Goal: Find specific page/section: Find specific page/section

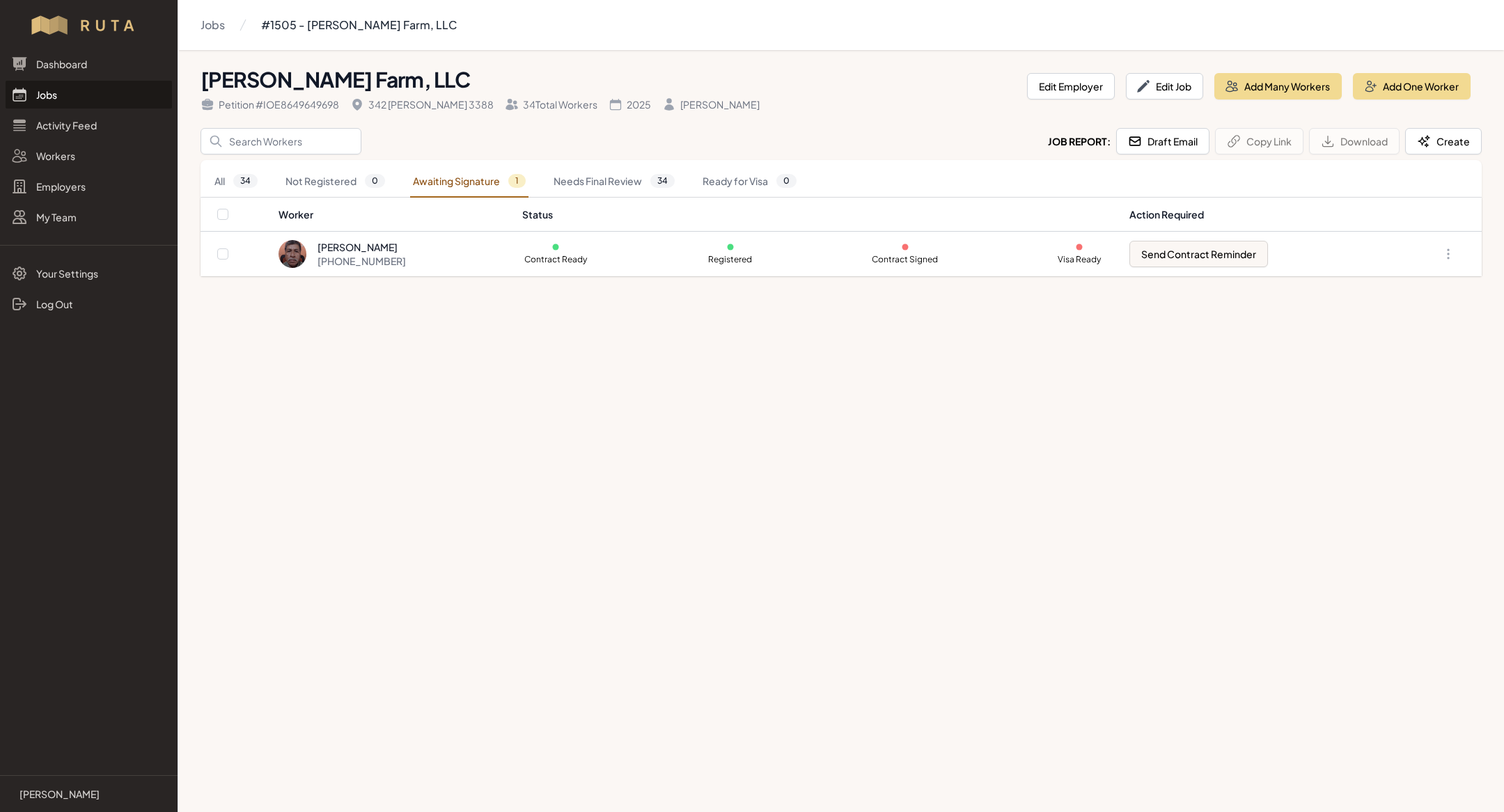
click at [74, 109] on div "Dashboard Jobs Activity Feed Workers Employers My Team" at bounding box center [88, 141] width 177 height 181
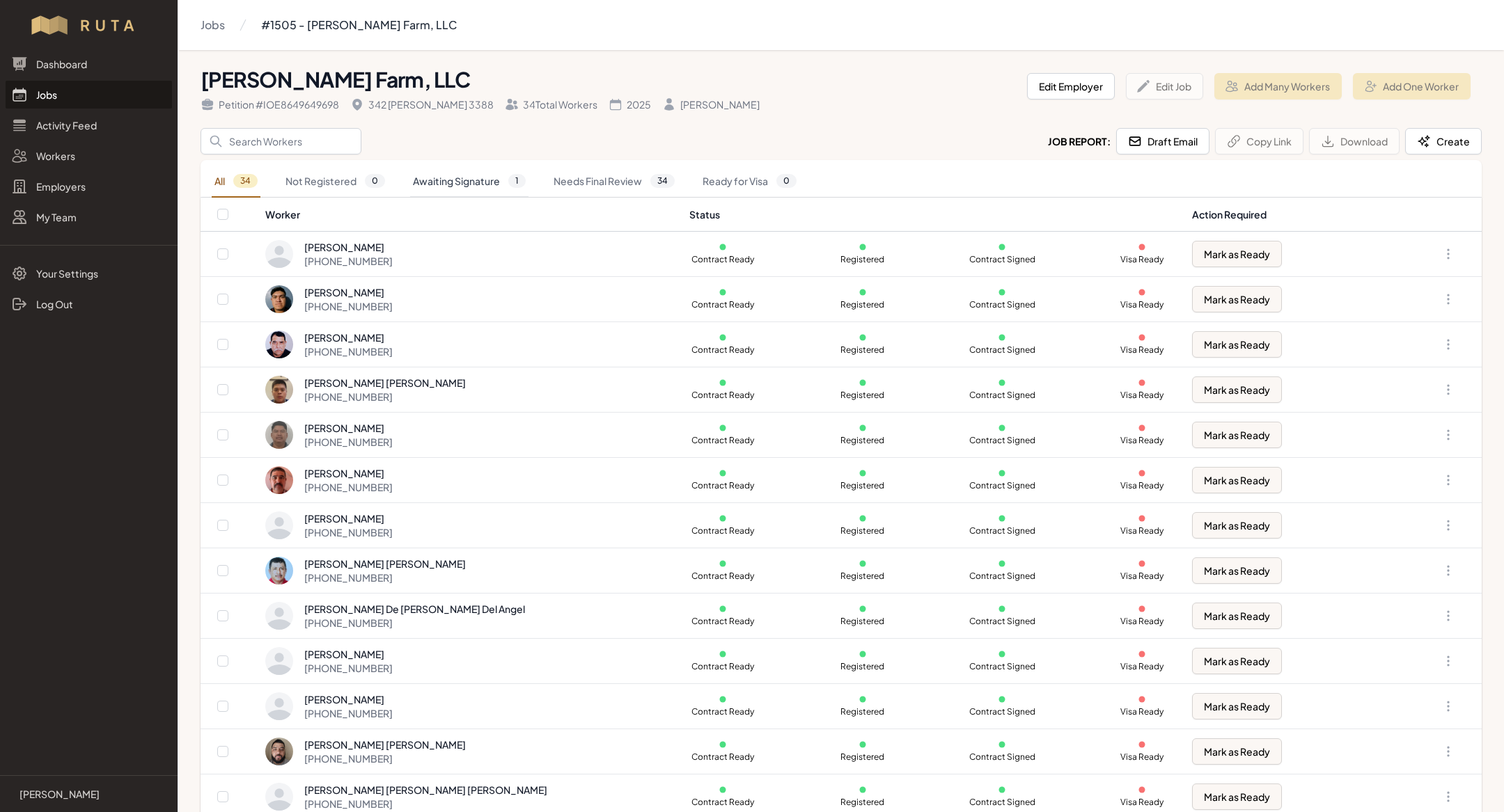
click at [490, 174] on link "Awaiting Signature 1" at bounding box center [469, 182] width 119 height 32
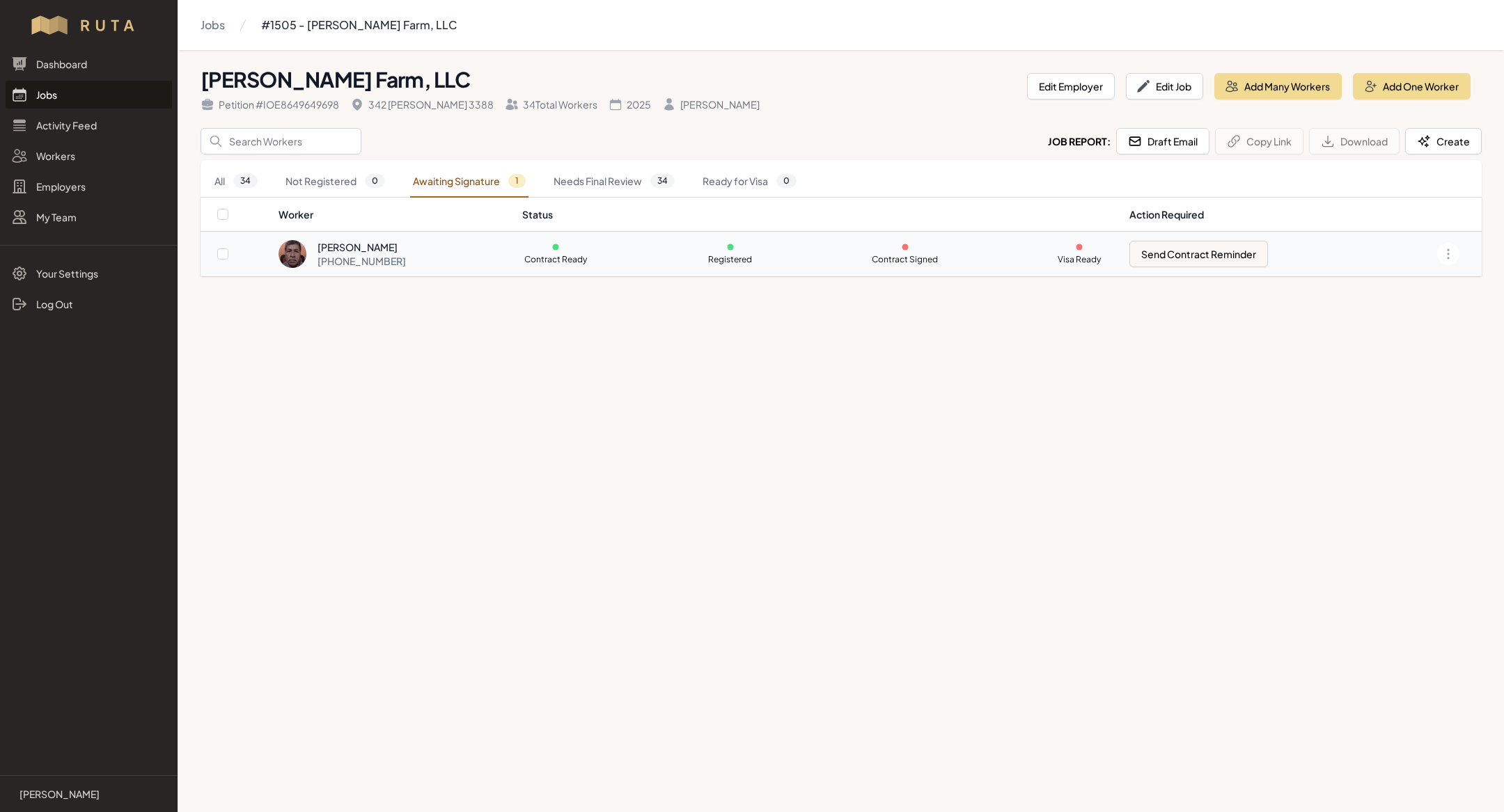
click at [396, 262] on div "[PHONE_NUMBER]" at bounding box center [361, 261] width 88 height 14
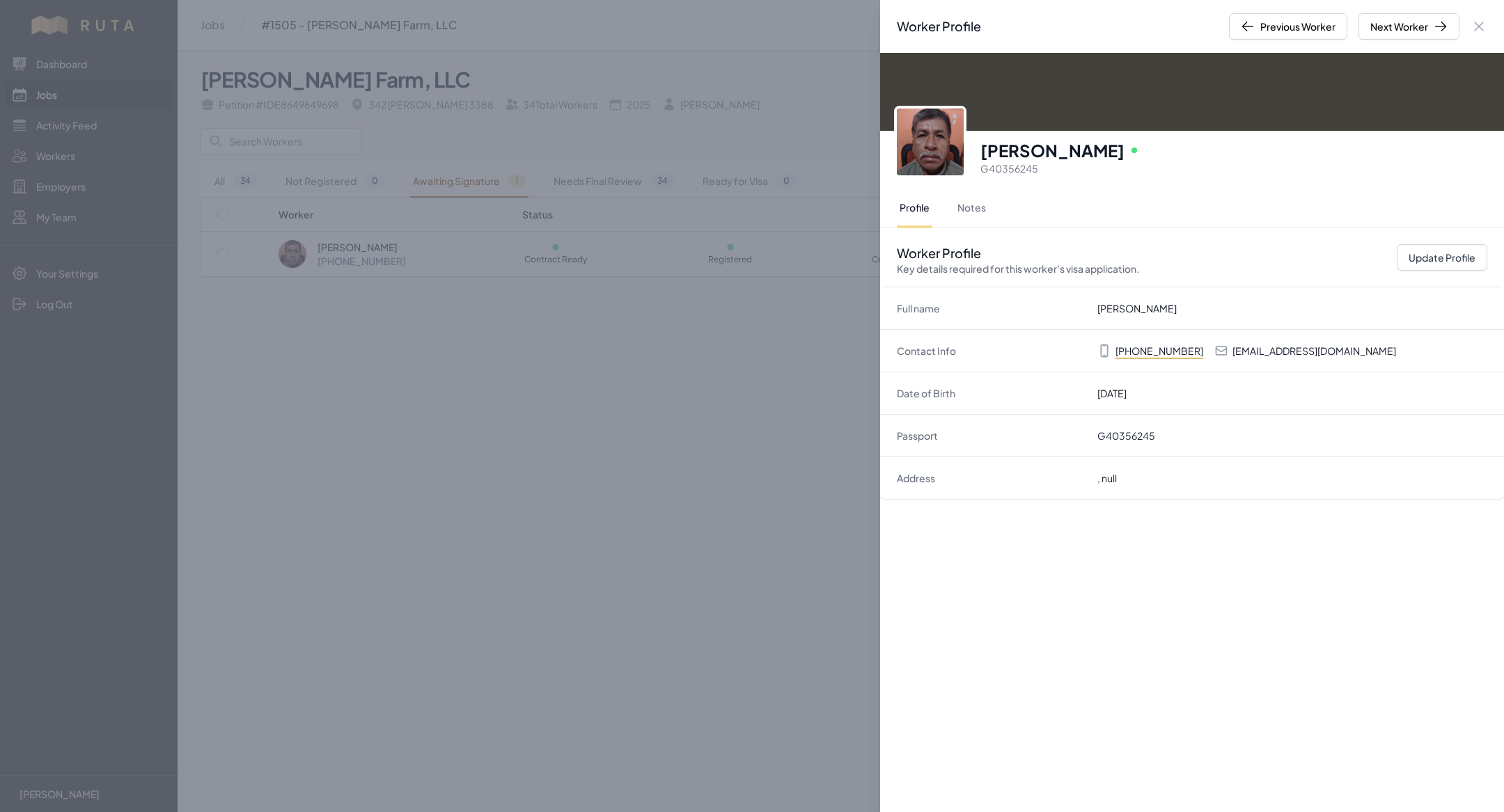
click at [627, 443] on div "Worker Profile Previous Worker Next Worker Close panel [PERSON_NAME] Online G40…" at bounding box center [752, 406] width 1504 height 812
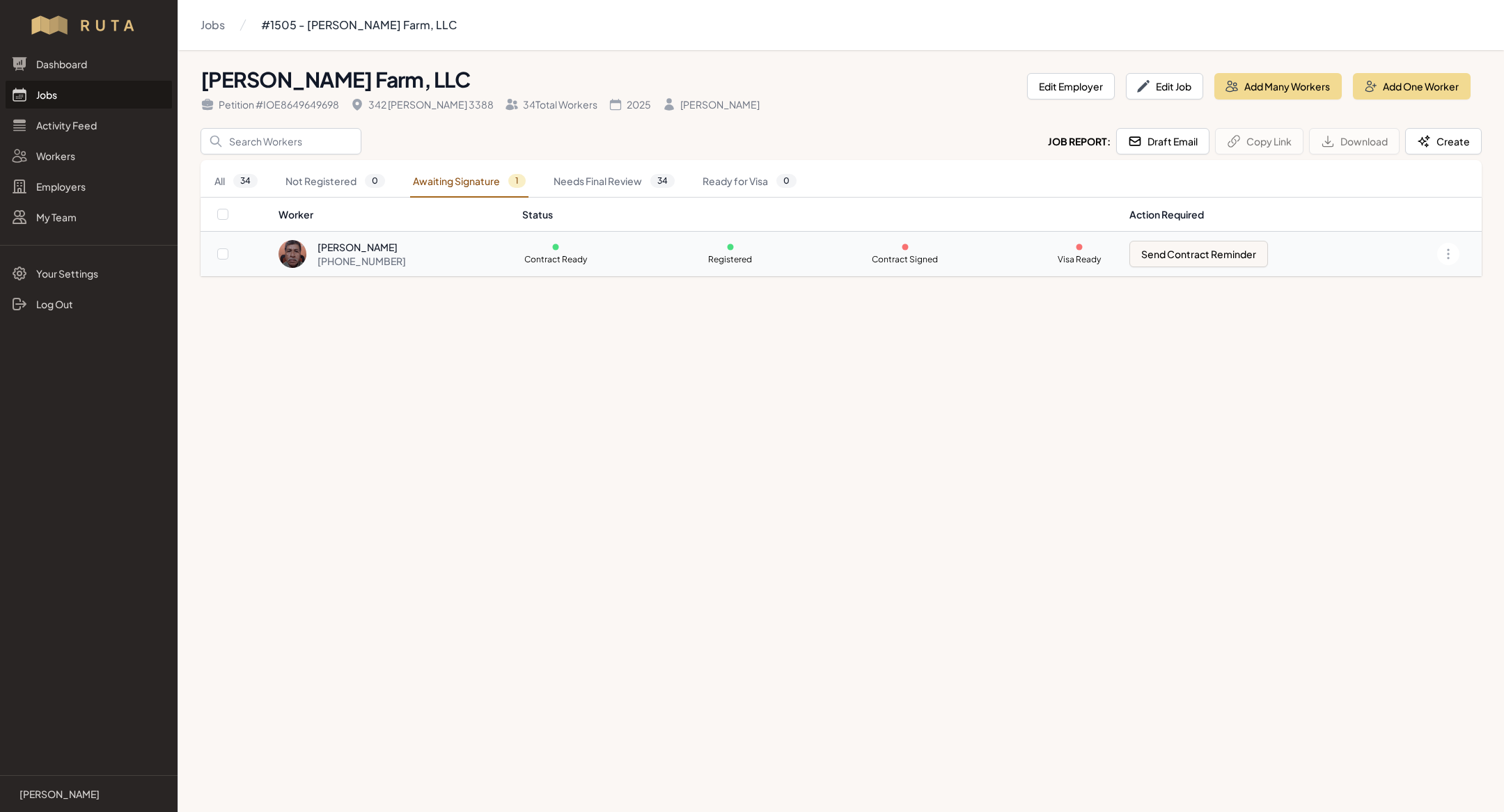
click at [406, 248] on div "[PERSON_NAME]" at bounding box center [361, 246] width 88 height 14
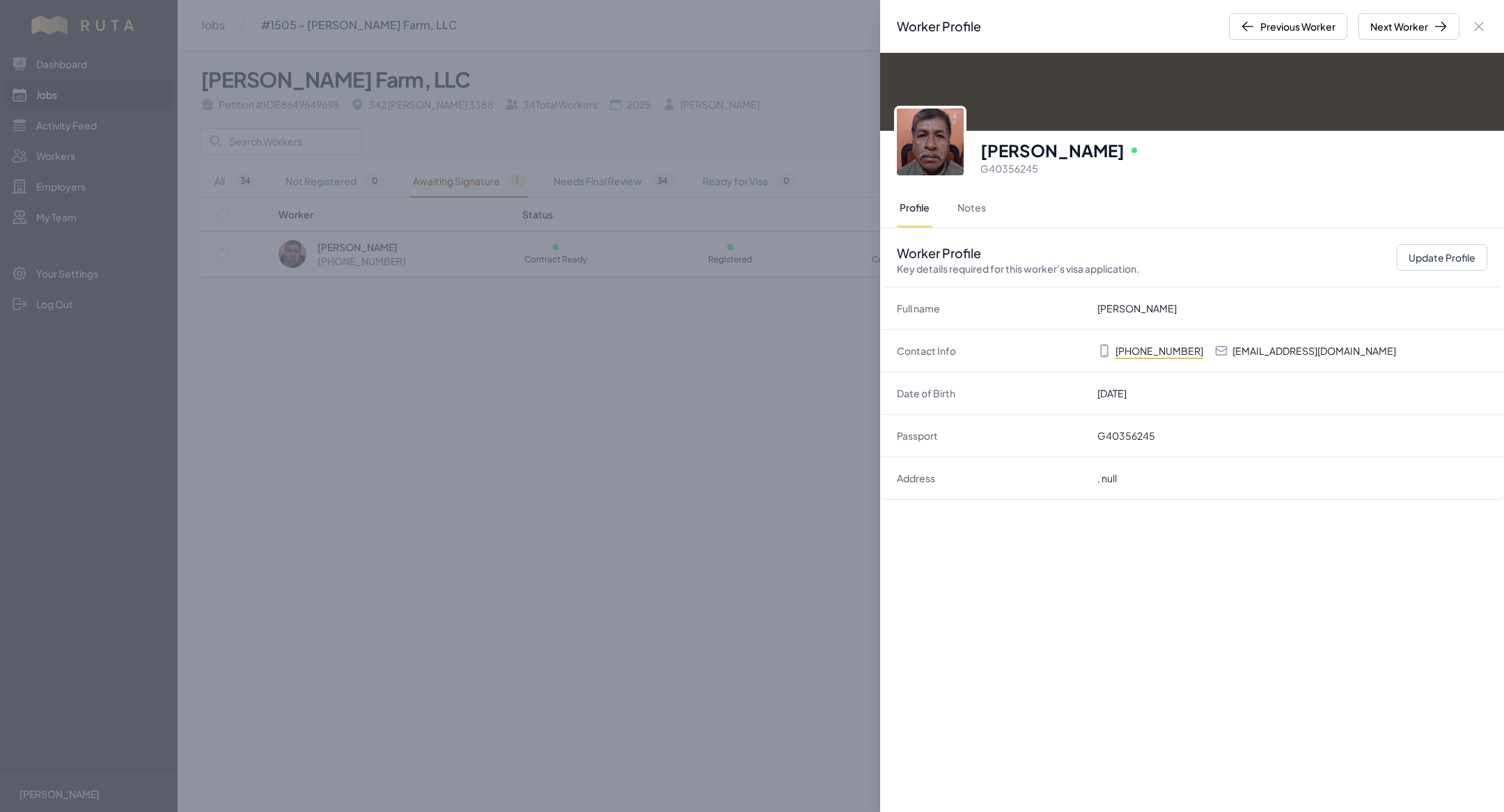
click at [588, 454] on div "Worker Profile Previous Worker Next Worker Close panel Manuel Antonio Gomez Onl…" at bounding box center [752, 406] width 1504 height 812
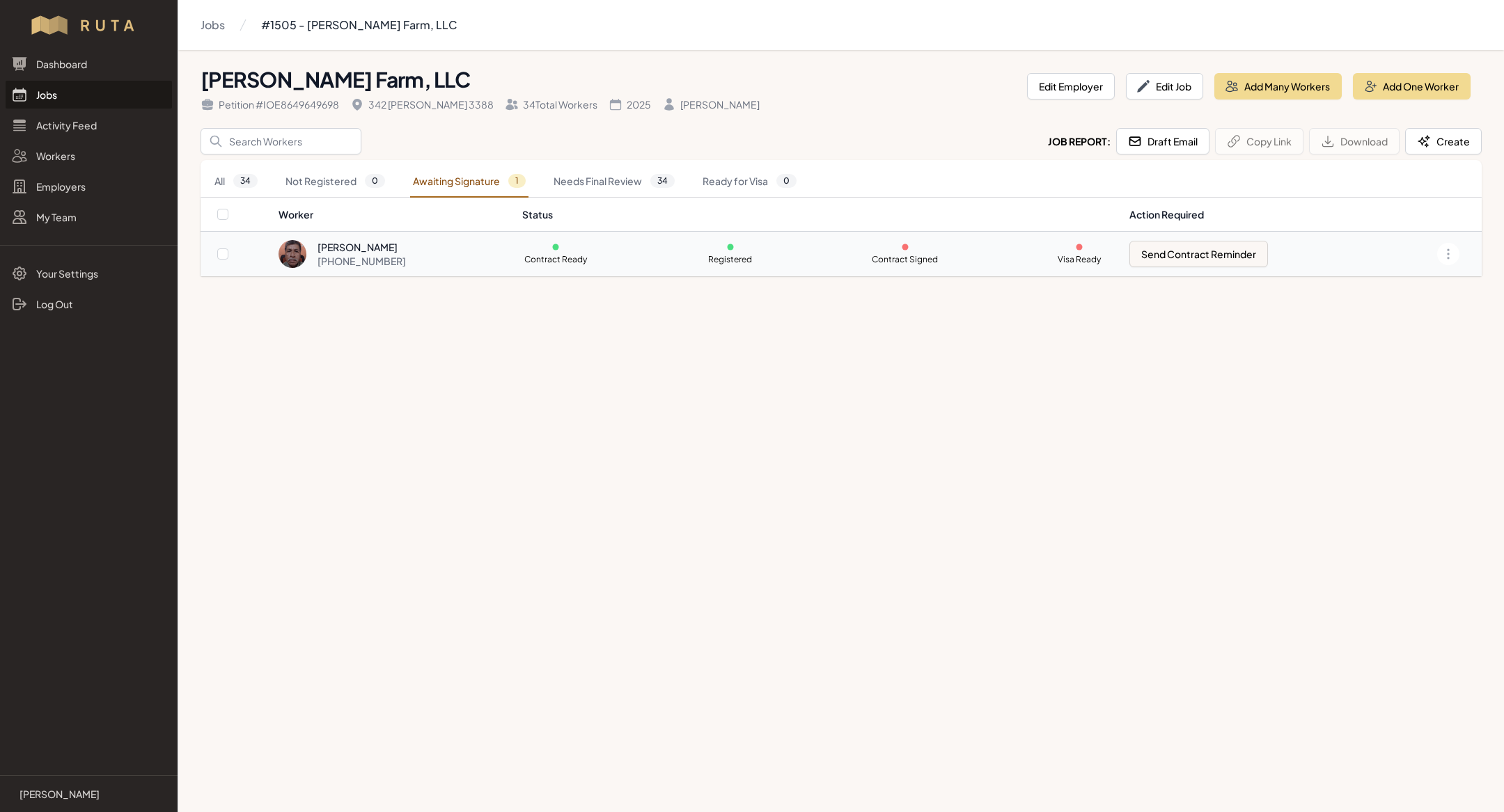
click at [405, 261] on div "[PHONE_NUMBER]" at bounding box center [361, 261] width 88 height 14
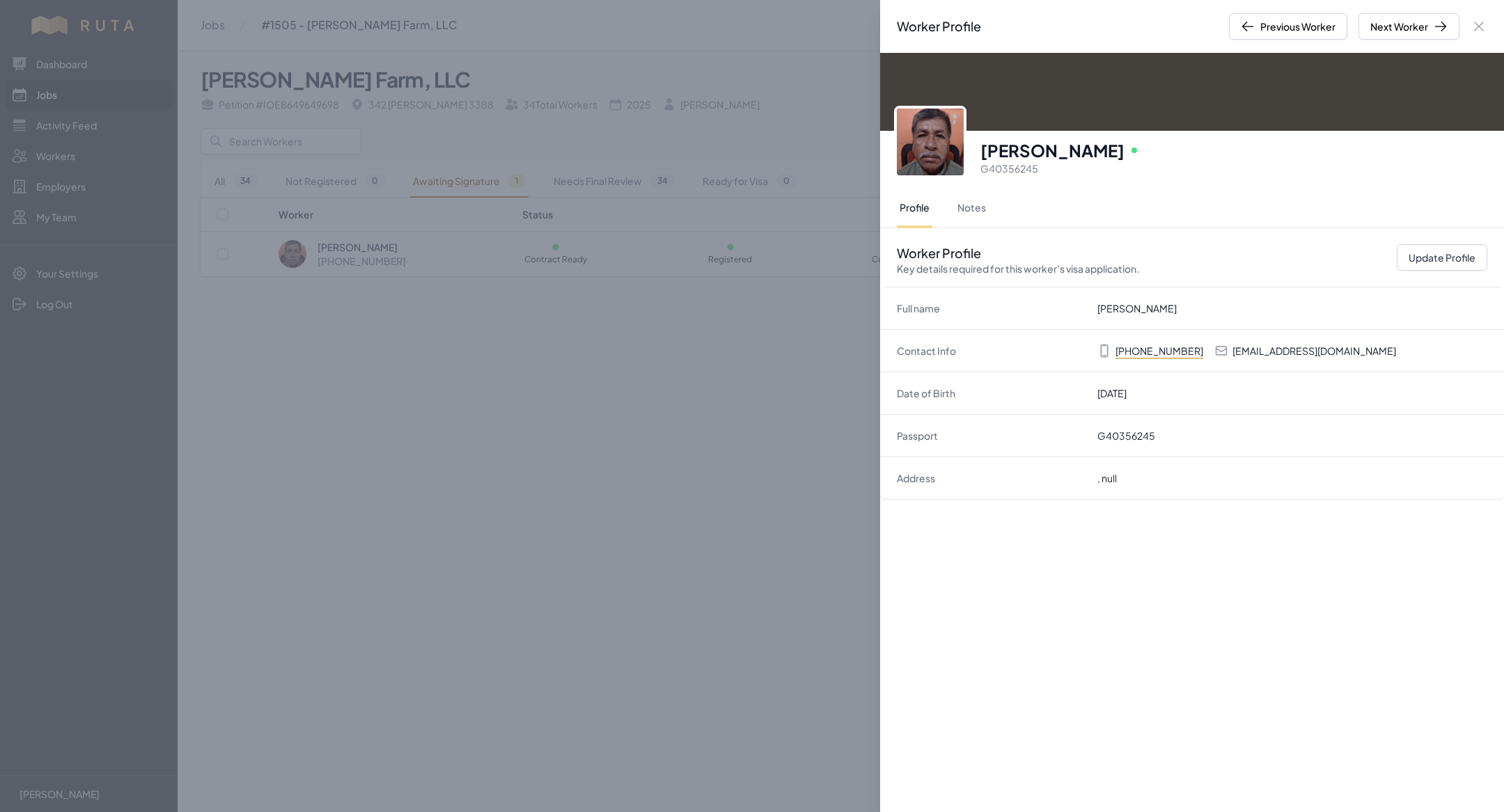
click at [399, 257] on div "Worker Profile Previous Worker Next Worker Close panel Manuel Antonio Gomez Onl…" at bounding box center [752, 406] width 1504 height 812
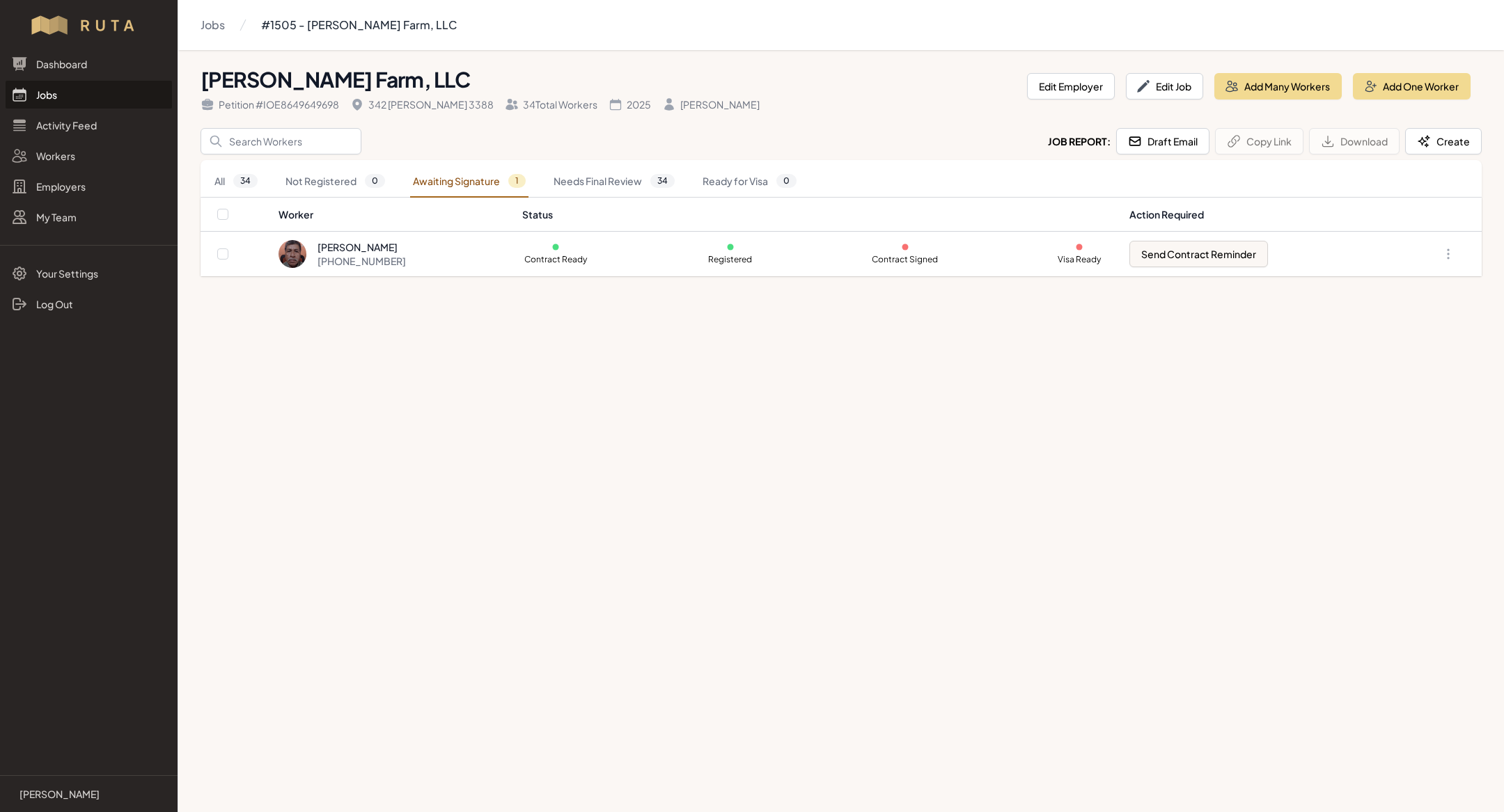
click at [399, 257] on div "[PHONE_NUMBER]" at bounding box center [361, 261] width 88 height 14
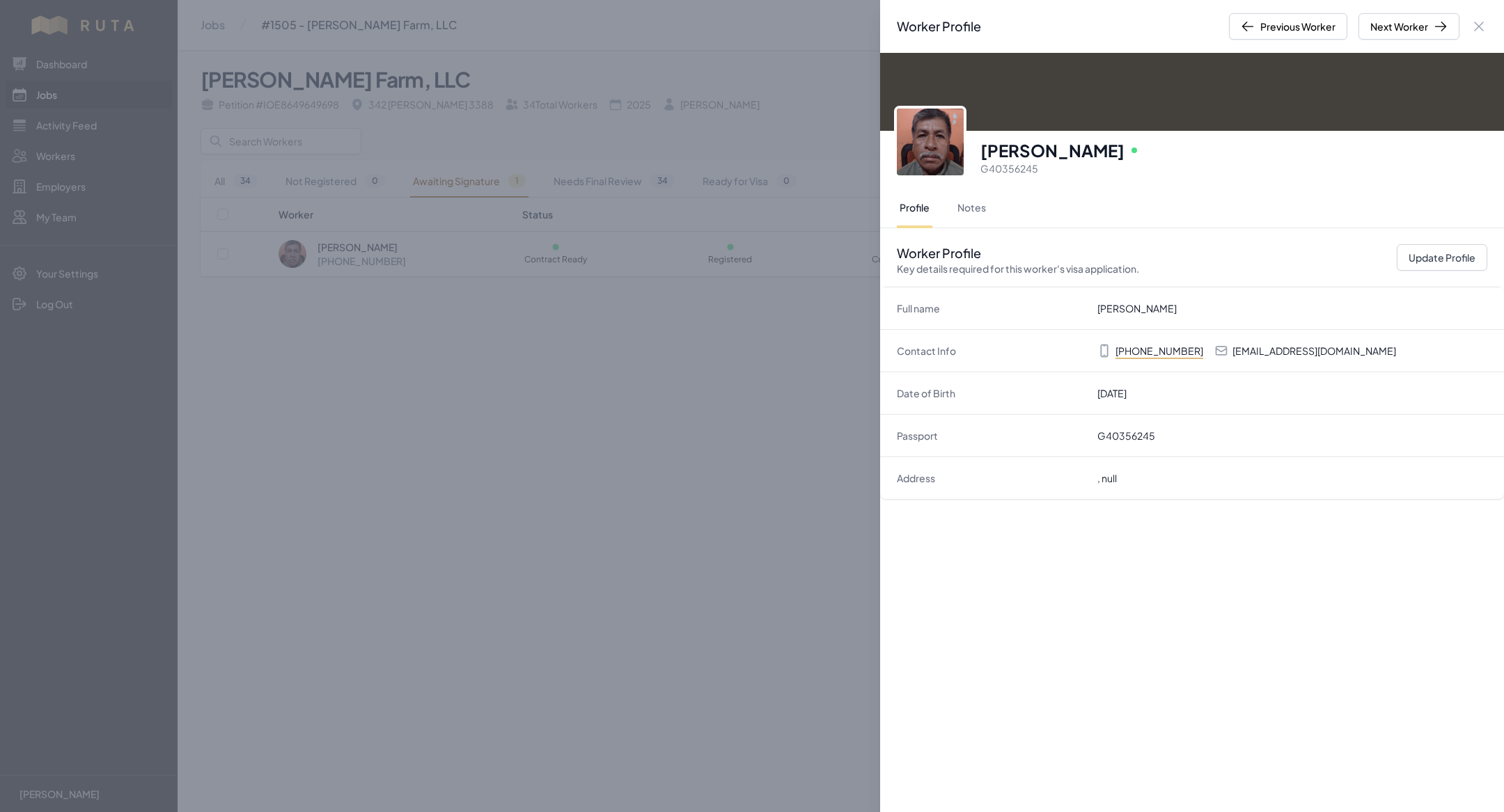
click at [580, 454] on div "Worker Profile Previous Worker Next Worker Close panel Manuel Antonio Gomez Onl…" at bounding box center [752, 406] width 1504 height 812
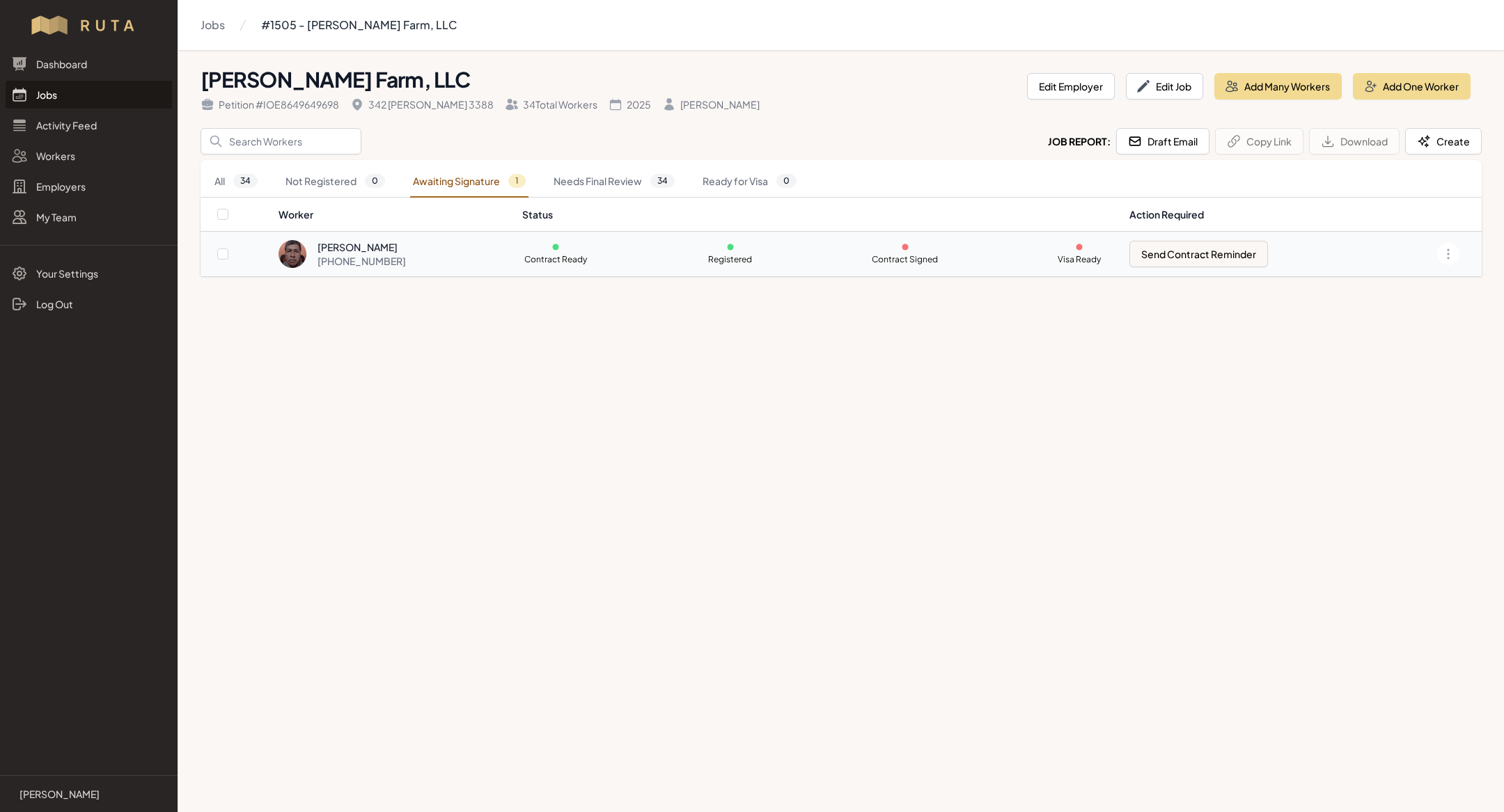
click at [375, 247] on div "[PERSON_NAME]" at bounding box center [361, 246] width 88 height 14
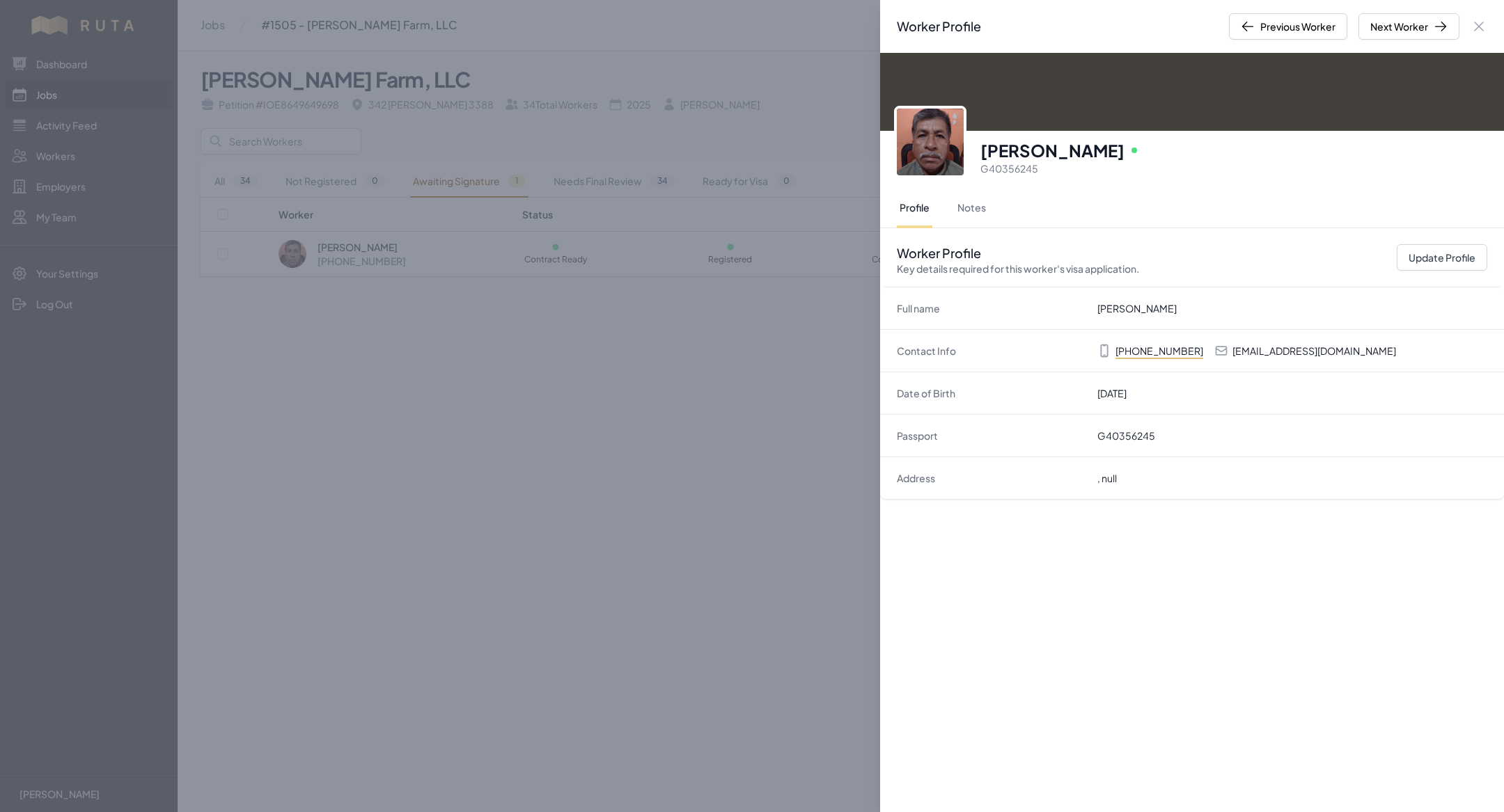
click at [436, 345] on div "Worker Profile Previous Worker Next Worker Close panel Manuel Antonio Gomez Onl…" at bounding box center [752, 406] width 1504 height 812
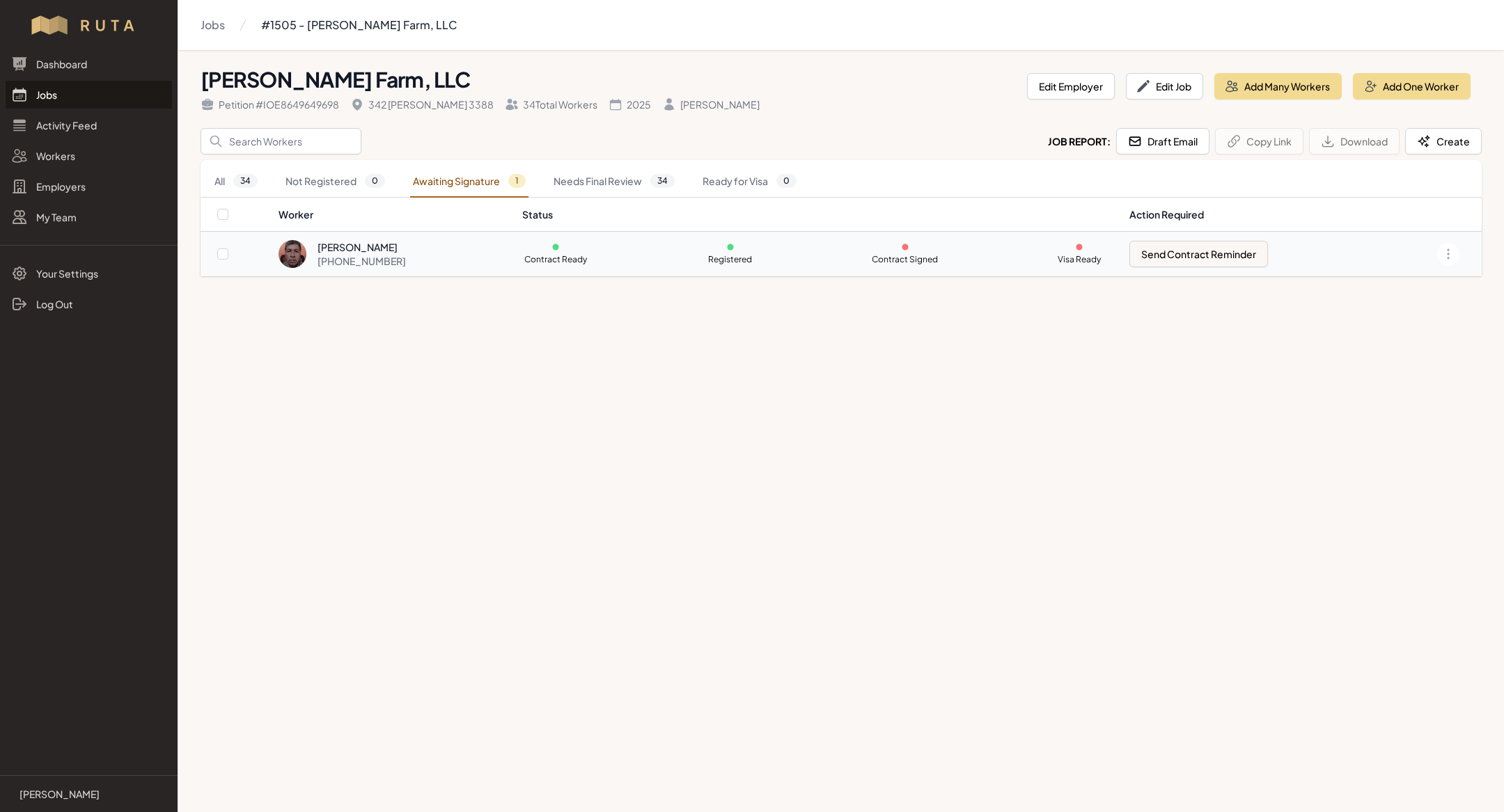
click at [351, 246] on div "[PERSON_NAME]" at bounding box center [361, 246] width 88 height 14
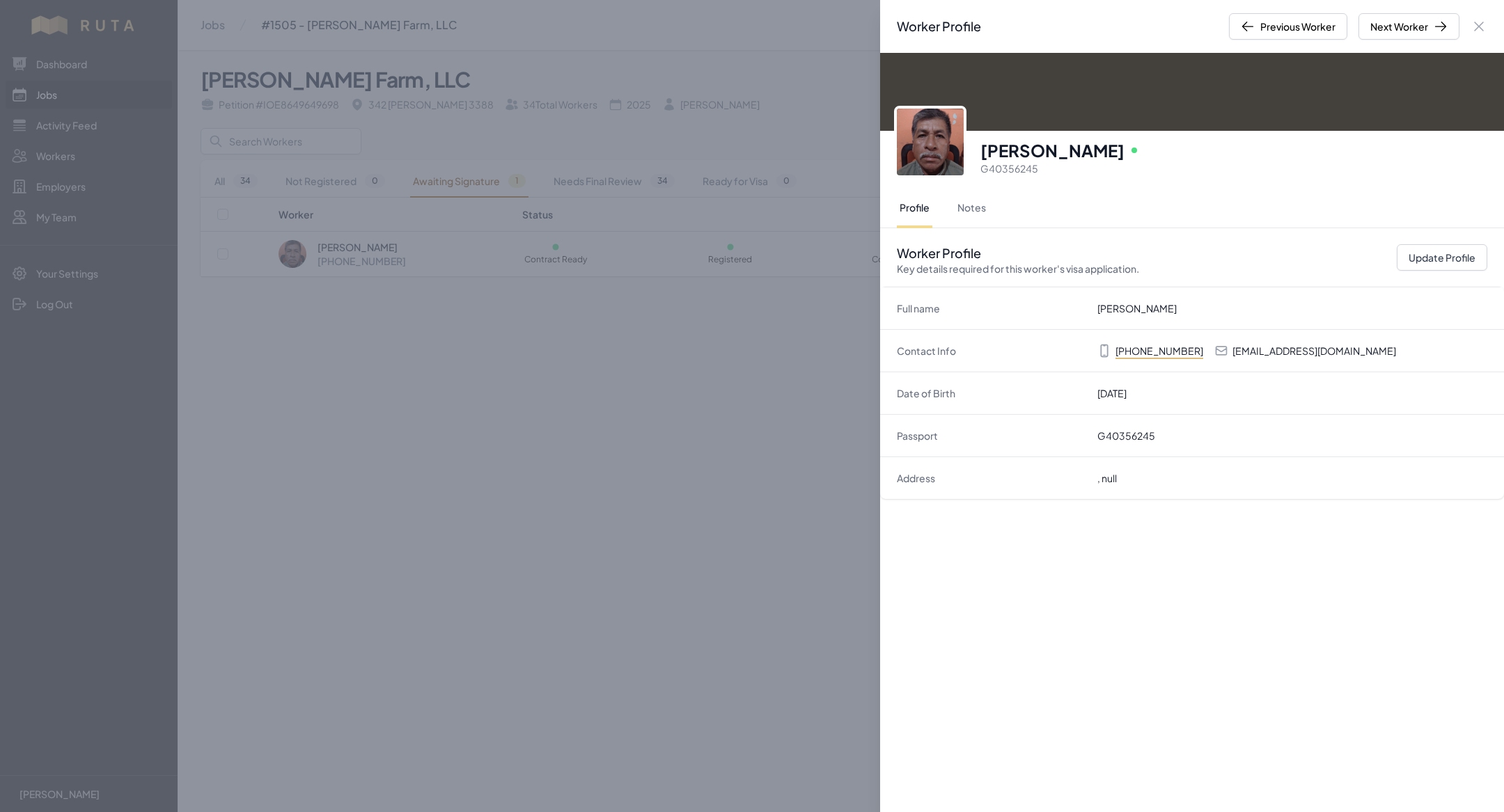
click at [427, 374] on div "Worker Profile Previous Worker Next Worker Close panel Manuel Antonio Gomez Onl…" at bounding box center [752, 406] width 1504 height 812
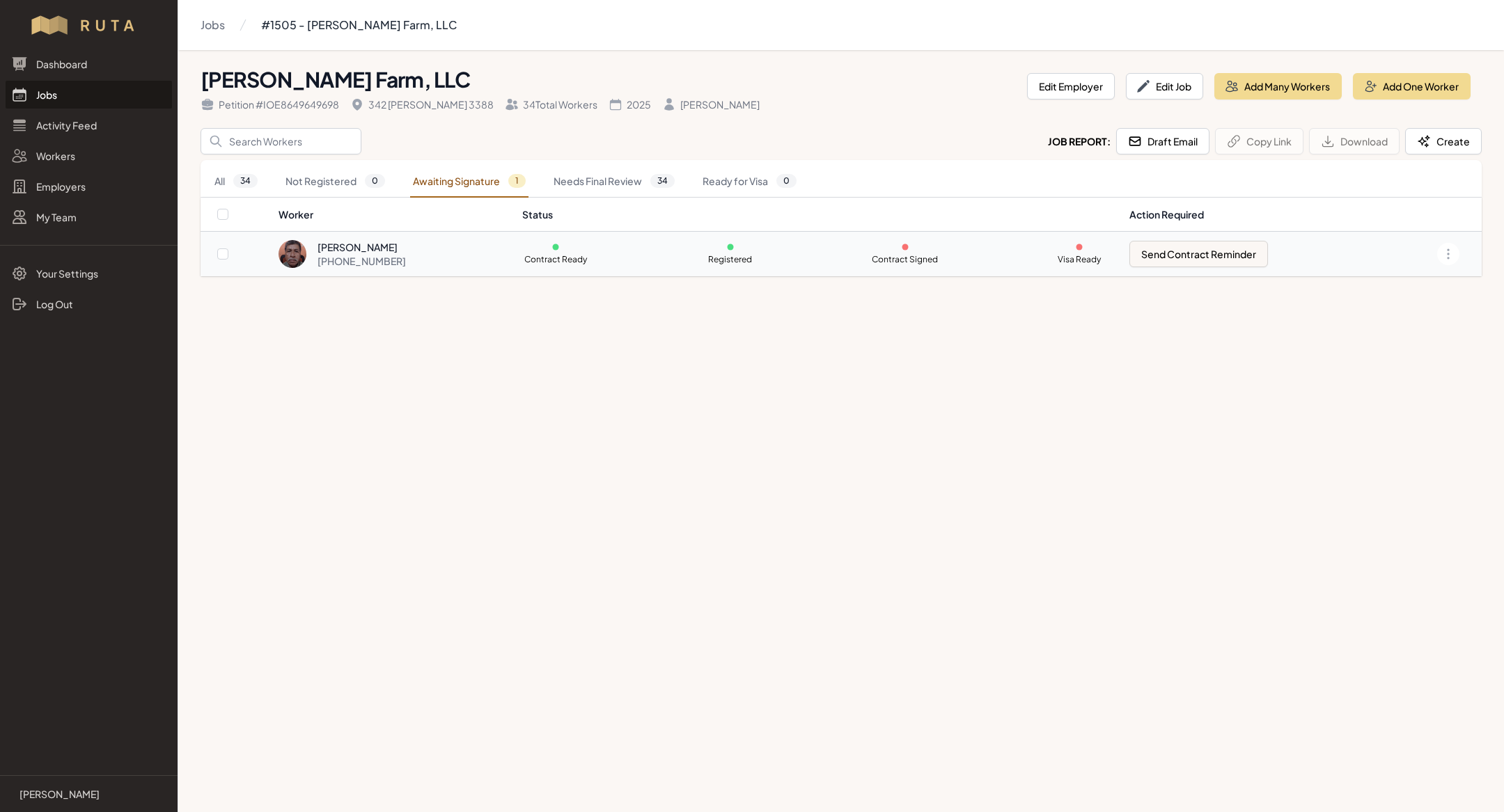
click at [373, 248] on div "[PERSON_NAME]" at bounding box center [361, 246] width 88 height 14
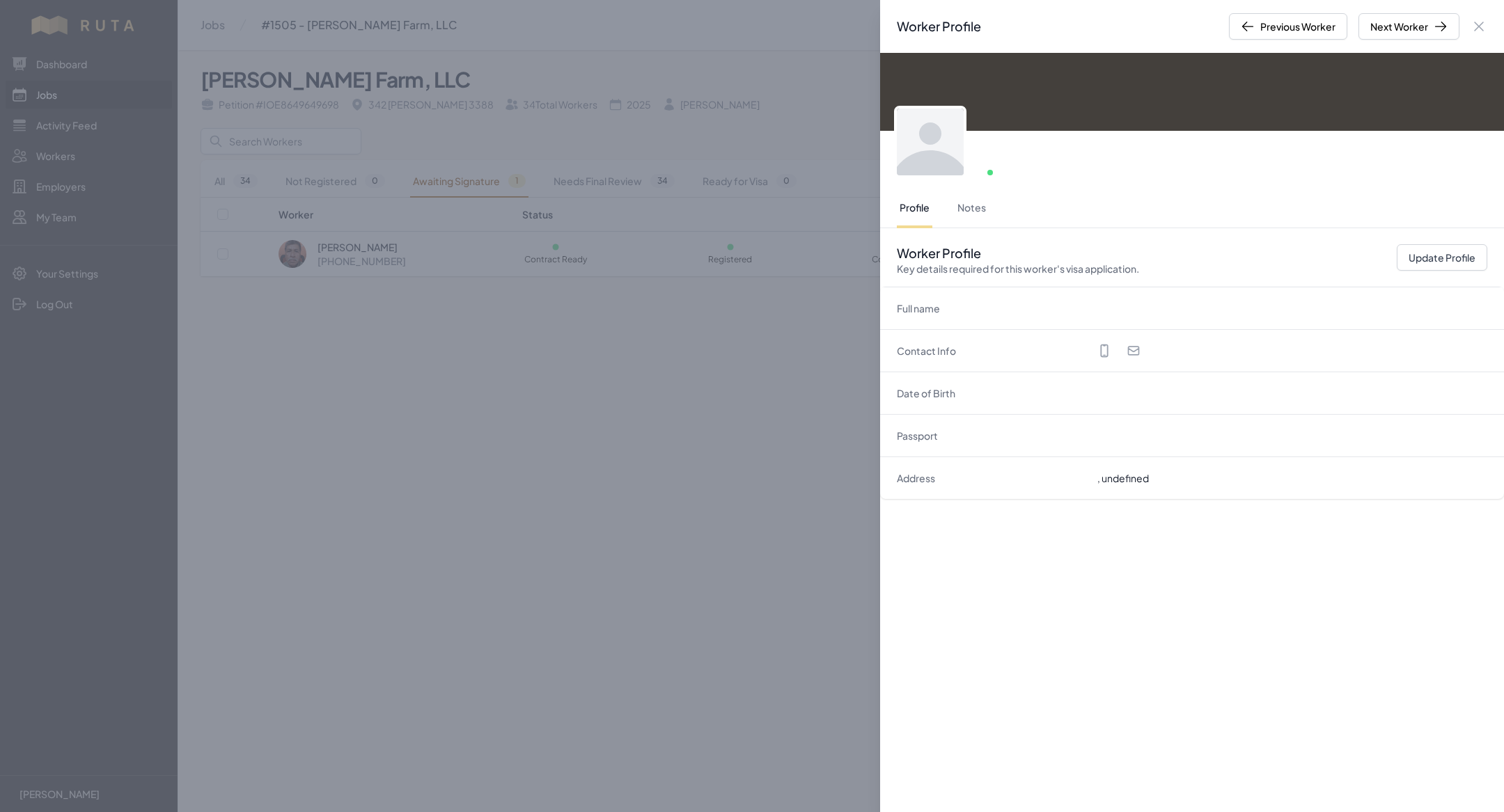
click at [444, 332] on div "Worker Profile Previous Worker Next Worker Close panel Online Profile Notes Wor…" at bounding box center [752, 406] width 1504 height 812
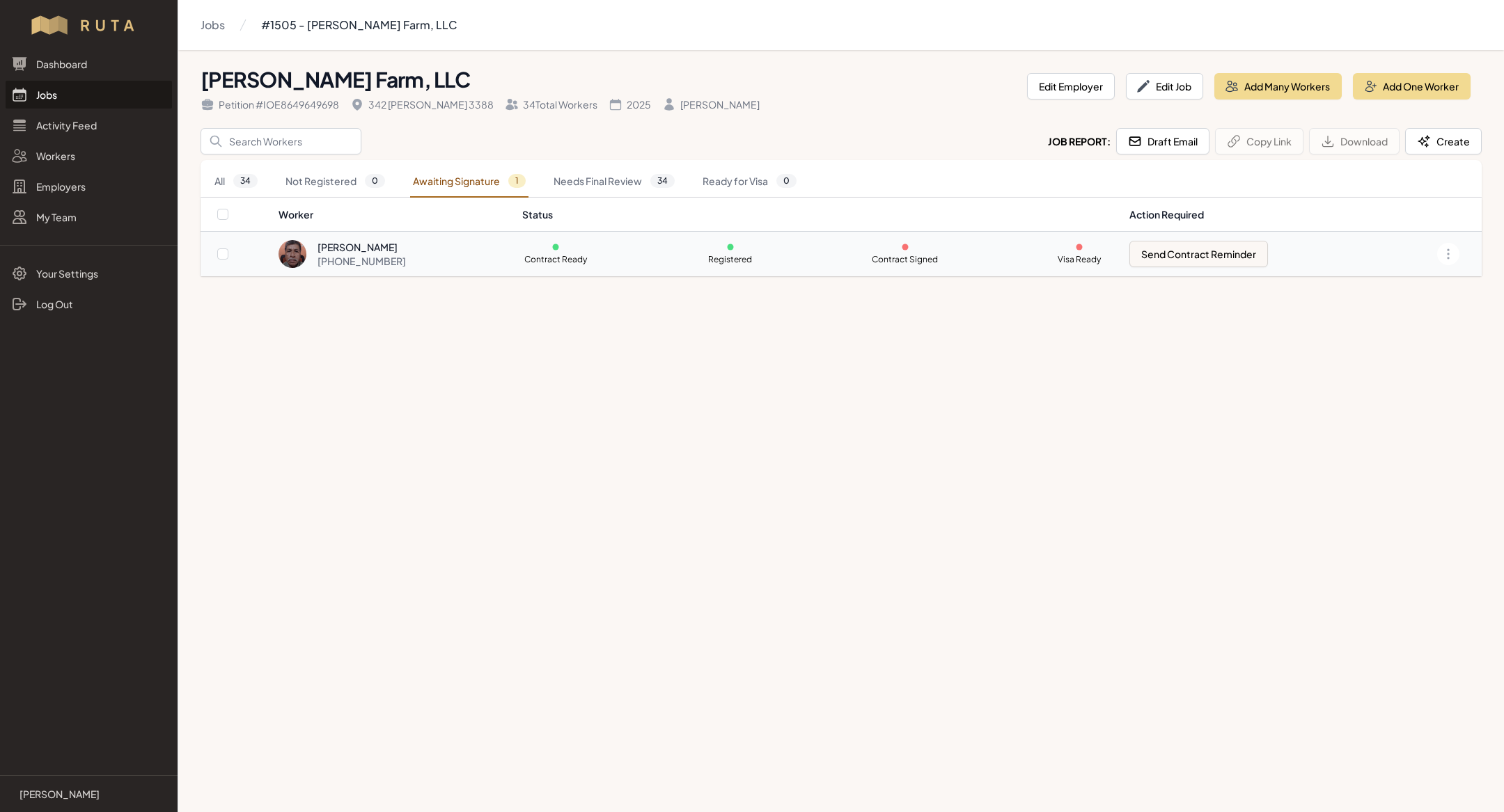
click at [366, 247] on div "[PERSON_NAME]" at bounding box center [361, 246] width 88 height 14
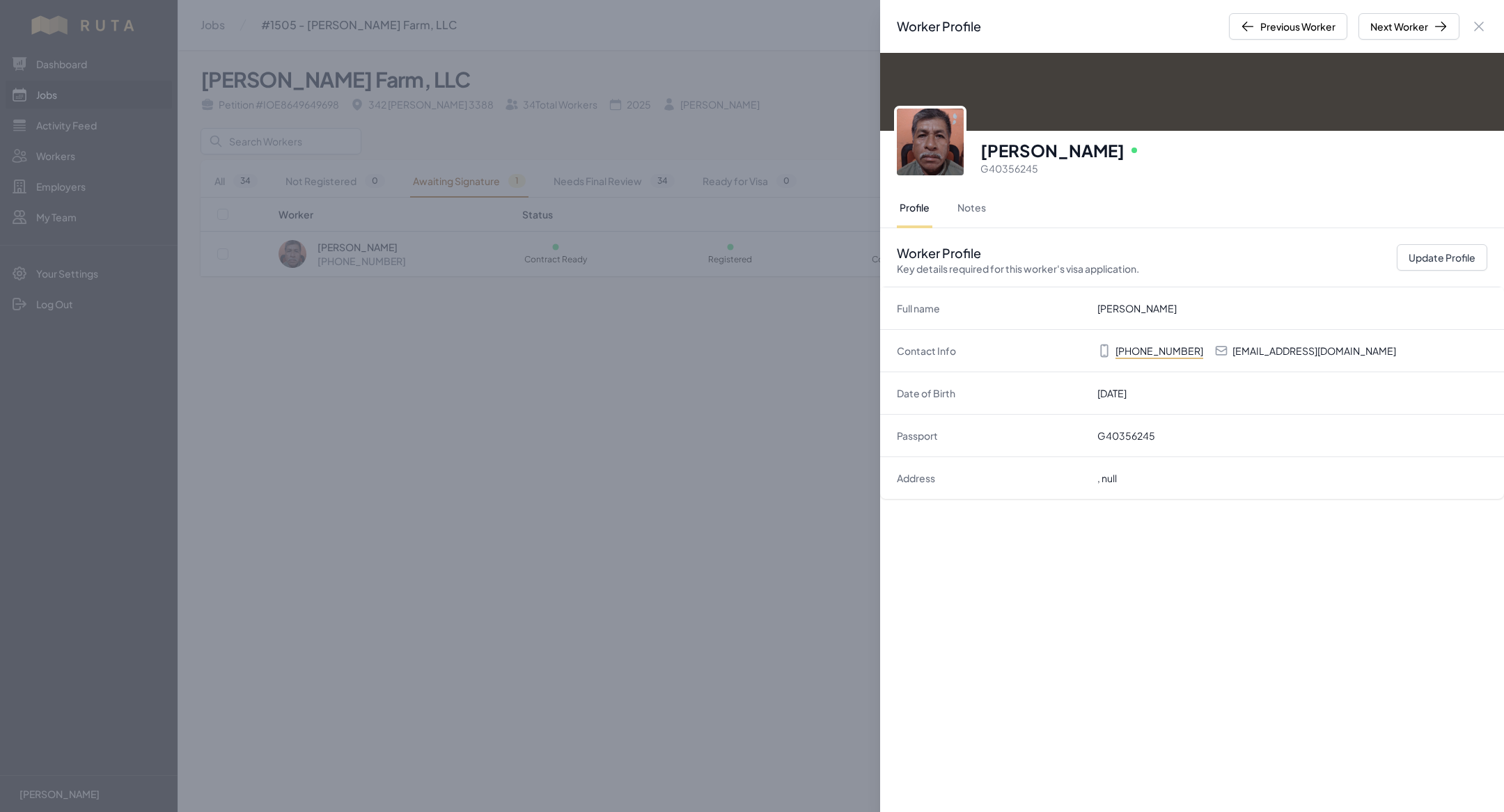
click at [409, 317] on div "Worker Profile Previous Worker Next Worker Close panel Manuel Antonio Gomez Onl…" at bounding box center [752, 406] width 1504 height 812
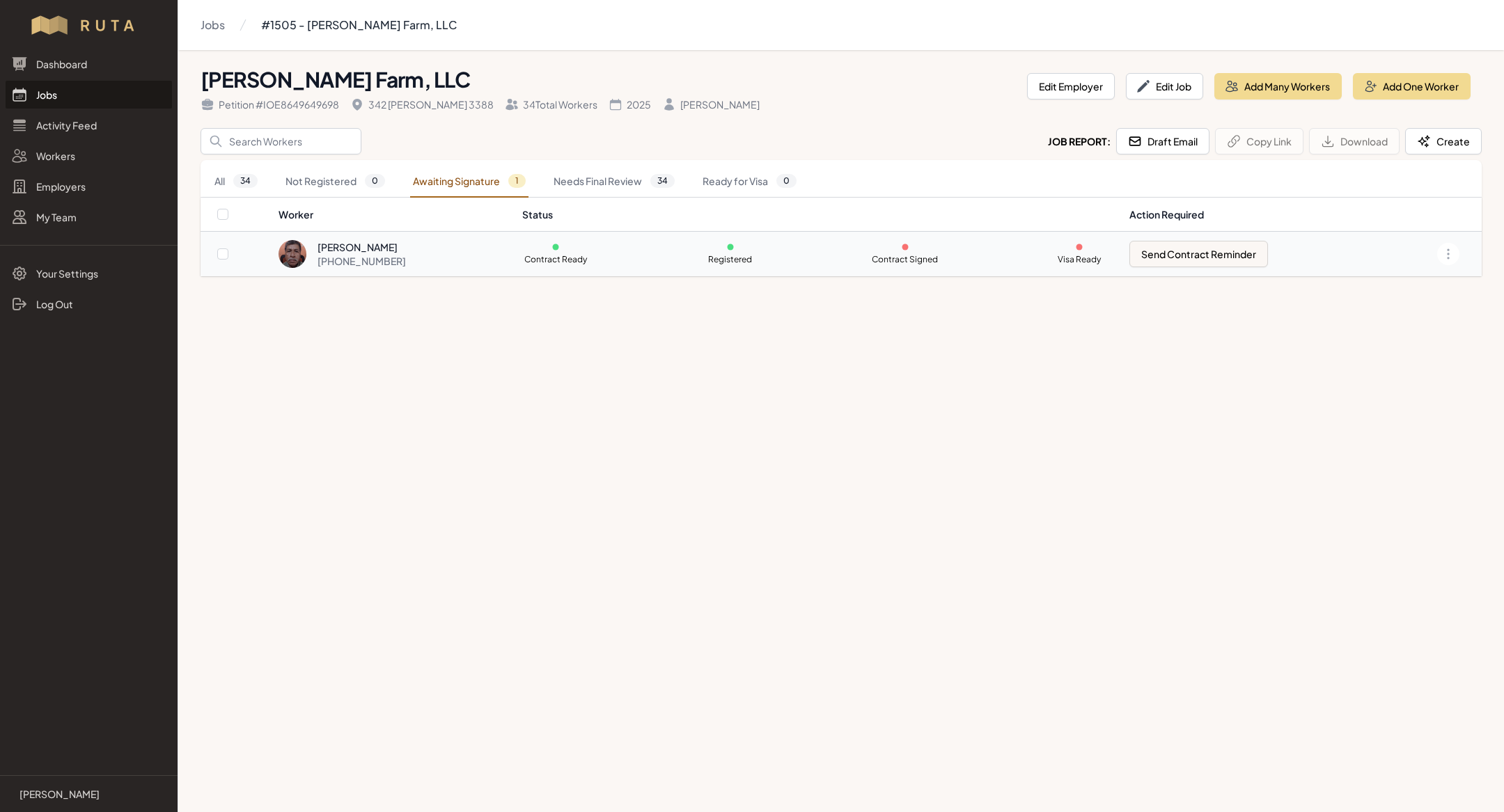
click at [367, 254] on div "[PHONE_NUMBER]" at bounding box center [361, 261] width 88 height 14
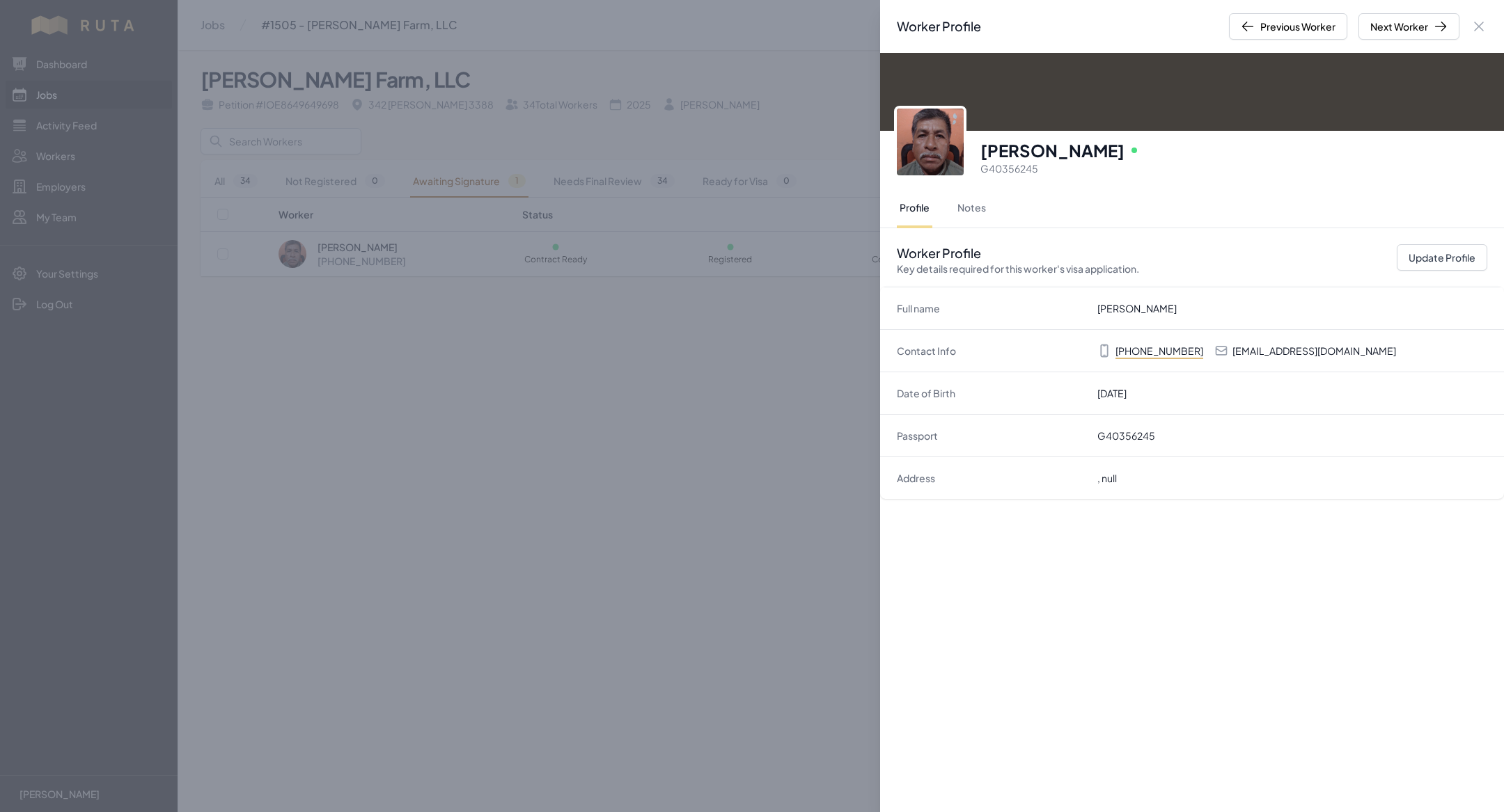
click at [426, 339] on div "Worker Profile Previous Worker Next Worker Close panel Manuel Antonio Gomez Onl…" at bounding box center [752, 406] width 1504 height 812
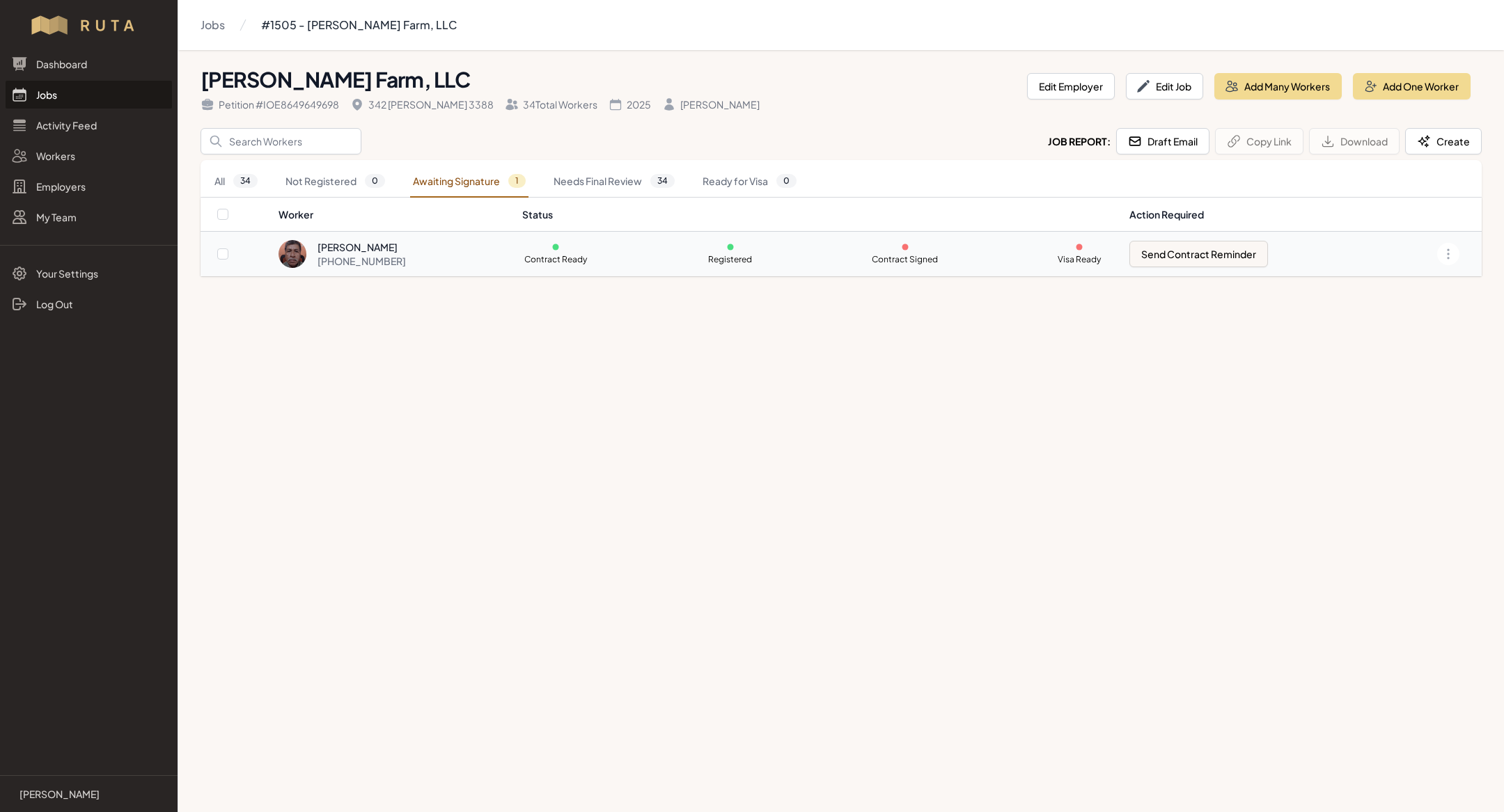
click at [382, 256] on div "[PHONE_NUMBER]" at bounding box center [361, 261] width 88 height 14
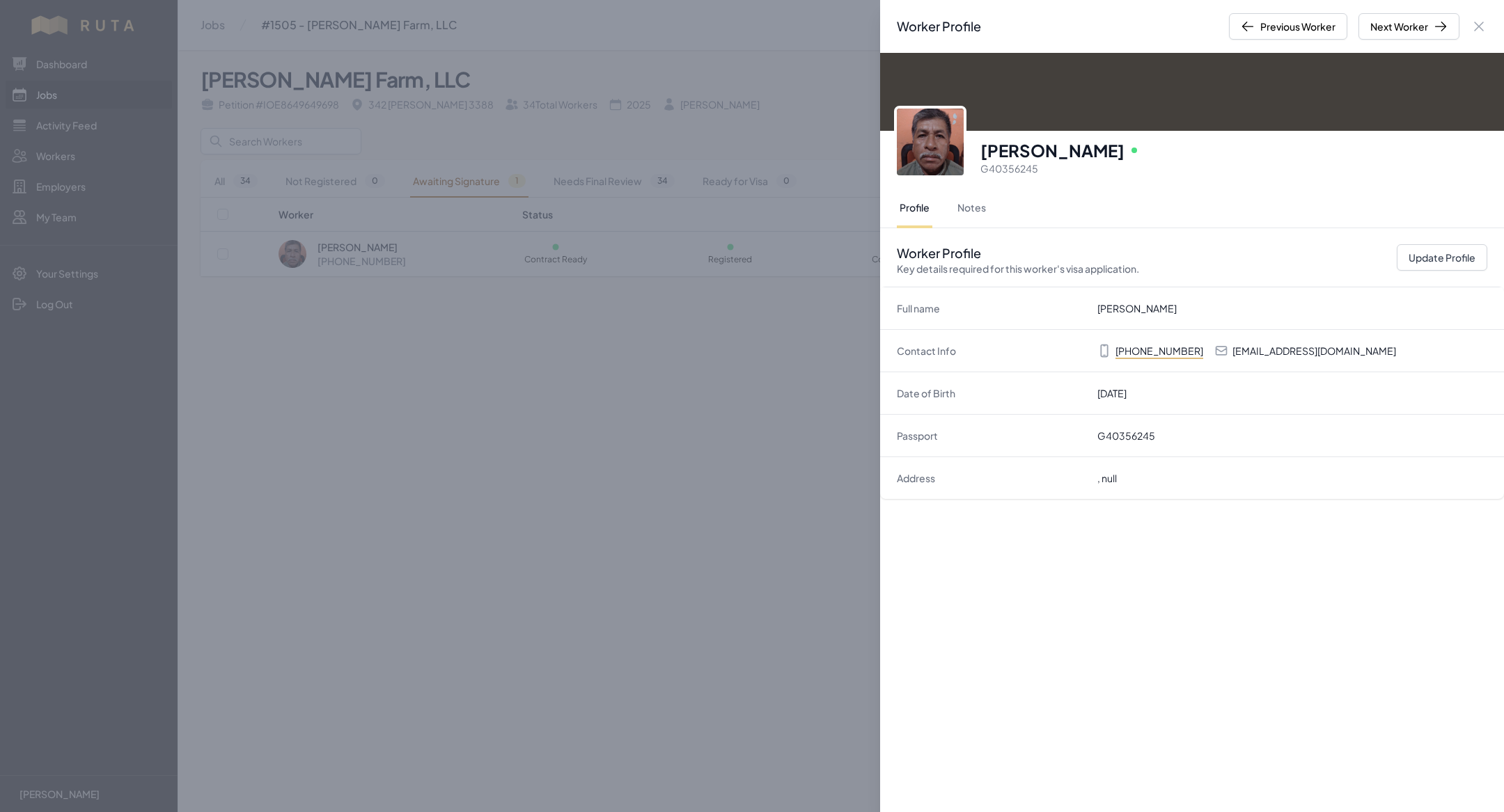
click at [435, 444] on div "Worker Profile Previous Worker Next Worker Close panel Manuel Antonio Gomez Onl…" at bounding box center [752, 406] width 1504 height 812
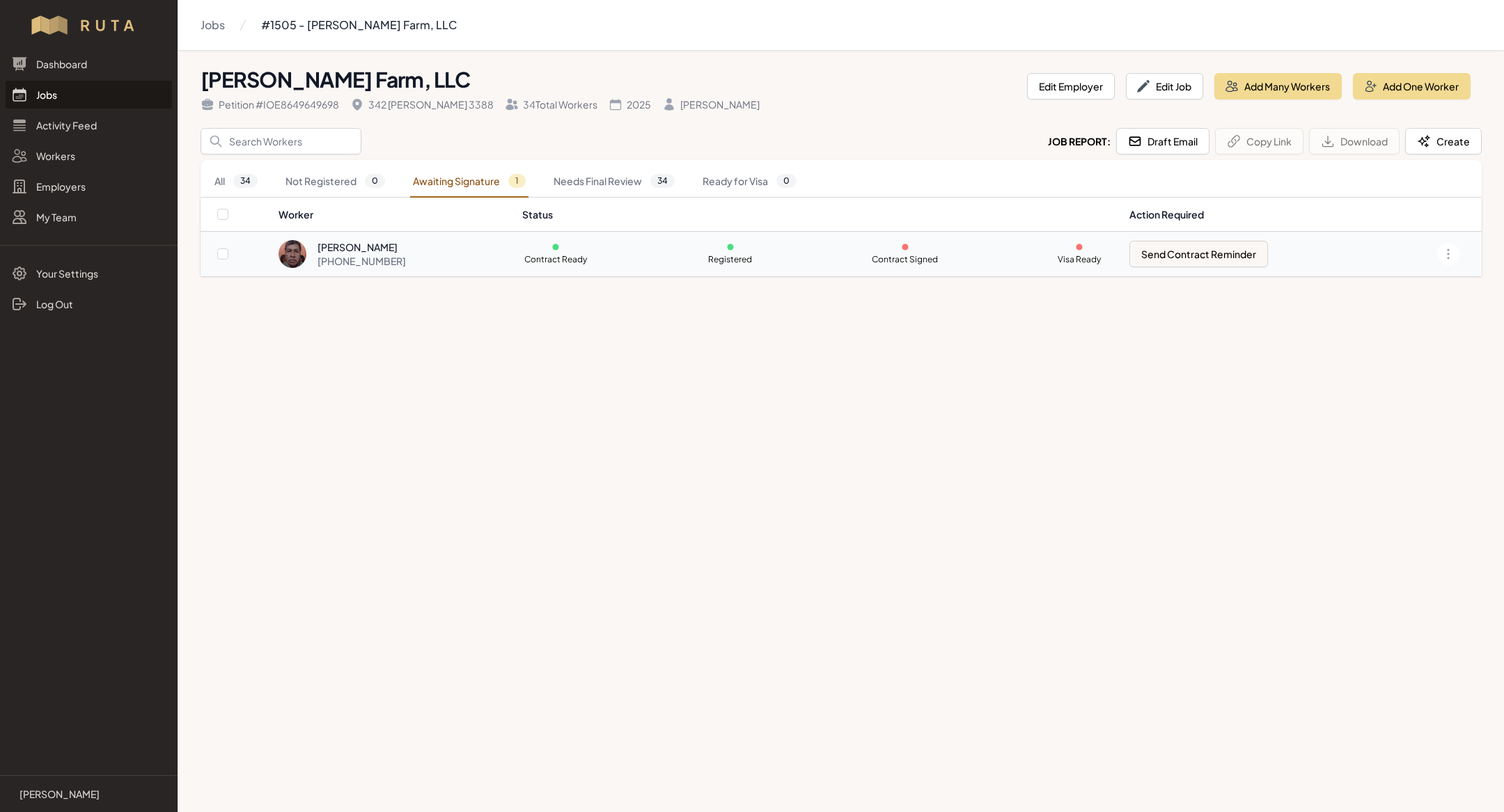
click at [381, 261] on div "[PHONE_NUMBER]" at bounding box center [361, 261] width 88 height 14
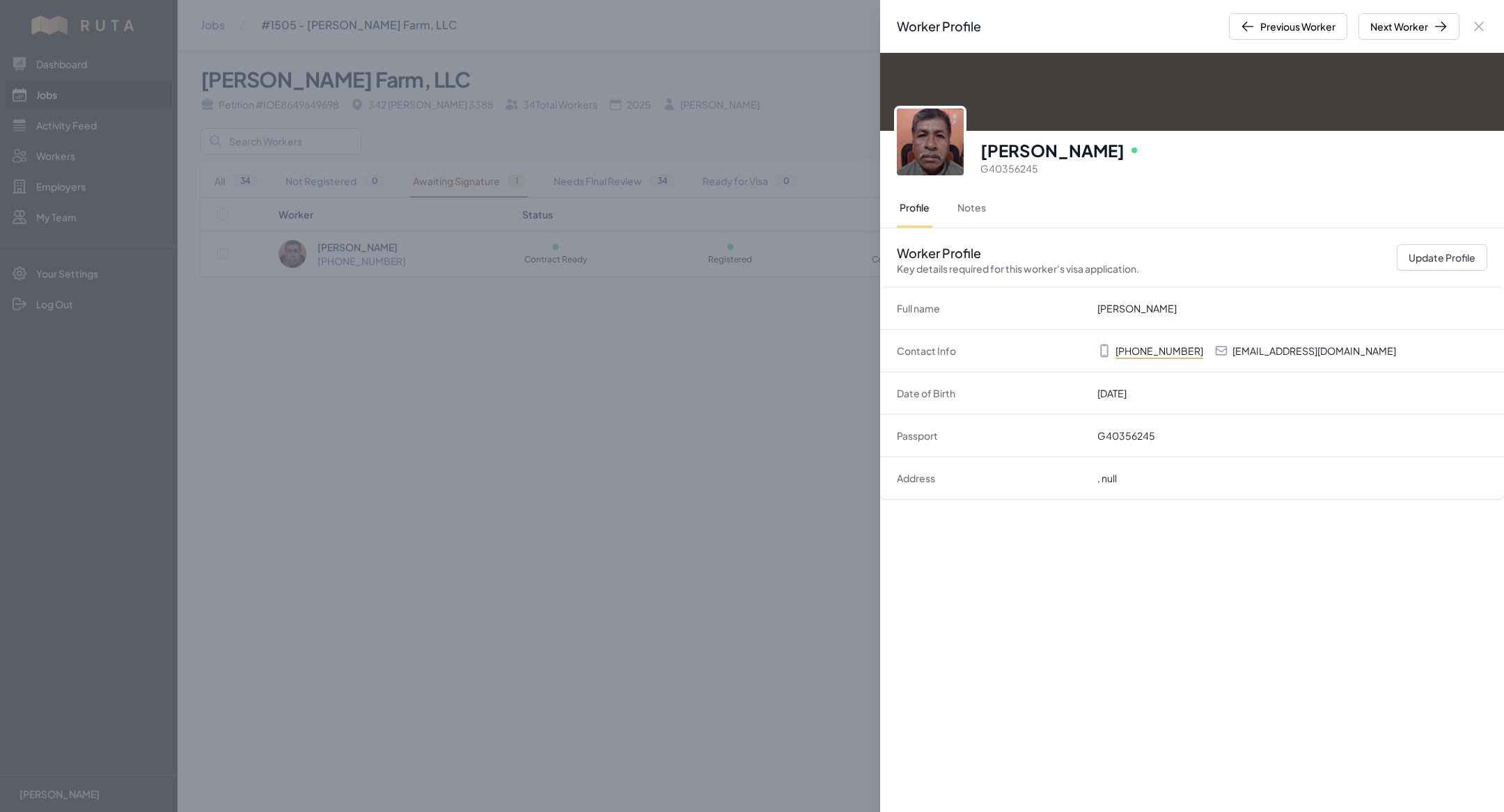
click at [435, 463] on div "Worker Profile Previous Worker Next Worker Close panel Manuel Antonio Gomez Onl…" at bounding box center [752, 406] width 1504 height 812
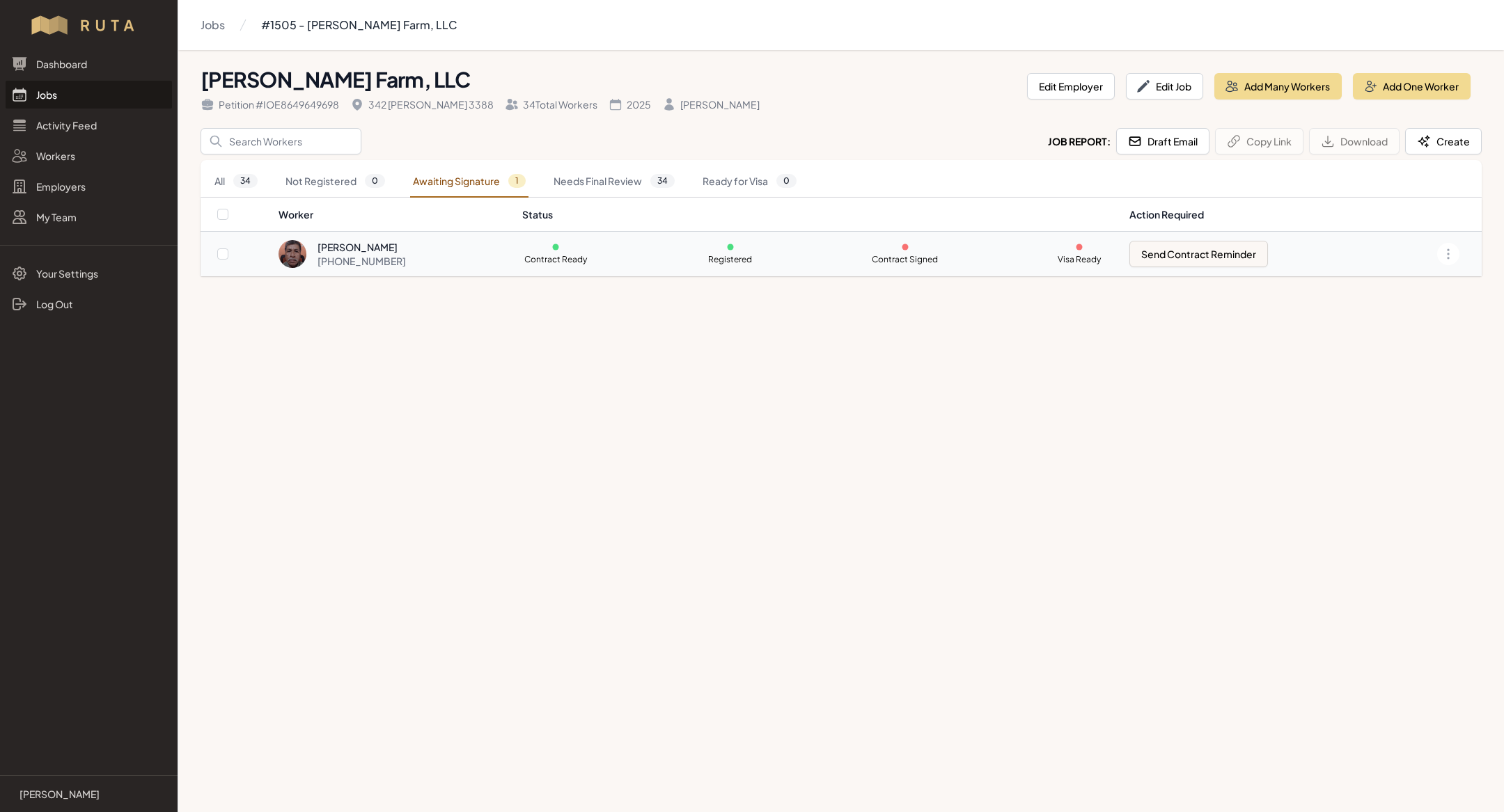
click at [354, 254] on div "[PHONE_NUMBER]" at bounding box center [361, 261] width 88 height 14
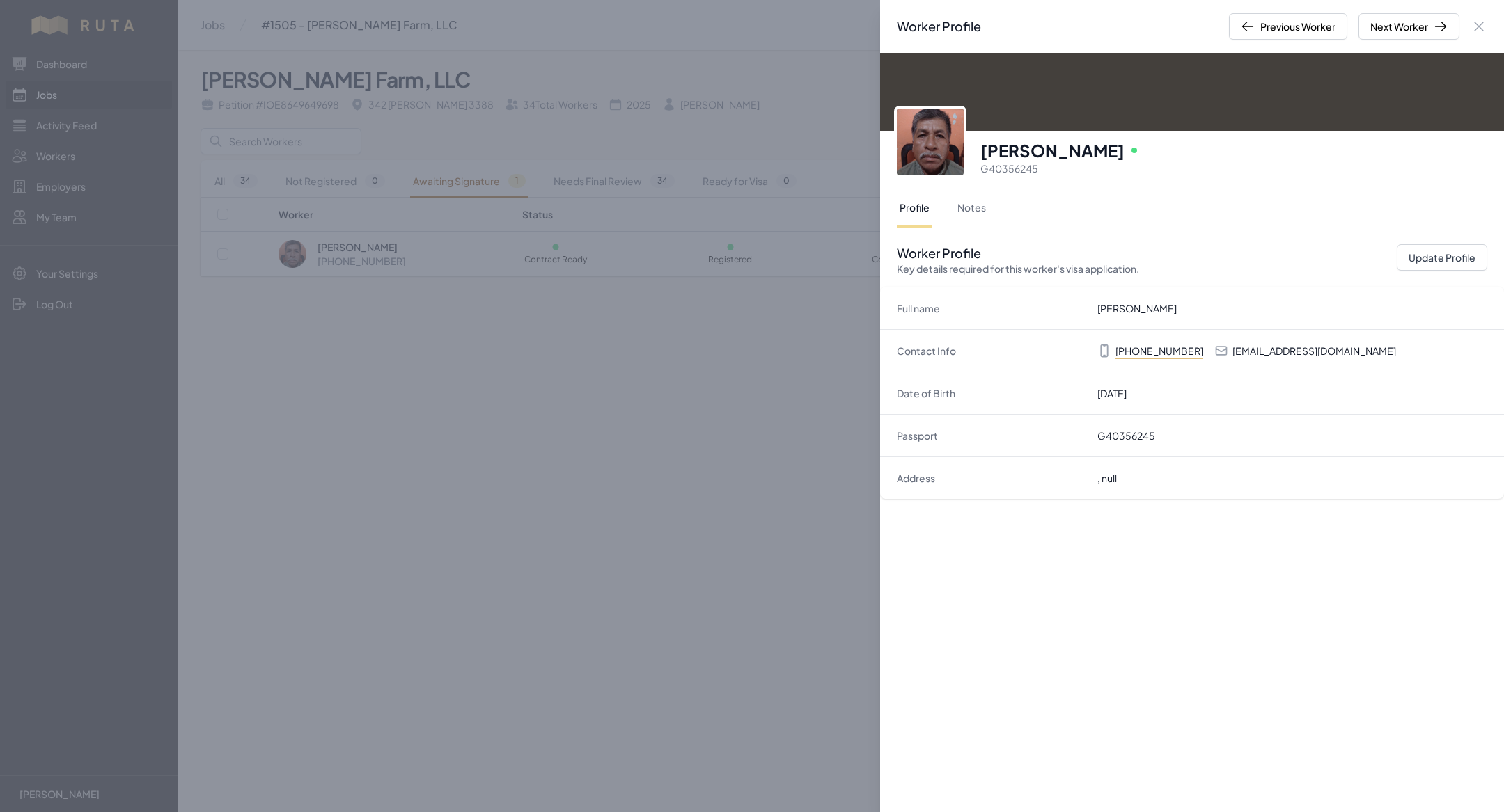
click at [598, 429] on div "Worker Profile Previous Worker Next Worker Close panel Manuel Antonio Gomez Onl…" at bounding box center [752, 406] width 1504 height 812
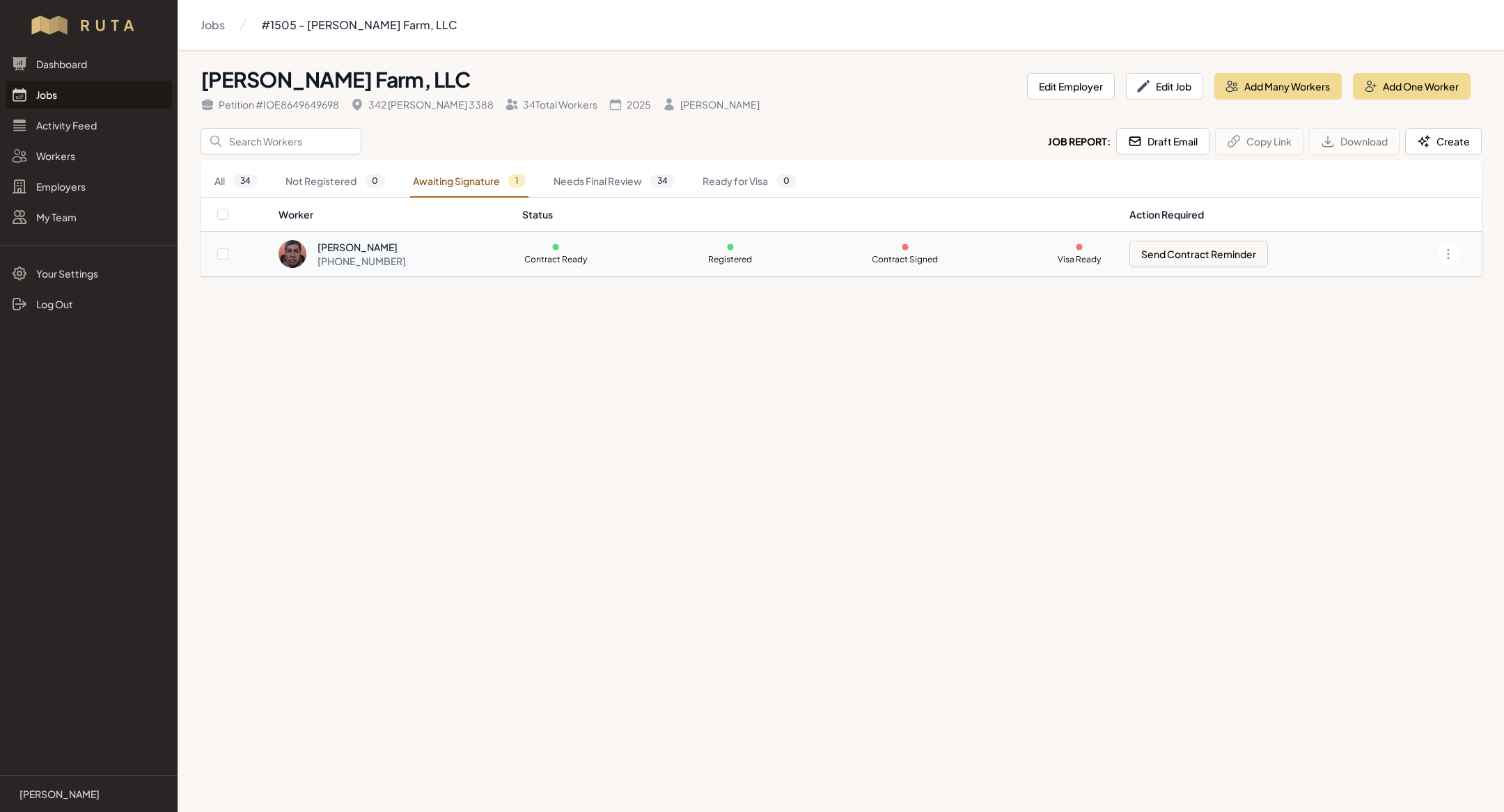
click at [406, 246] on div "[PERSON_NAME]" at bounding box center [361, 246] width 88 height 14
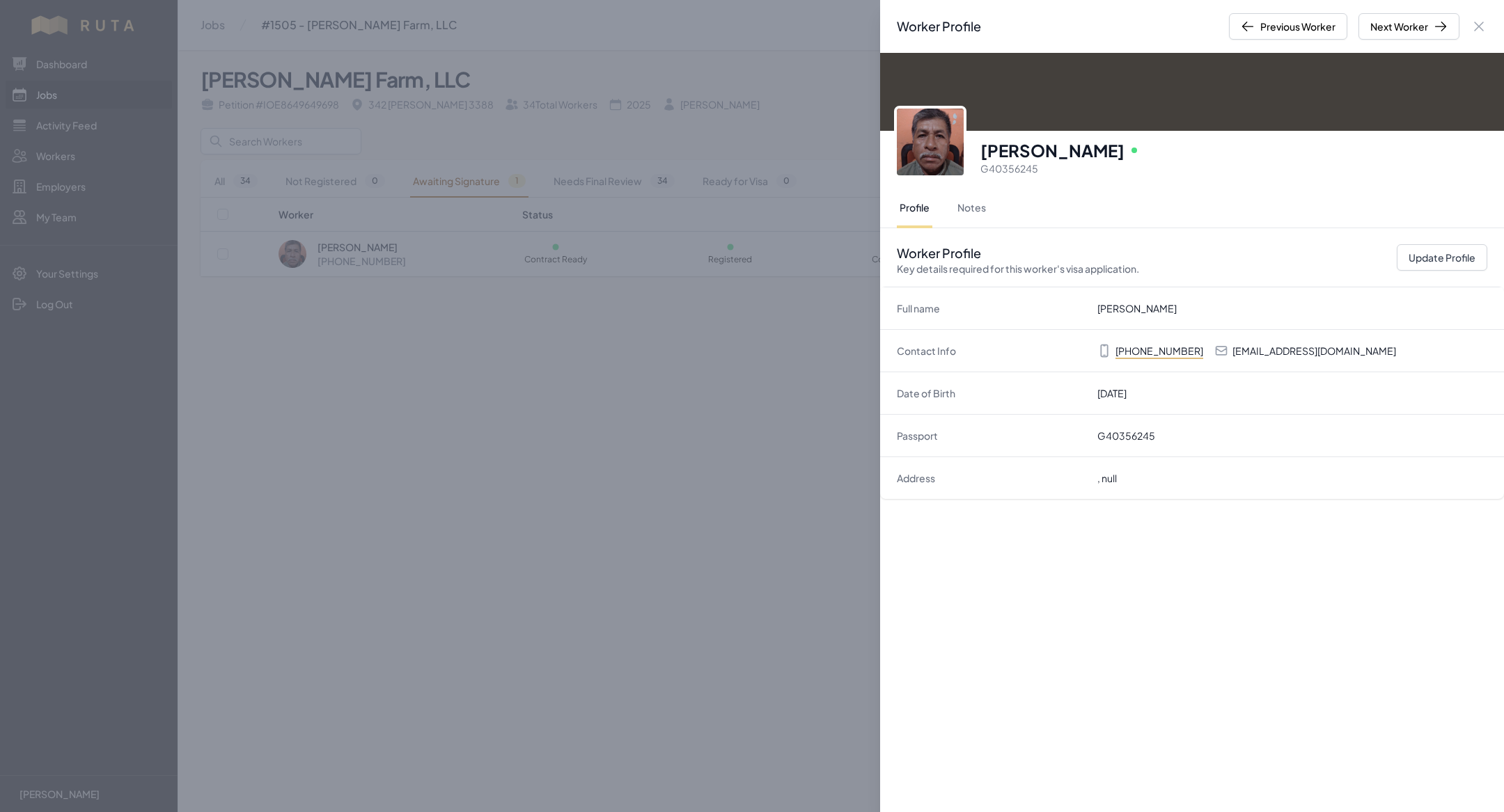
click at [519, 434] on div "Worker Profile Previous Worker Next Worker Close panel Manuel Antonio Gomez Onl…" at bounding box center [752, 406] width 1504 height 812
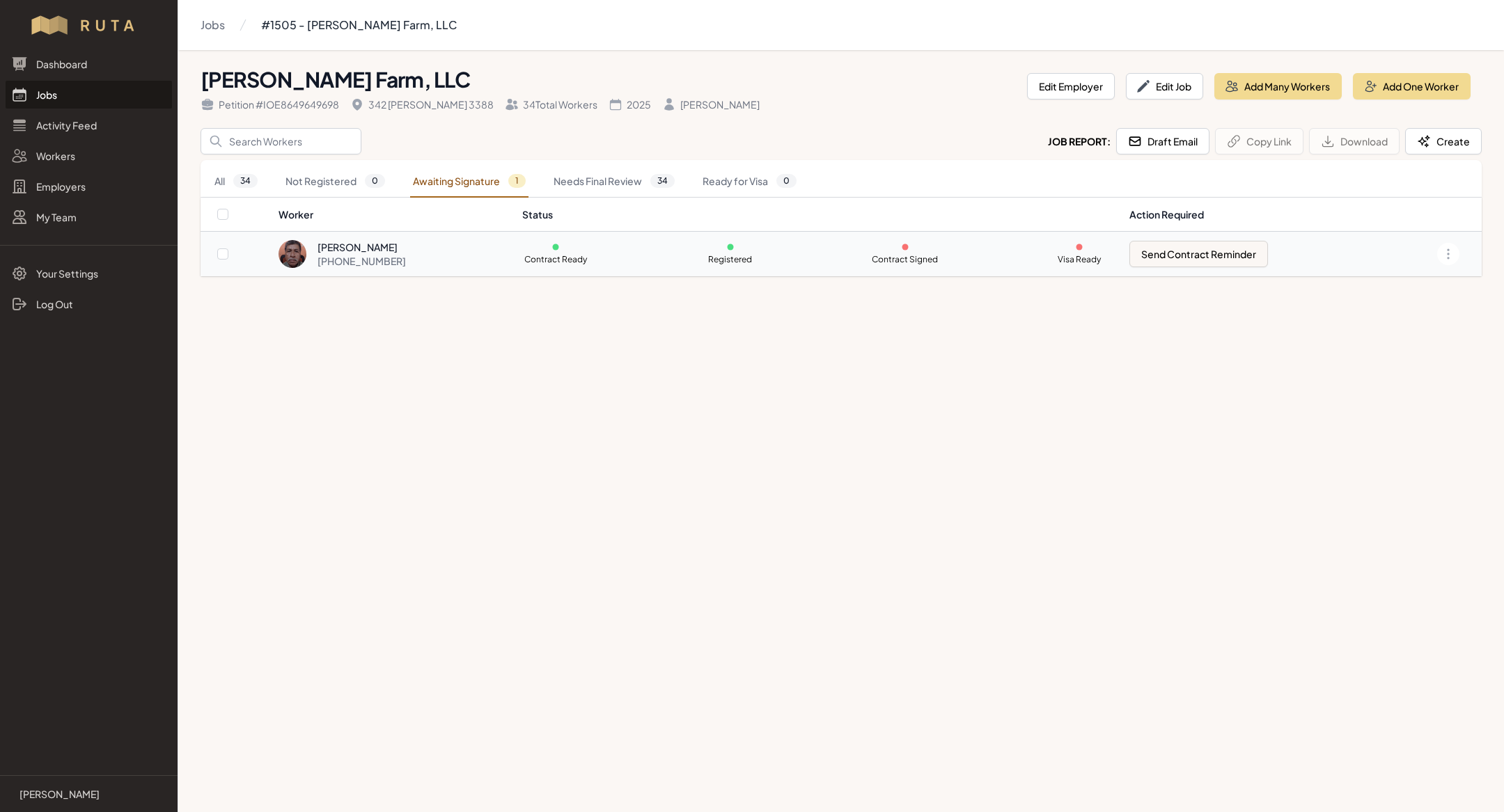
click at [383, 248] on div "[PERSON_NAME]" at bounding box center [361, 246] width 88 height 14
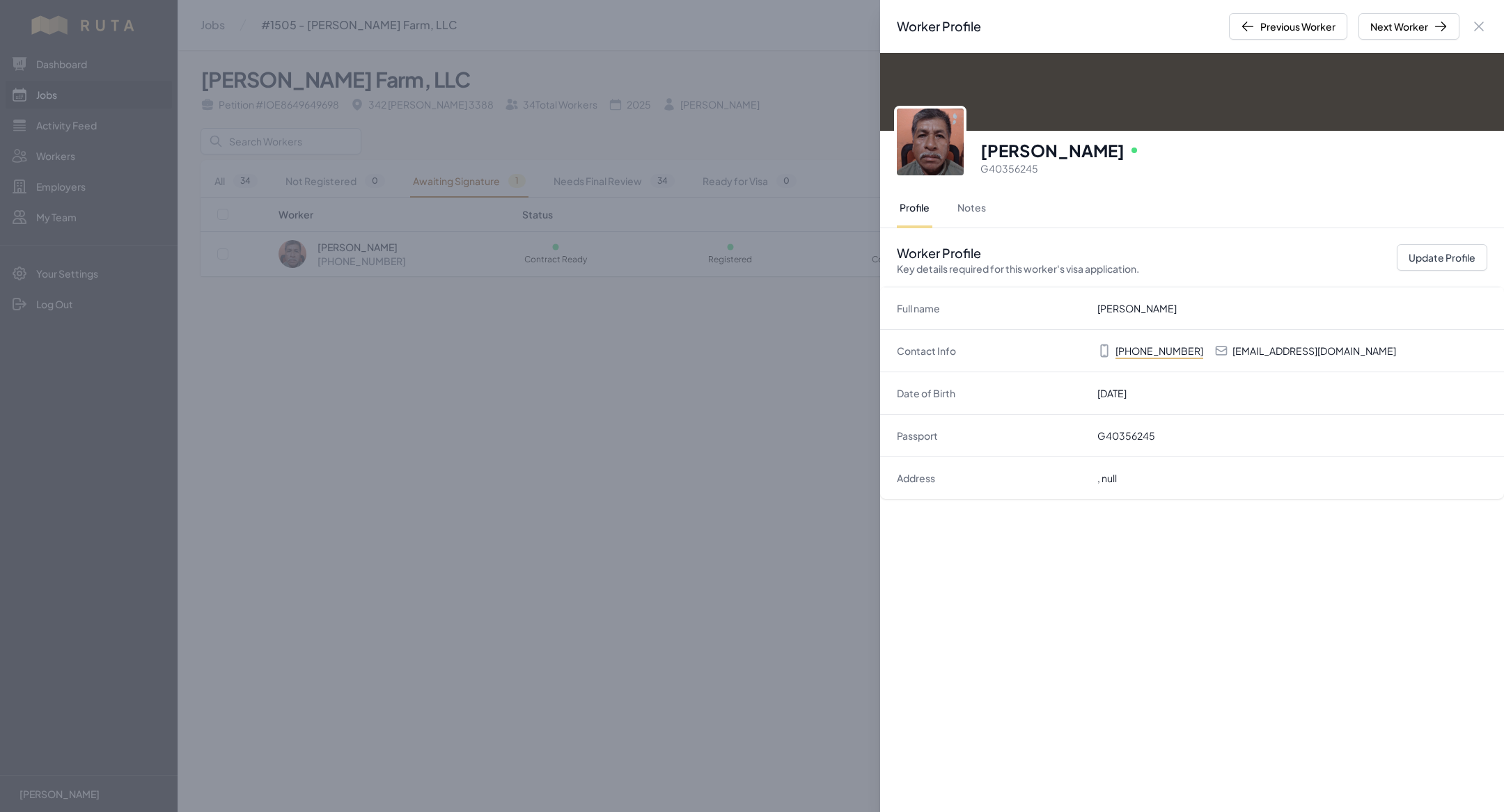
click at [404, 314] on div "Worker Profile Previous Worker Next Worker Close panel Manuel Antonio Gomez Onl…" at bounding box center [752, 406] width 1504 height 812
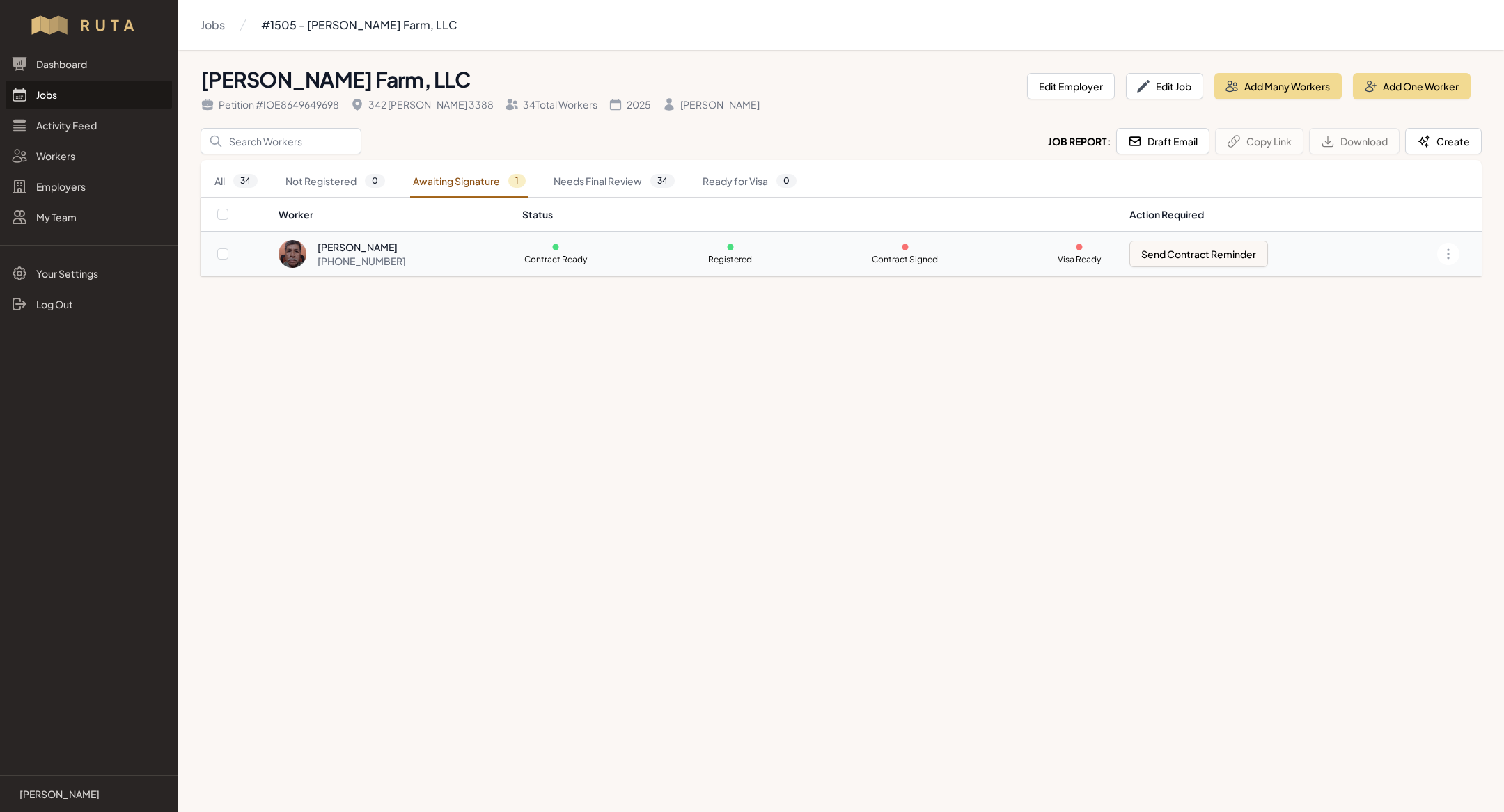
click at [361, 248] on div "[PERSON_NAME]" at bounding box center [361, 246] width 88 height 14
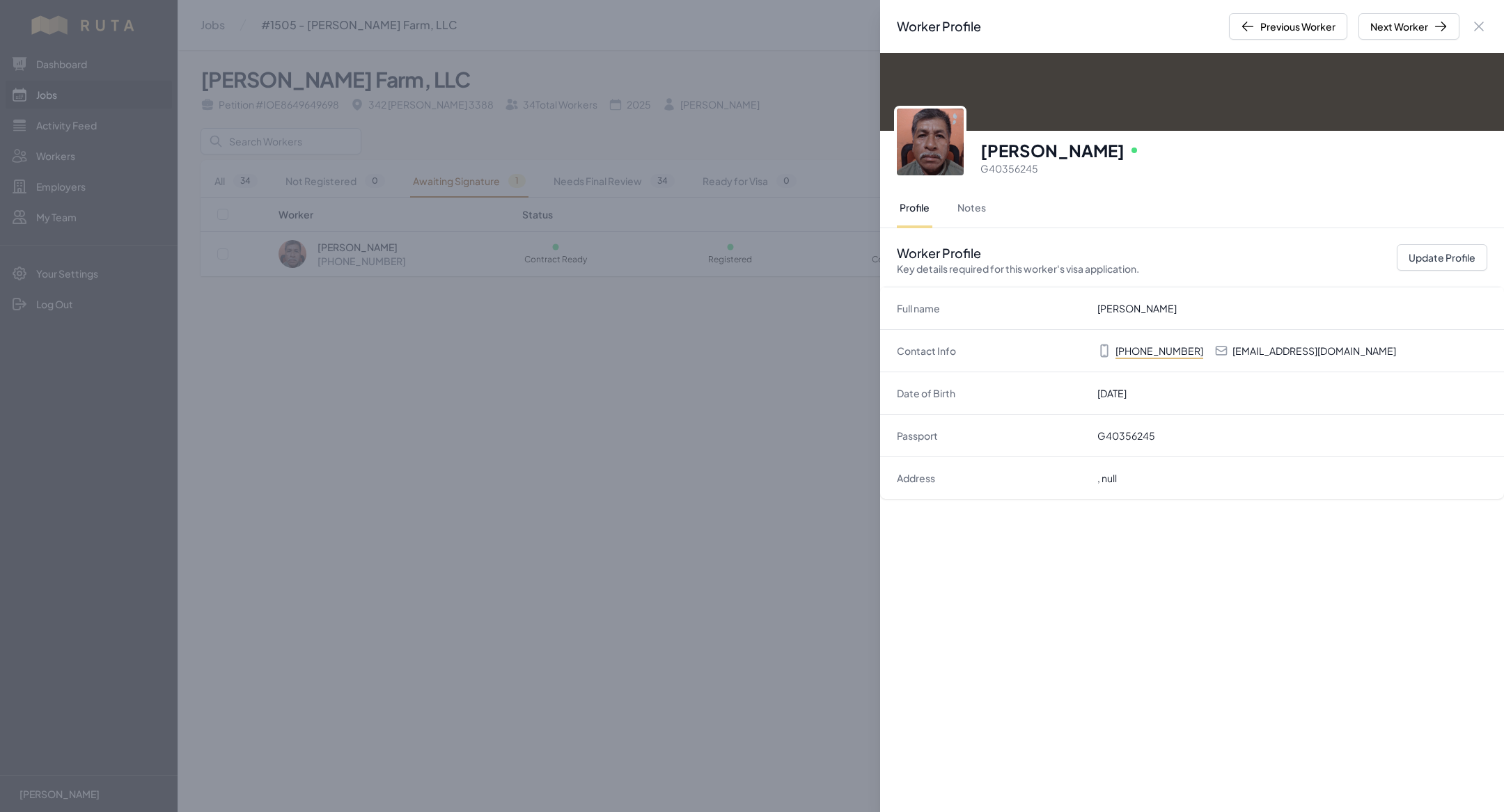
click at [442, 377] on div "Worker Profile Previous Worker Next Worker Close panel Manuel Antonio Gomez Onl…" at bounding box center [752, 406] width 1504 height 812
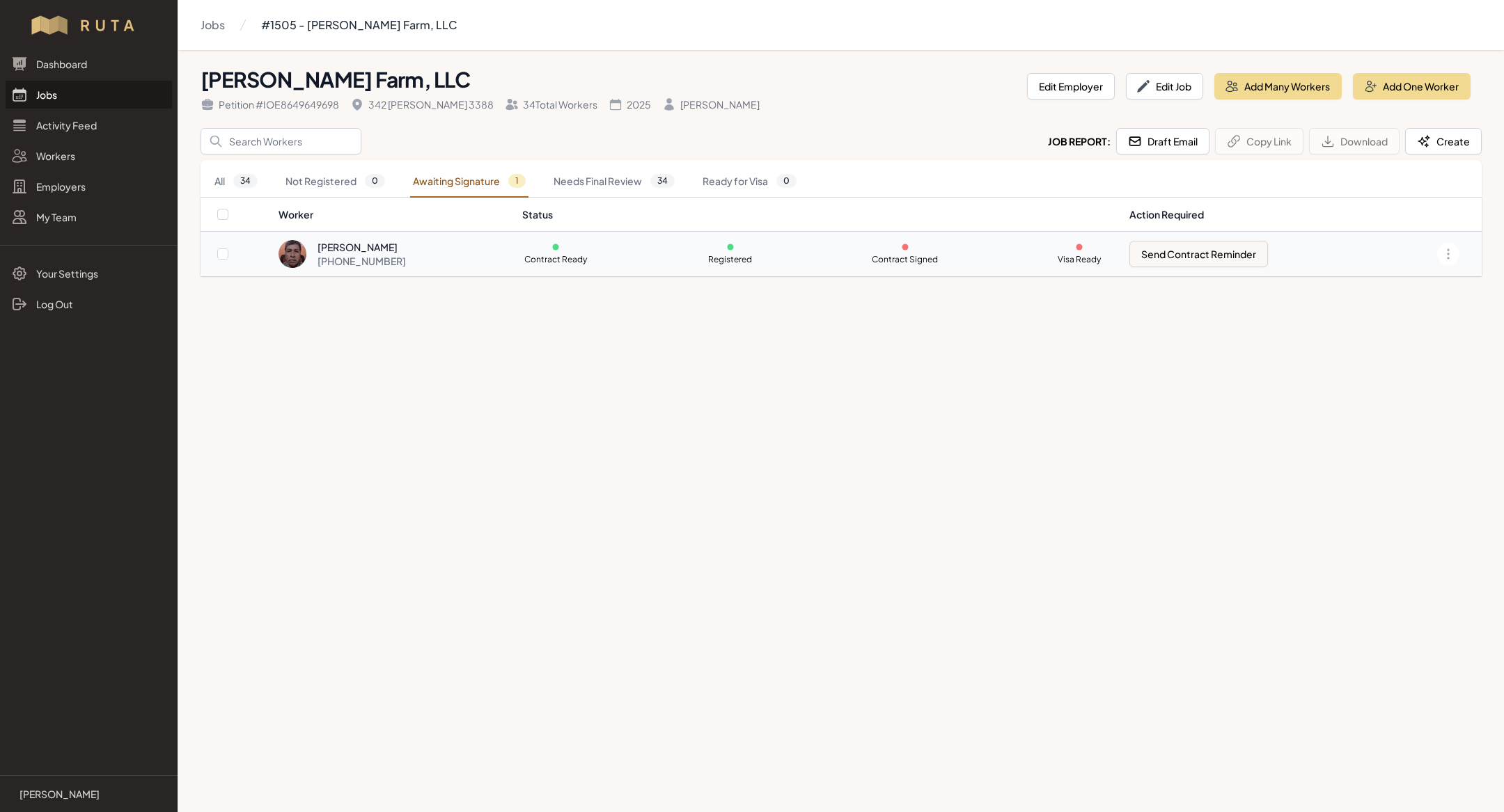
click at [384, 254] on div "[PHONE_NUMBER]" at bounding box center [361, 261] width 88 height 14
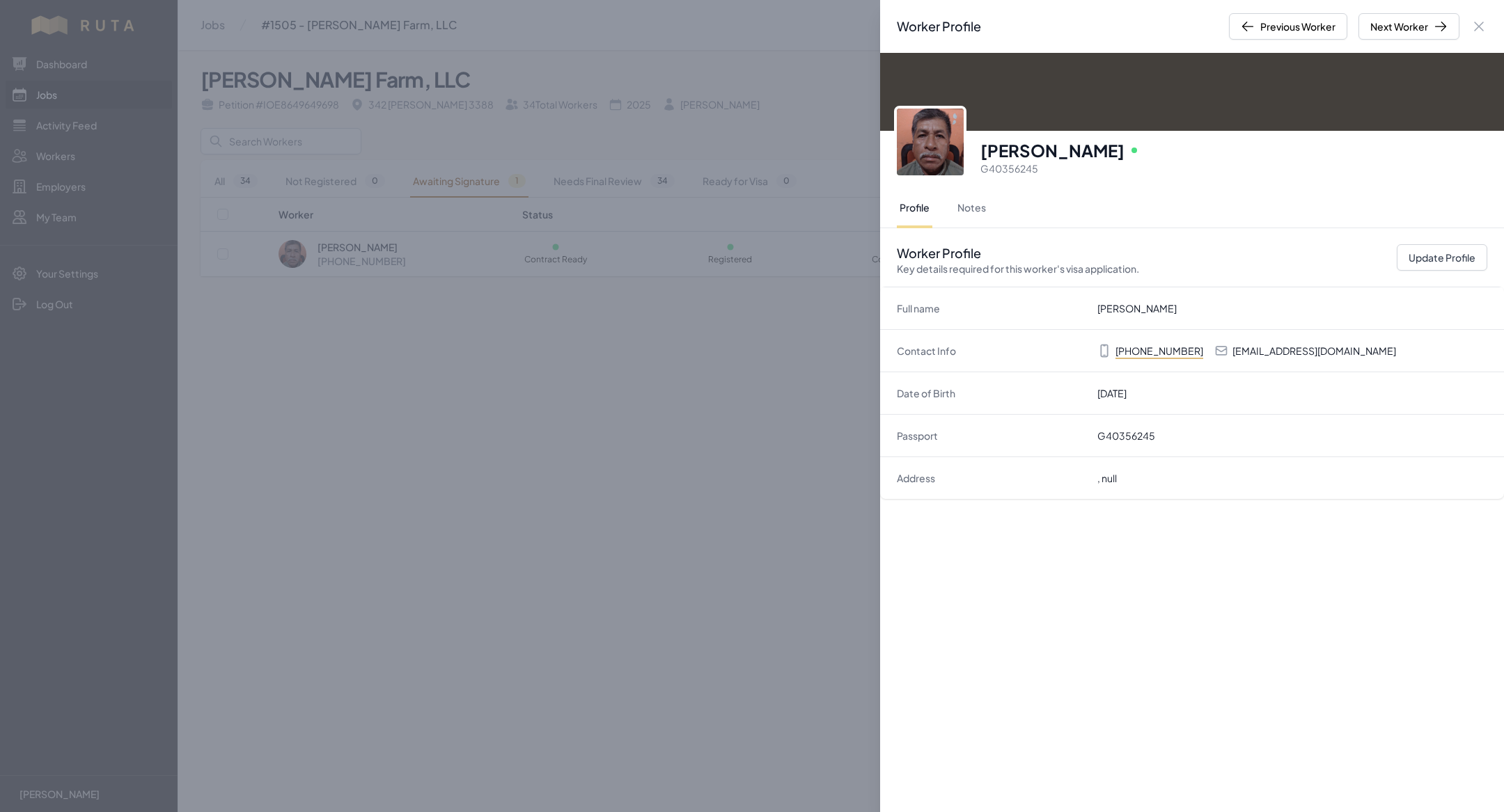
click at [430, 357] on div "Worker Profile Previous Worker Next Worker Close panel Manuel Antonio Gomez Onl…" at bounding box center [752, 406] width 1504 height 812
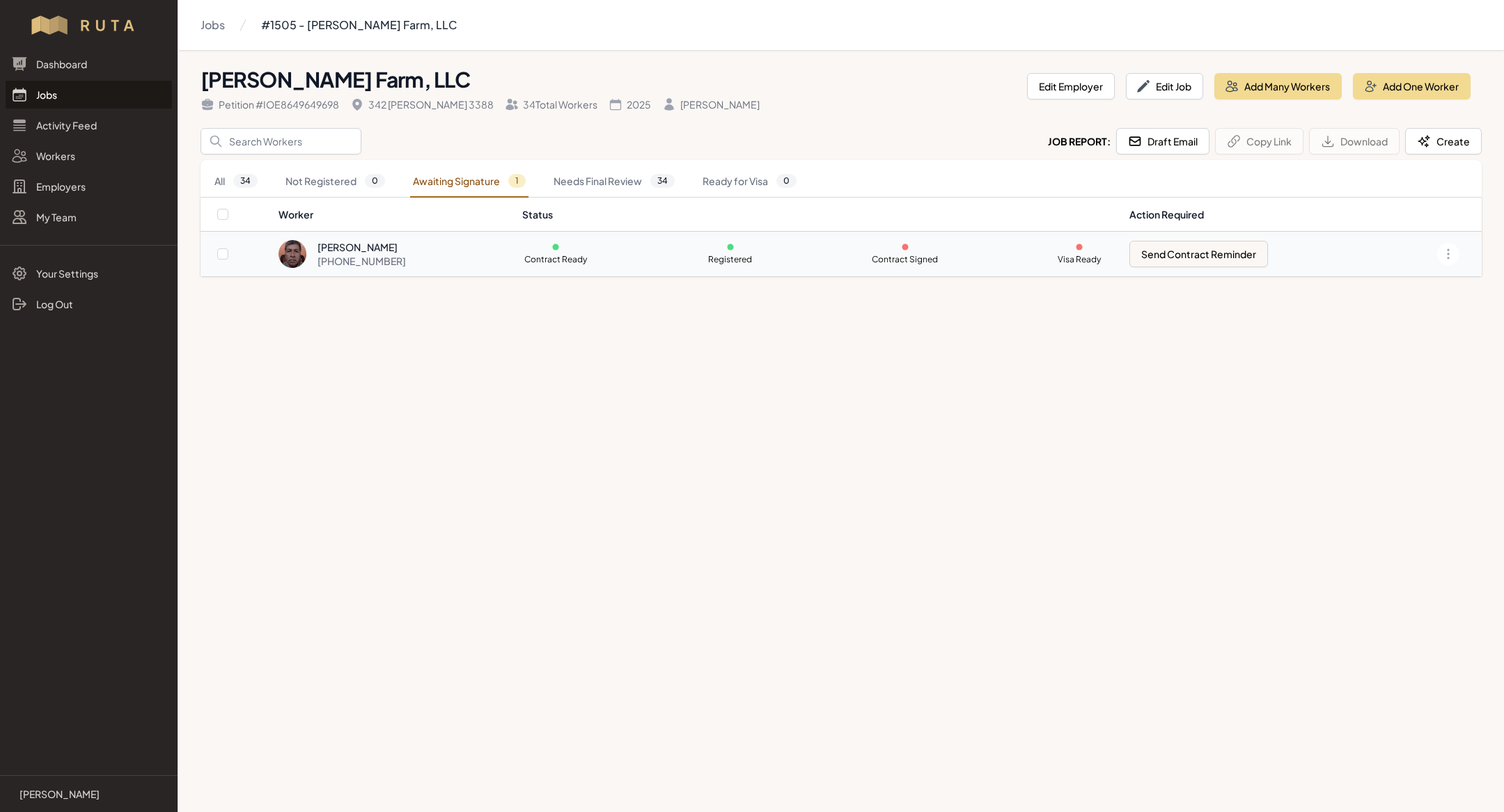
click at [376, 251] on div "[PERSON_NAME]" at bounding box center [361, 246] width 88 height 14
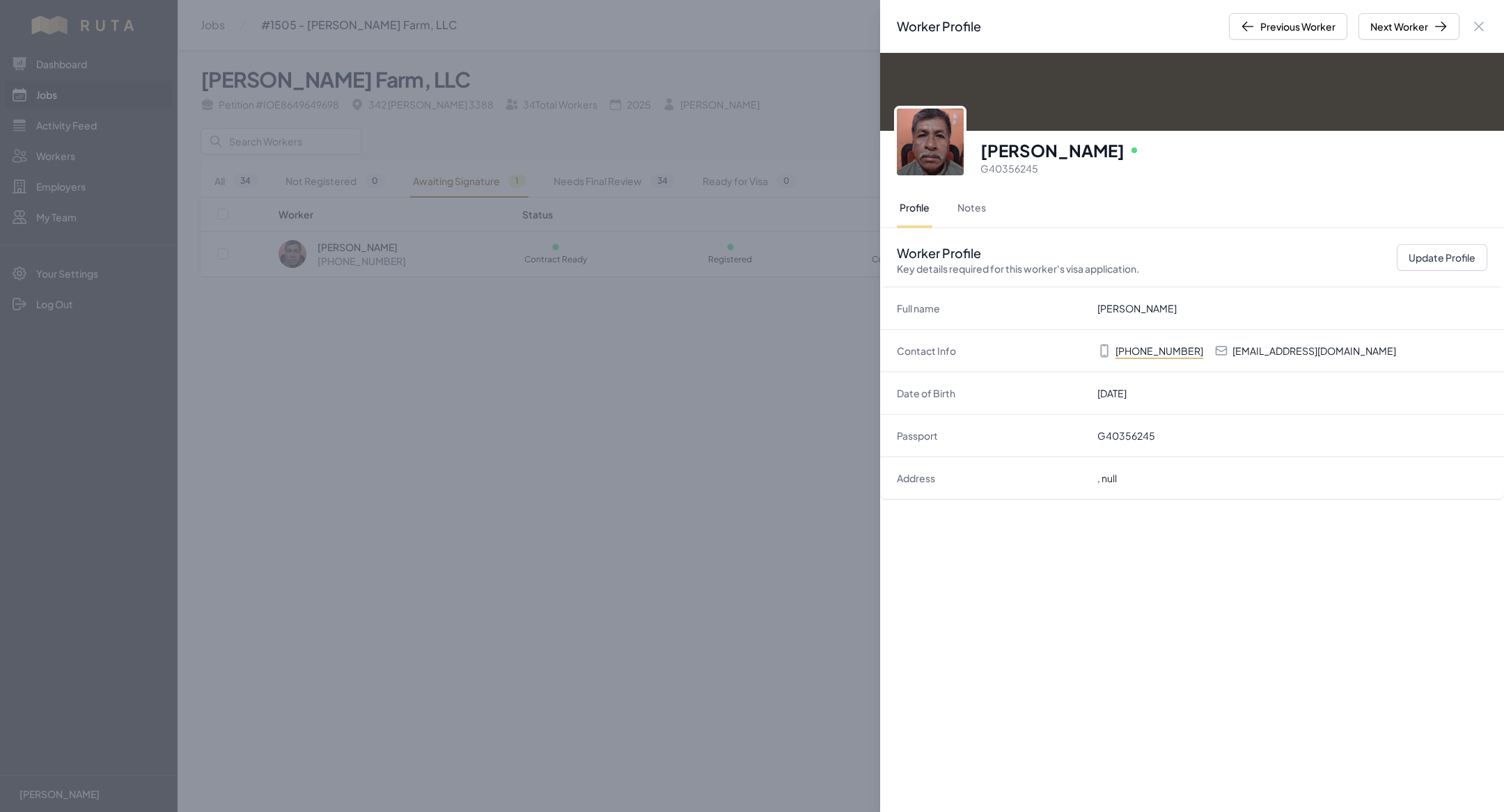
click at [435, 386] on div "Worker Profile Previous Worker Next Worker Close panel Manuel Antonio Gomez Onl…" at bounding box center [752, 406] width 1504 height 812
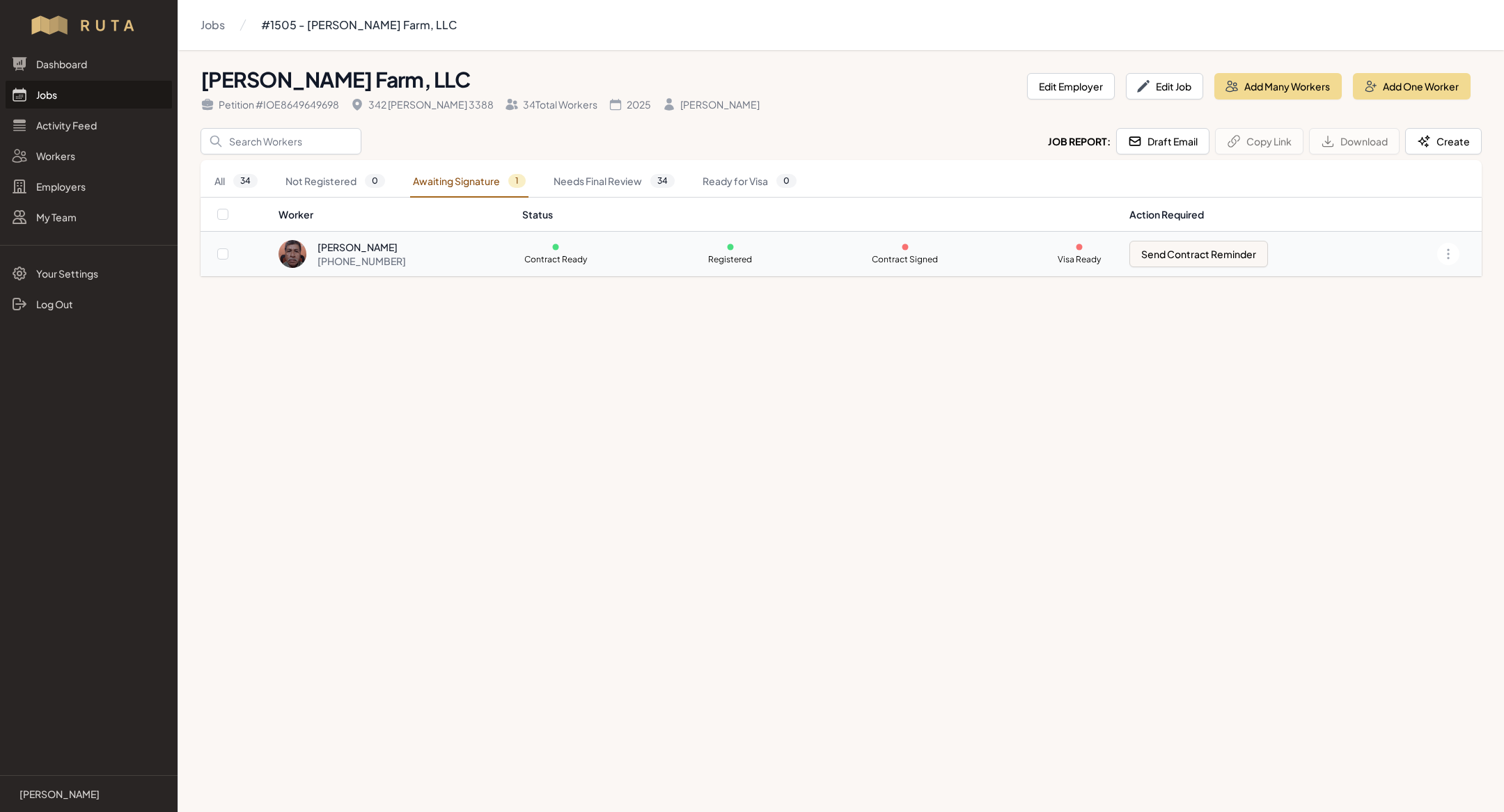
click at [371, 242] on div "[PERSON_NAME]" at bounding box center [361, 246] width 88 height 14
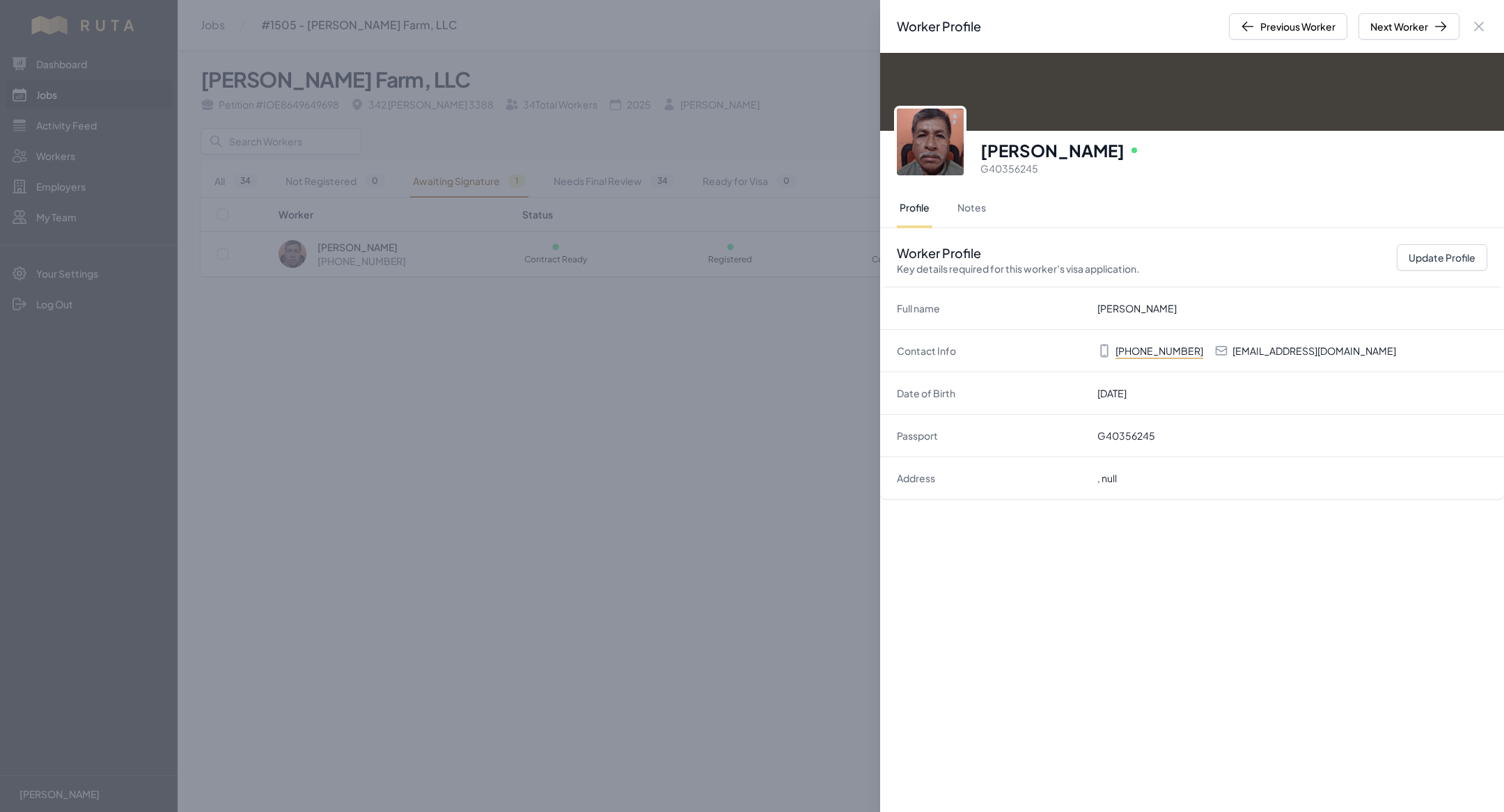
click at [424, 346] on div "Worker Profile Previous Worker Next Worker Close panel Manuel Antonio Gomez Onl…" at bounding box center [752, 406] width 1504 height 812
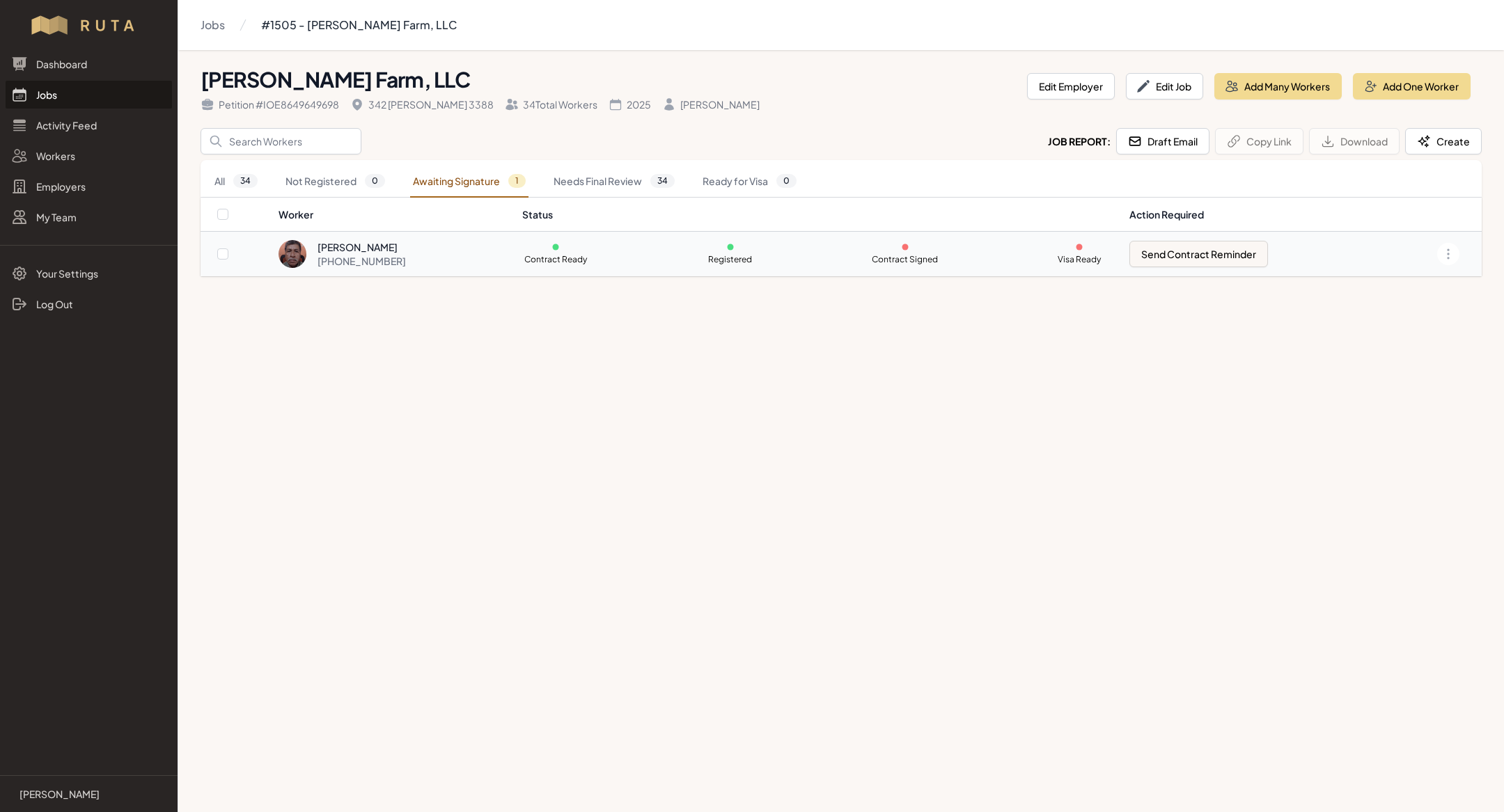
click at [371, 262] on div "[PHONE_NUMBER]" at bounding box center [361, 261] width 88 height 14
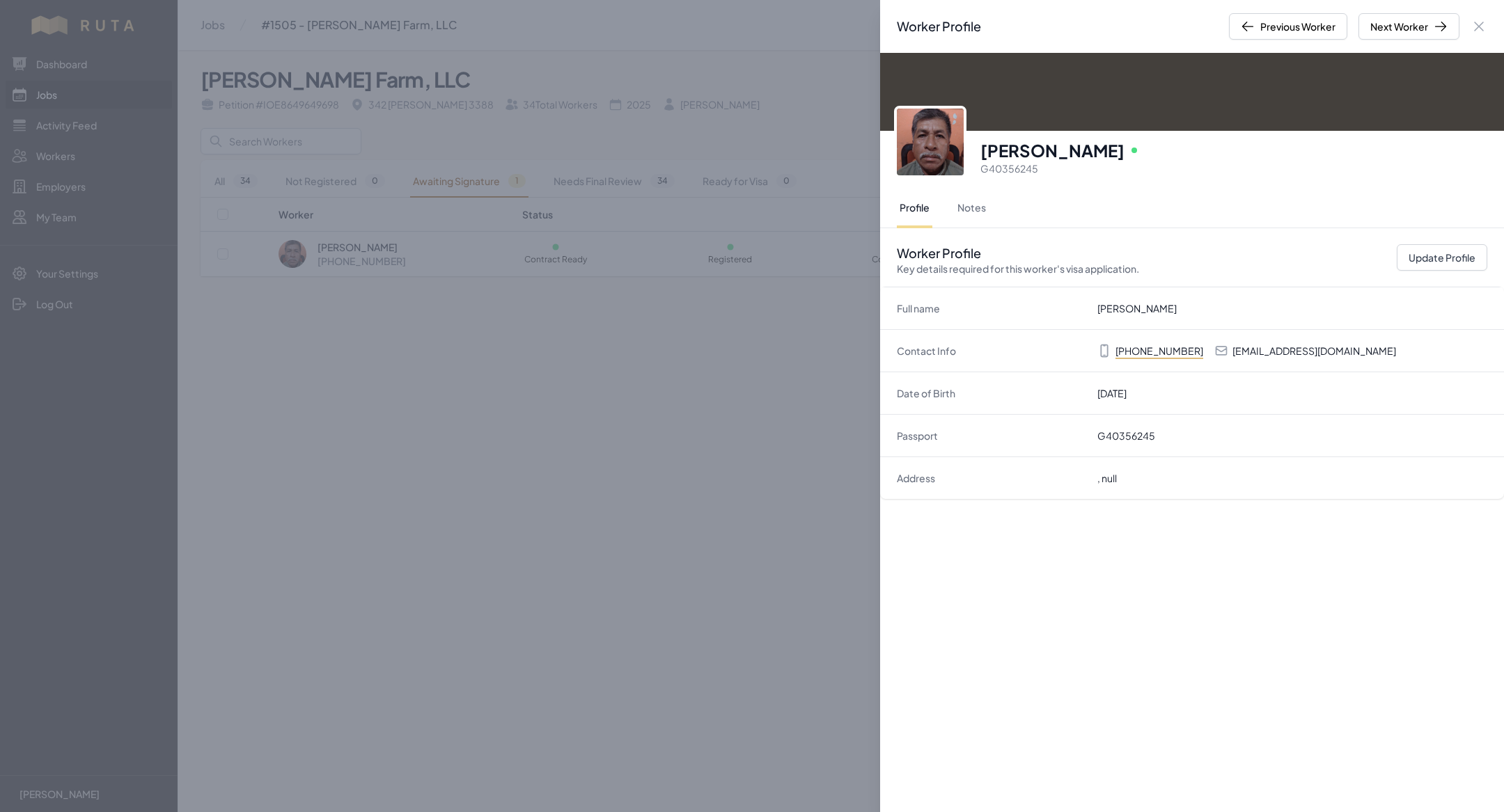
click at [427, 375] on div "Worker Profile Previous Worker Next Worker Close panel Manuel Antonio Gomez Onl…" at bounding box center [752, 406] width 1504 height 812
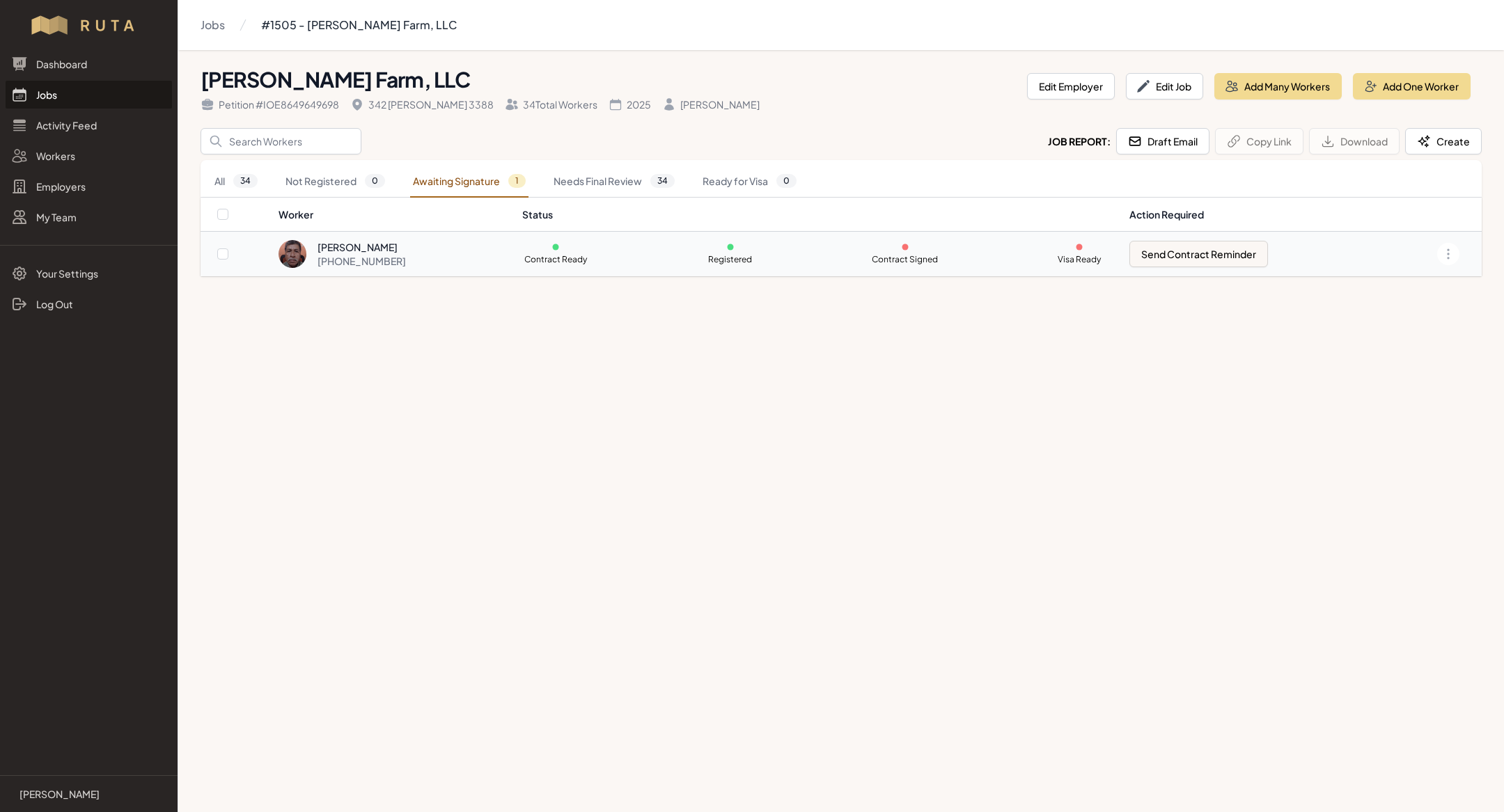
click at [377, 261] on div "[PHONE_NUMBER]" at bounding box center [361, 261] width 88 height 14
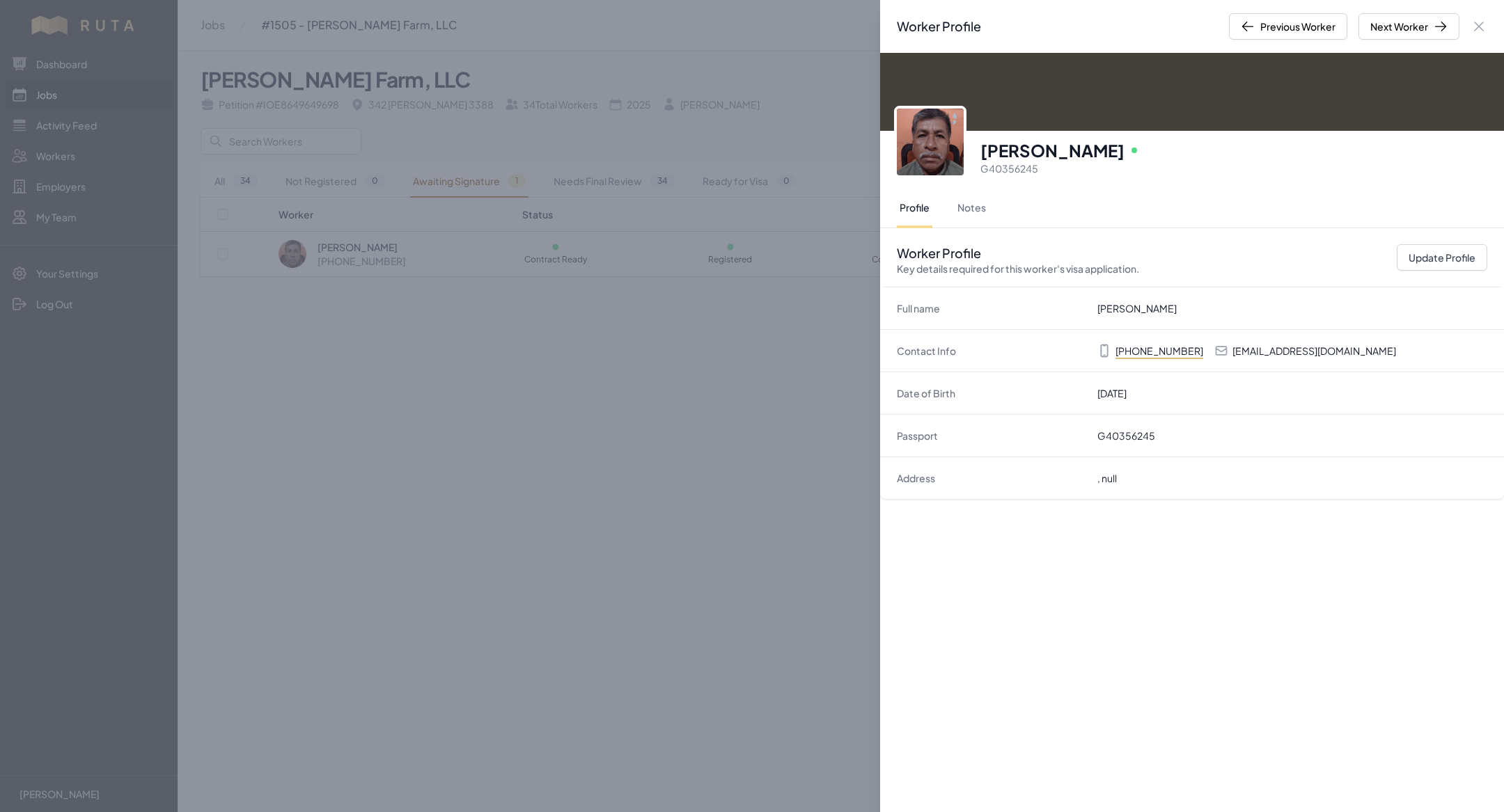
click at [413, 351] on div "Worker Profile Previous Worker Next Worker Close panel Manuel Antonio Gomez Onl…" at bounding box center [752, 406] width 1504 height 812
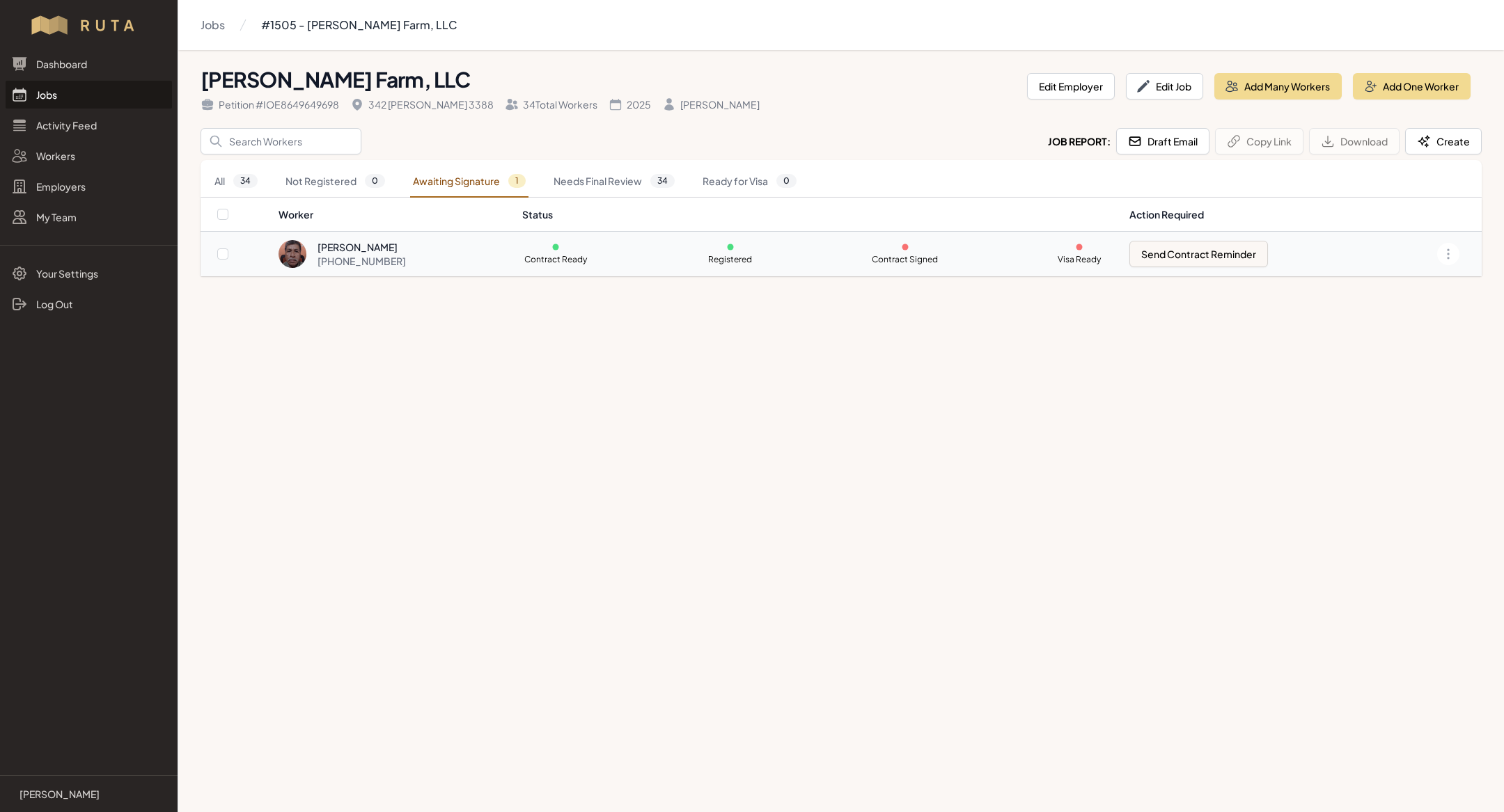
click at [366, 249] on div "[PERSON_NAME]" at bounding box center [361, 246] width 88 height 14
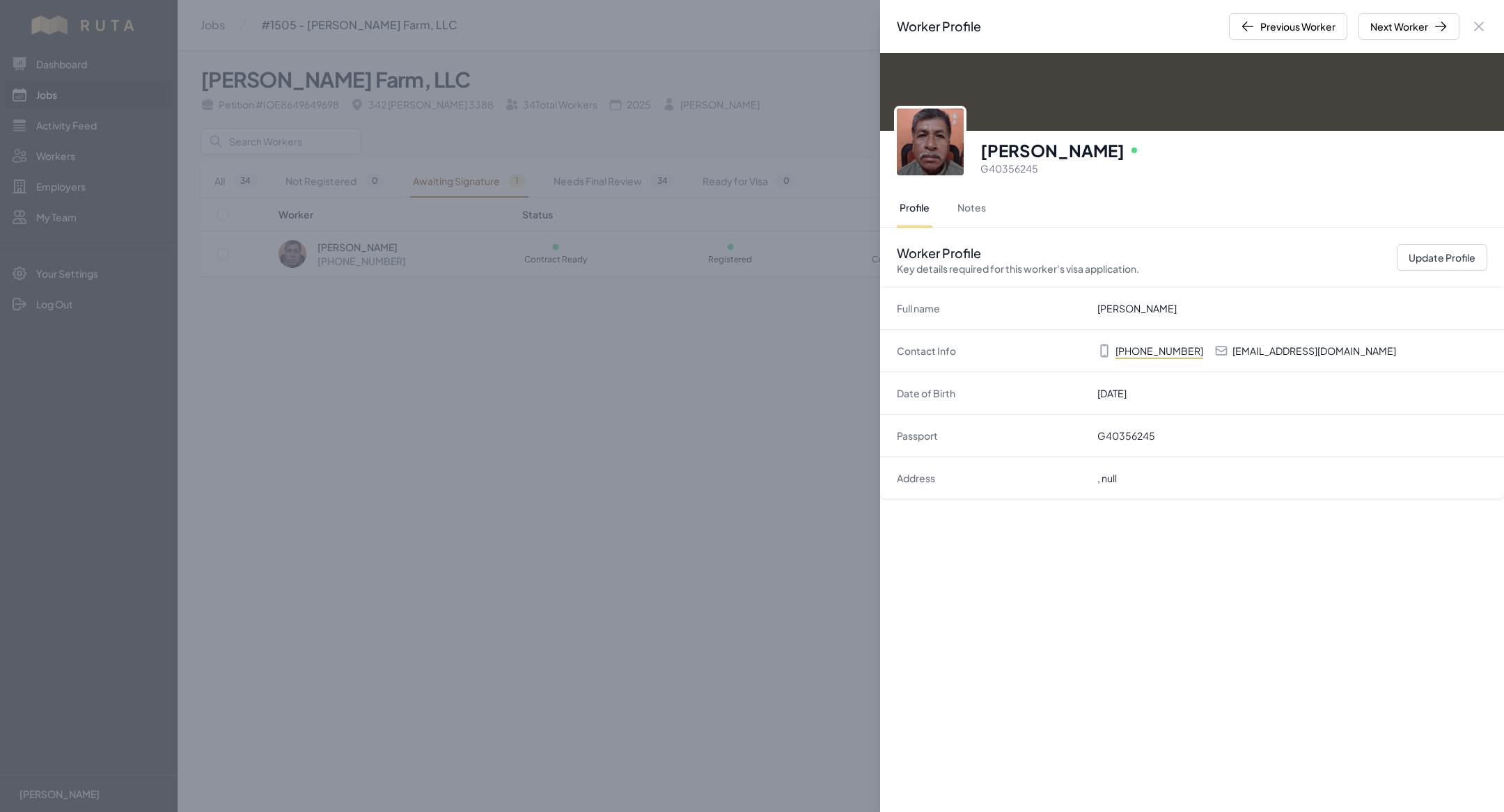
click at [422, 349] on div "Worker Profile Previous Worker Next Worker Close panel Manuel Antonio Gomez Onl…" at bounding box center [752, 406] width 1504 height 812
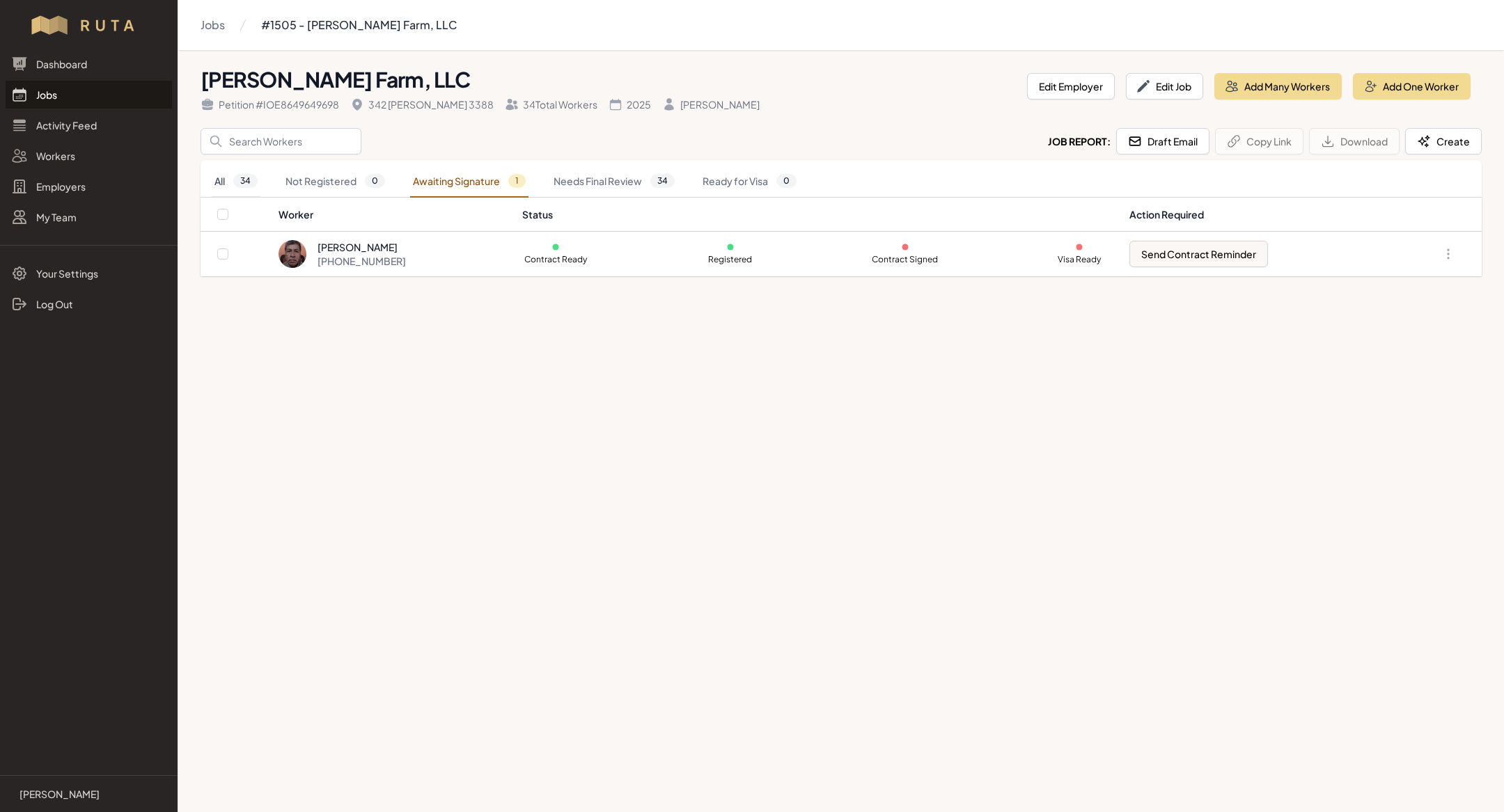
click at [233, 174] on link "All 34" at bounding box center [236, 182] width 49 height 32
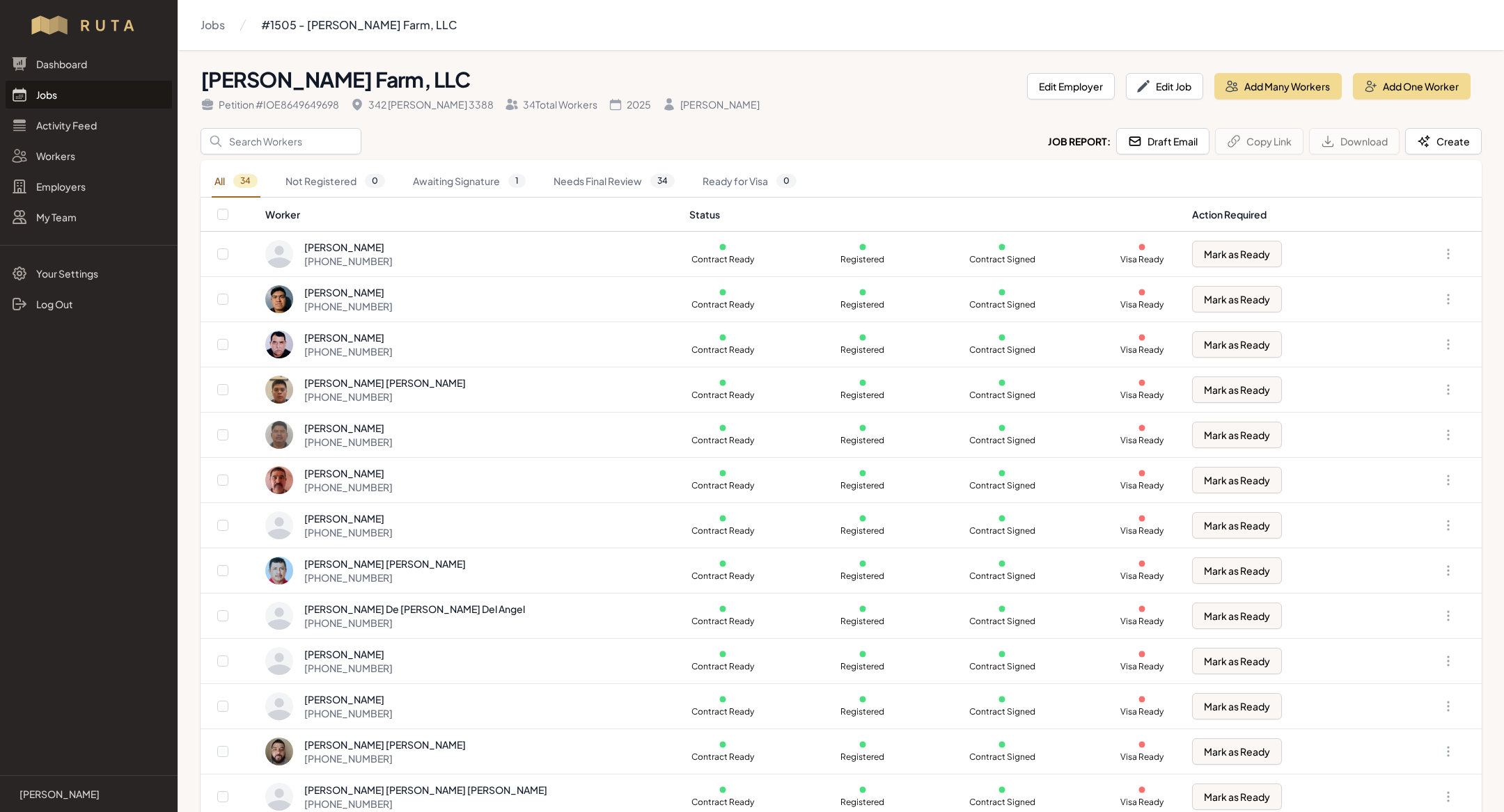
click at [230, 184] on link "All 34" at bounding box center [236, 182] width 49 height 32
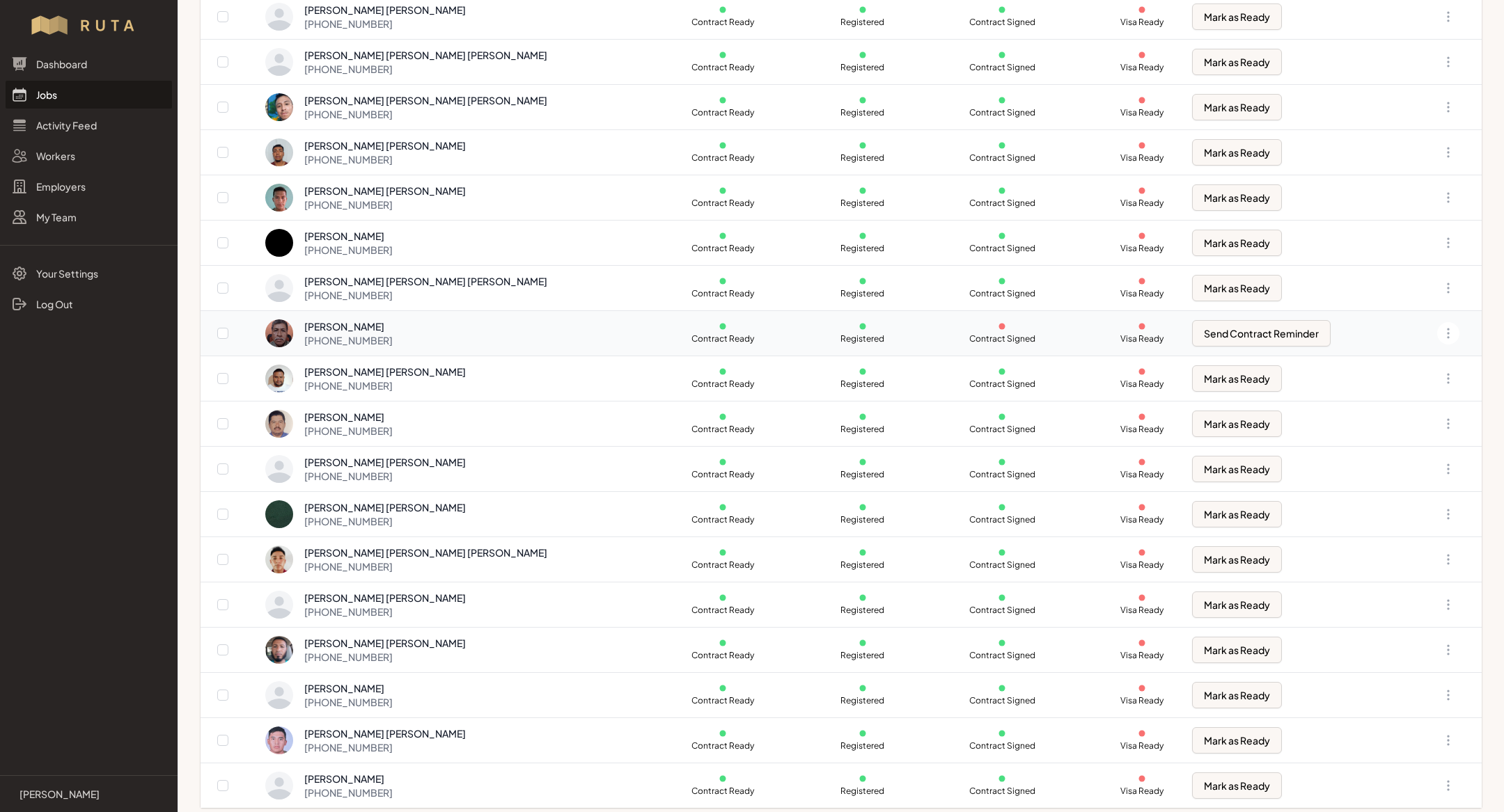
click at [973, 338] on p "Contract Signed" at bounding box center [1001, 339] width 67 height 11
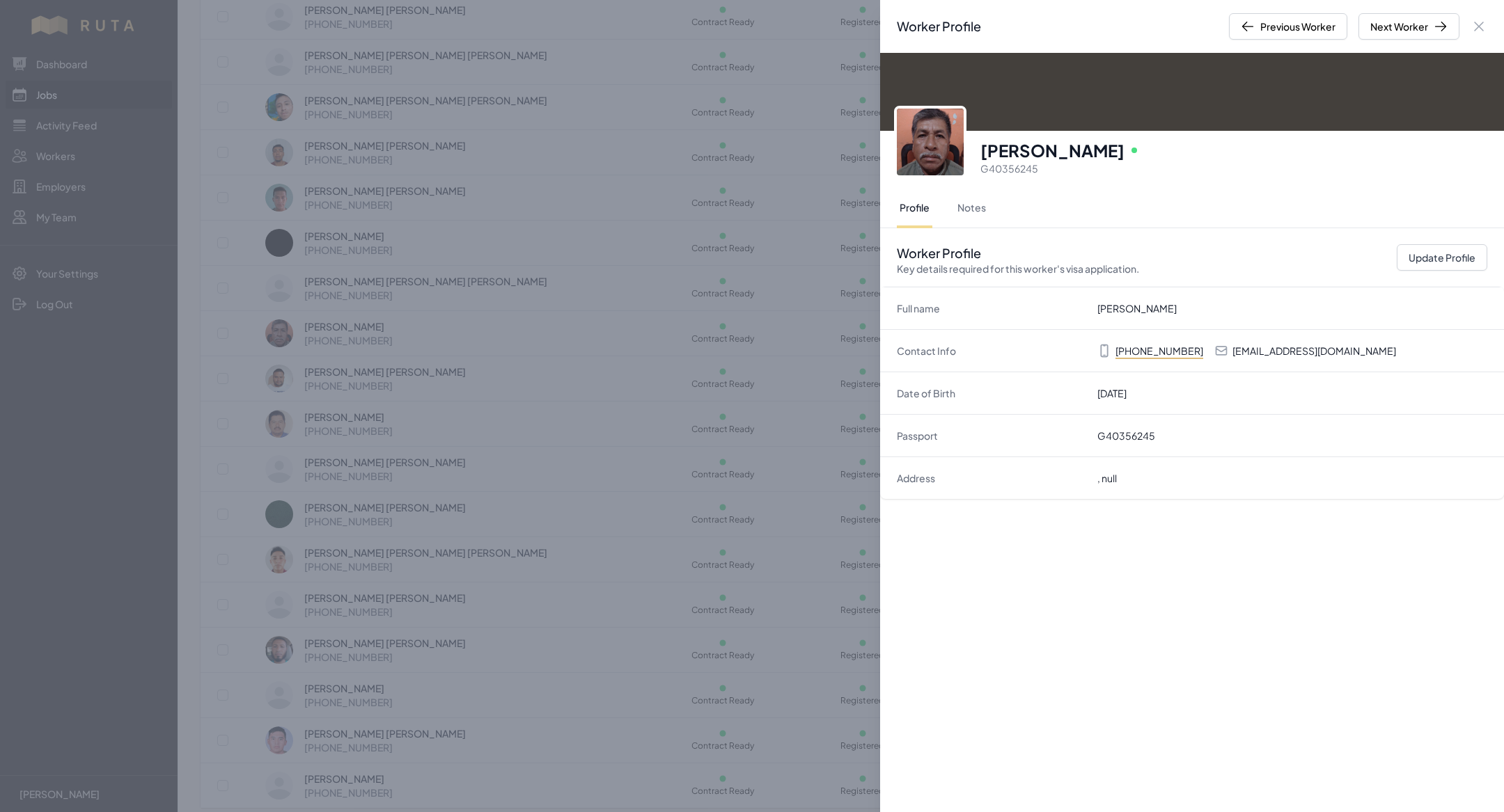
click at [753, 424] on div "Worker Profile Previous Worker Next Worker Close panel Manuel Antonio Gomez Onl…" at bounding box center [752, 406] width 1504 height 812
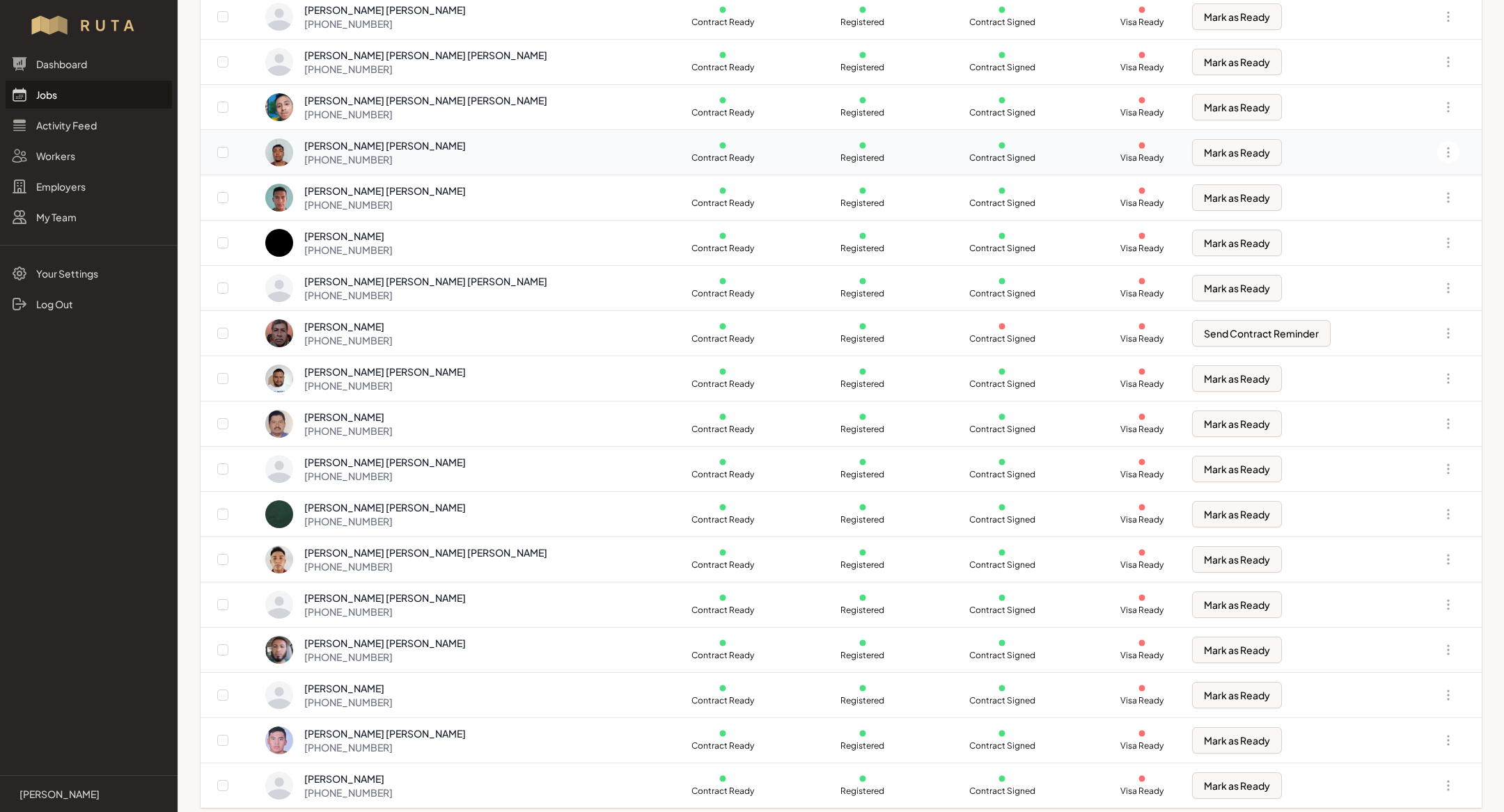
scroll to position [116, 0]
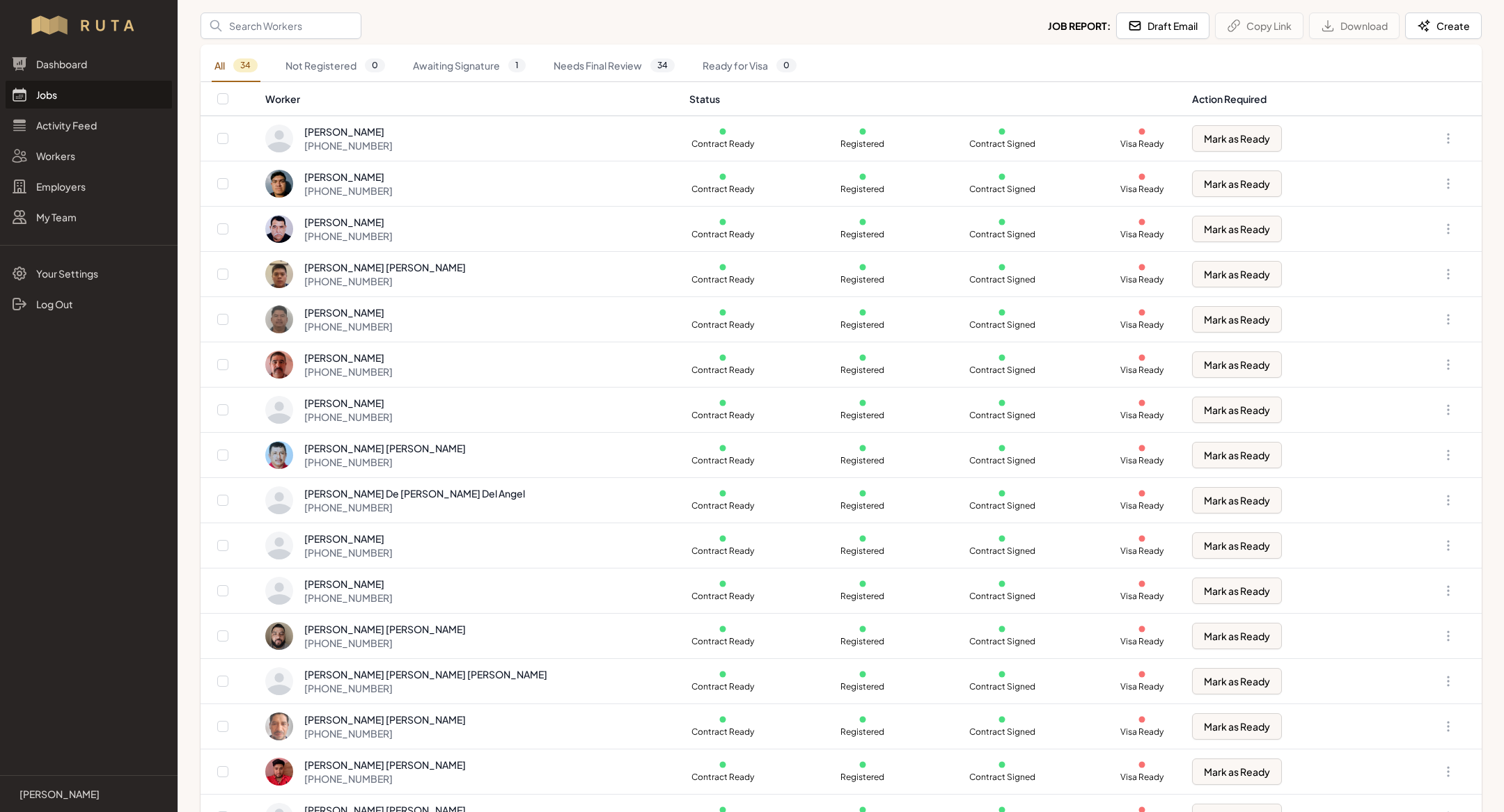
click at [75, 103] on link "Jobs" at bounding box center [89, 94] width 167 height 28
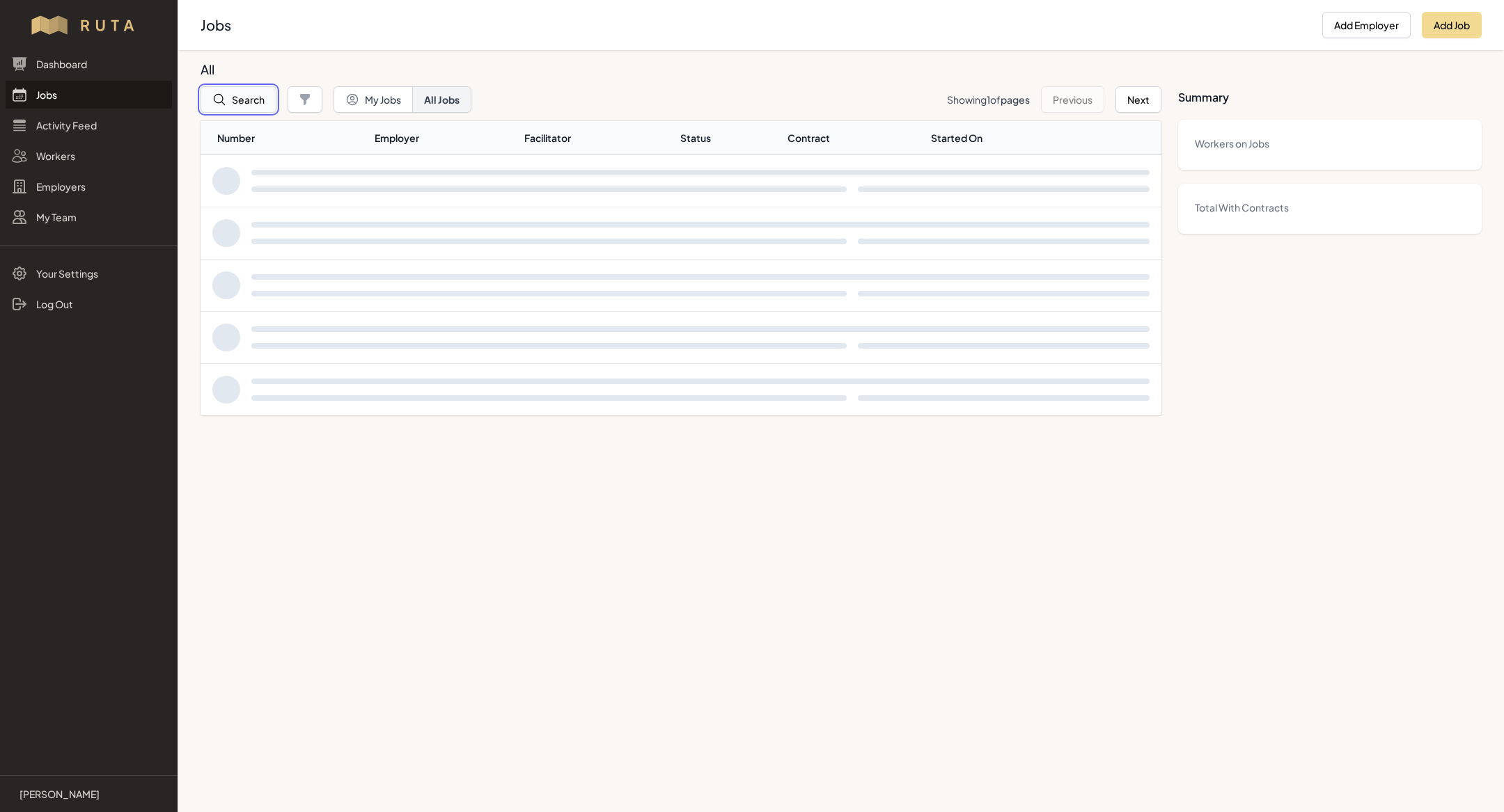
click at [251, 100] on button "Search" at bounding box center [238, 99] width 76 height 27
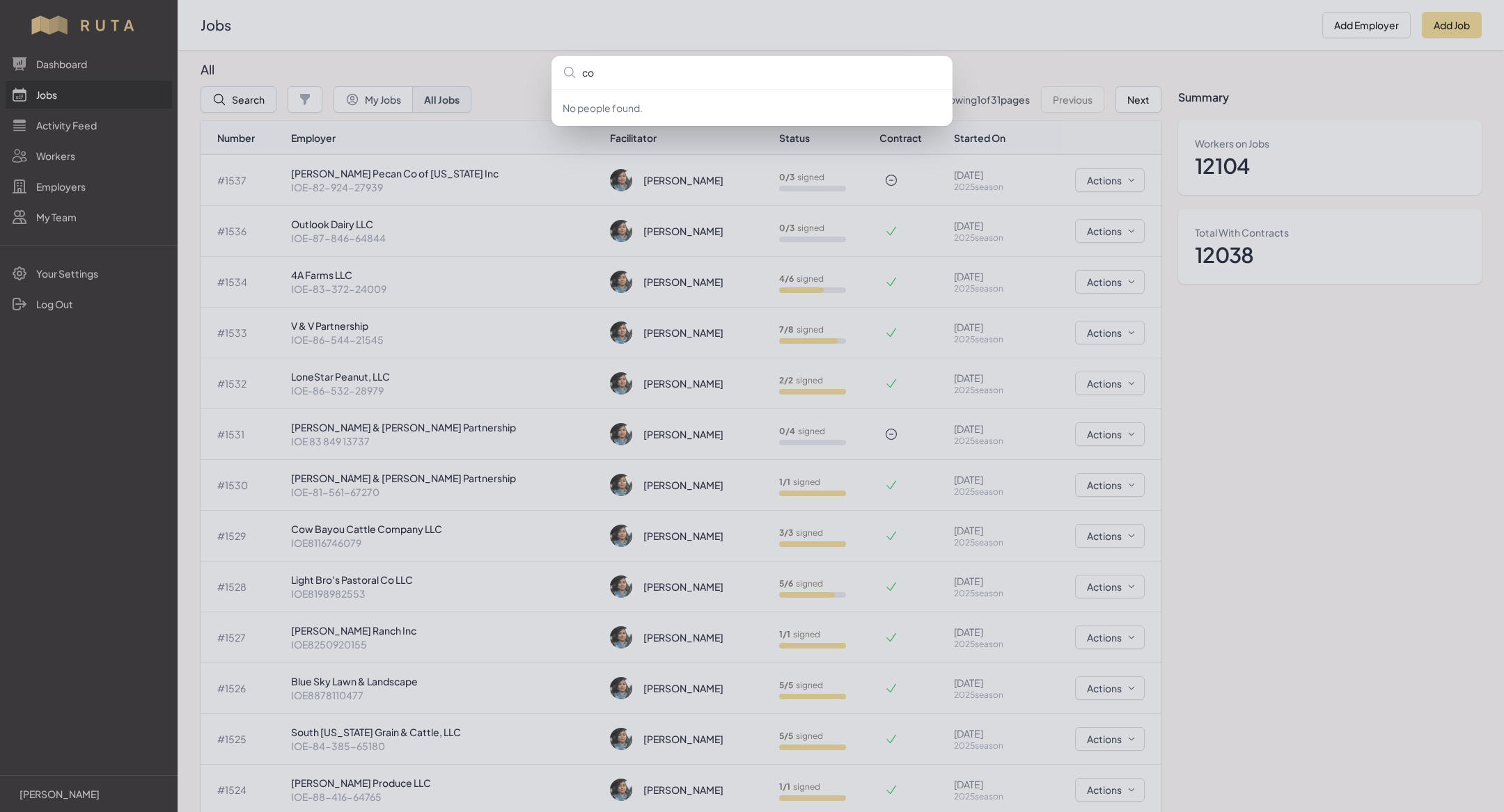
type input "cow"
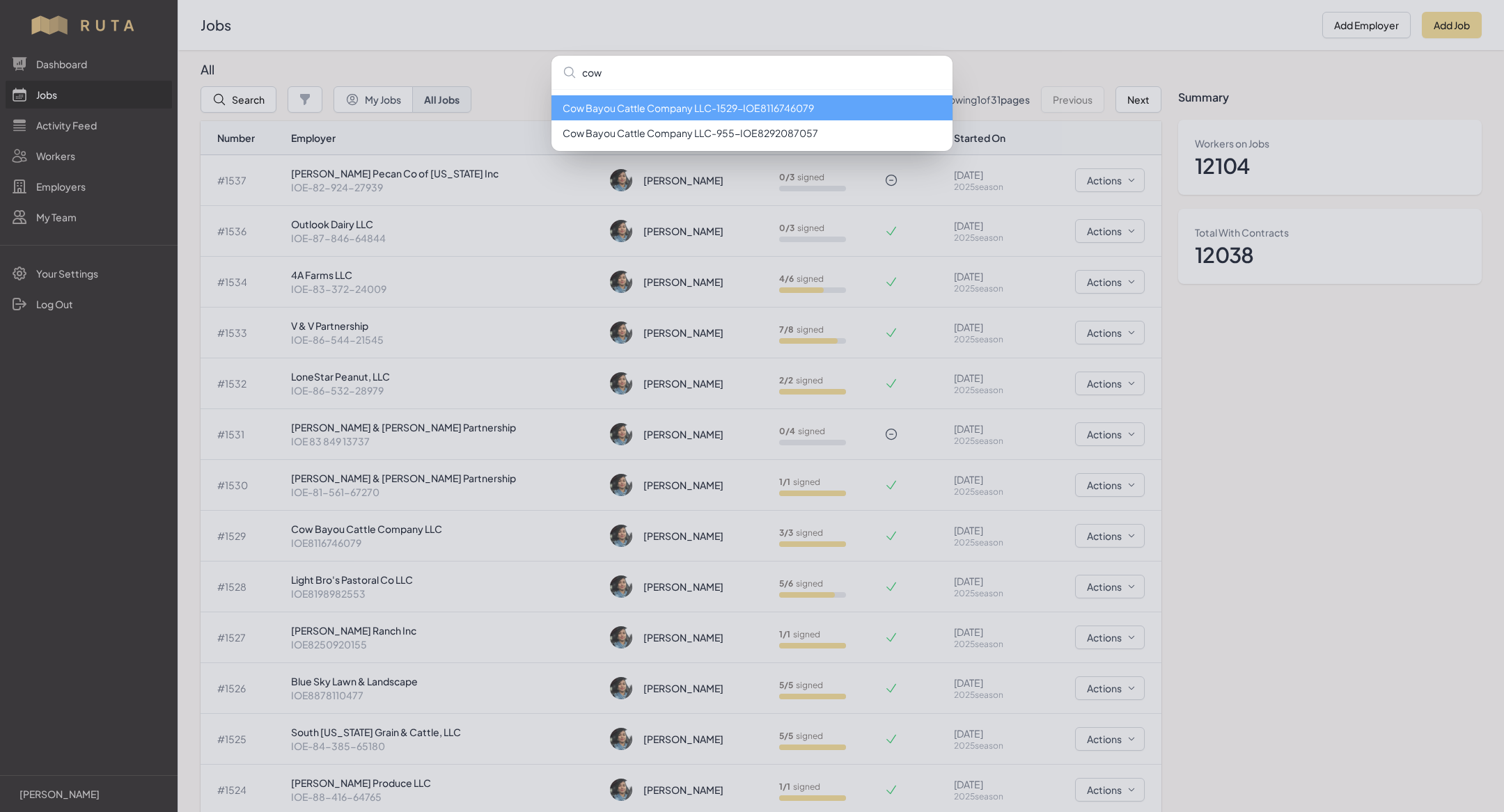
click at [663, 116] on li "Cow Bayou Cattle Company LLC - 1529 - IOE8116746079" at bounding box center [752, 108] width 401 height 25
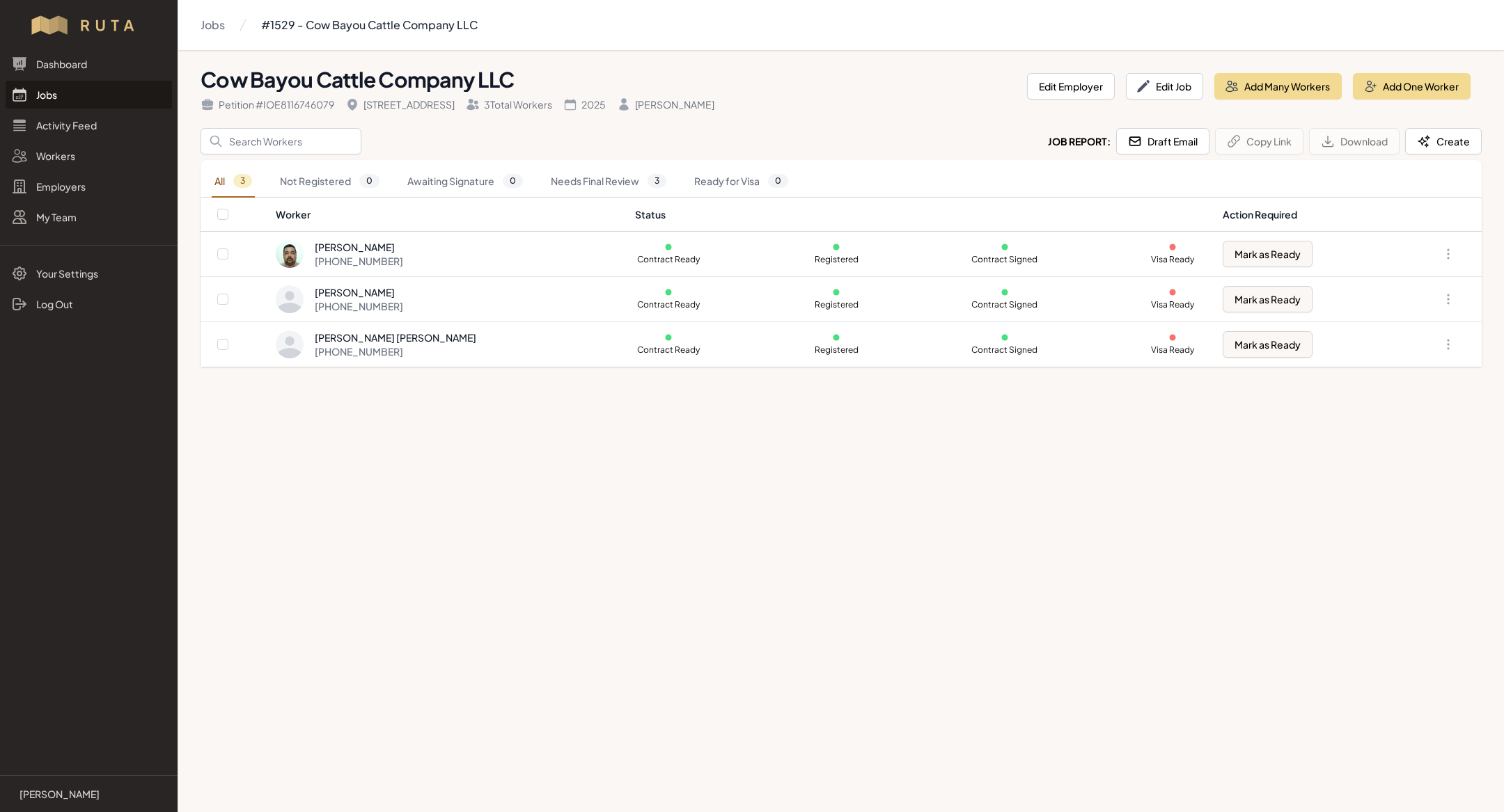
click at [80, 103] on link "Jobs" at bounding box center [89, 94] width 167 height 28
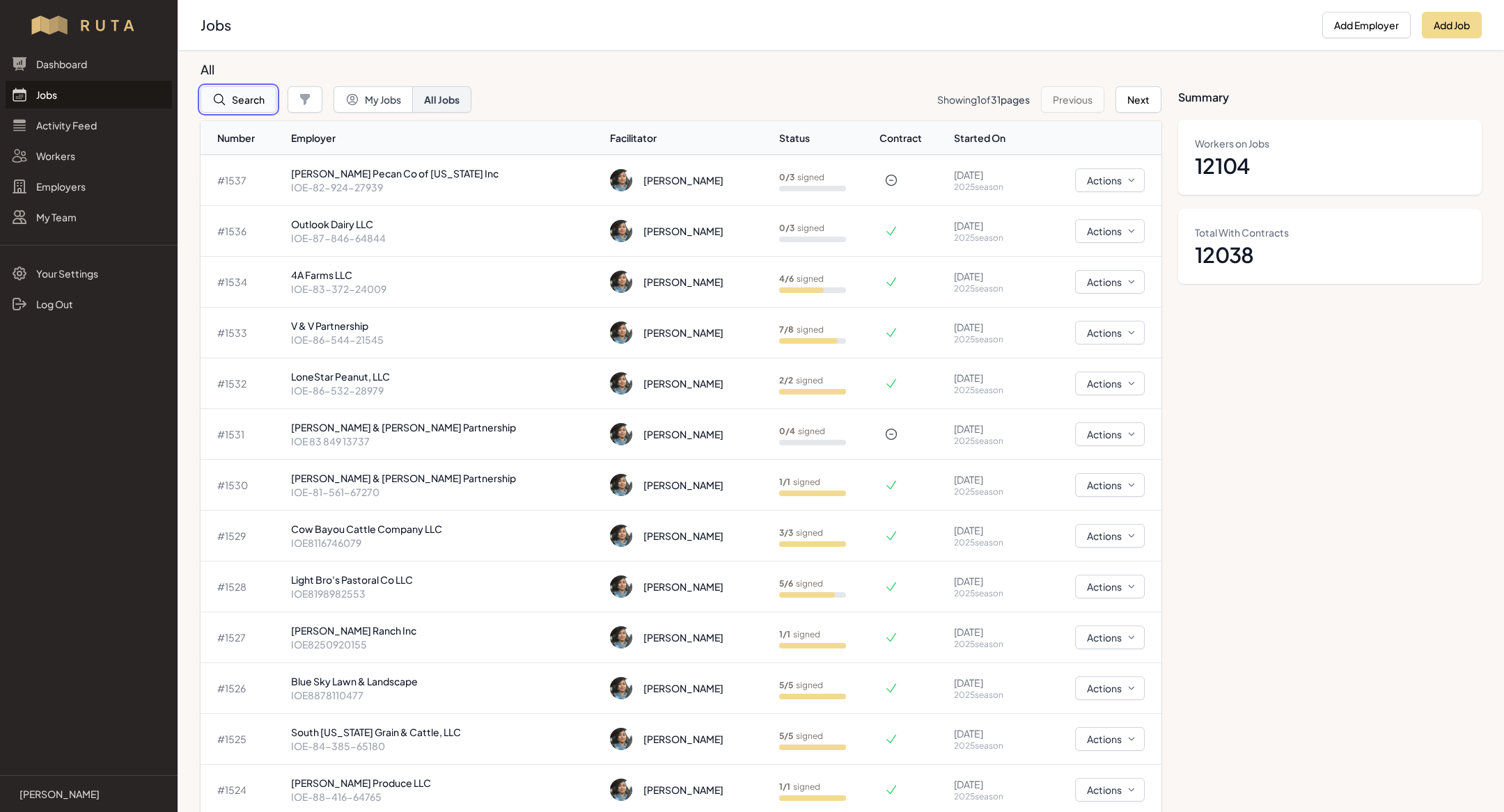
click at [236, 106] on button "Search" at bounding box center [238, 99] width 76 height 27
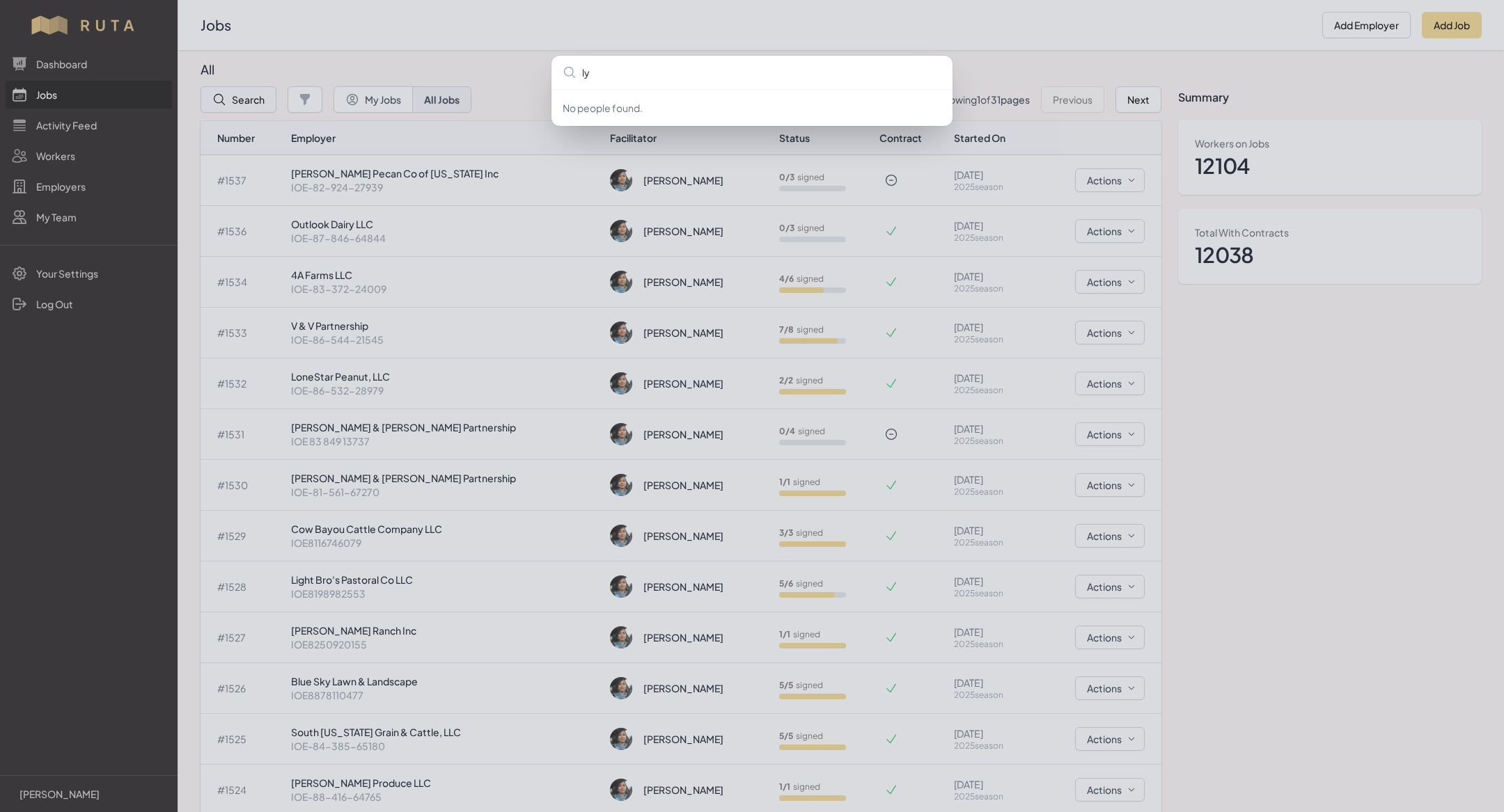
type input "lyl"
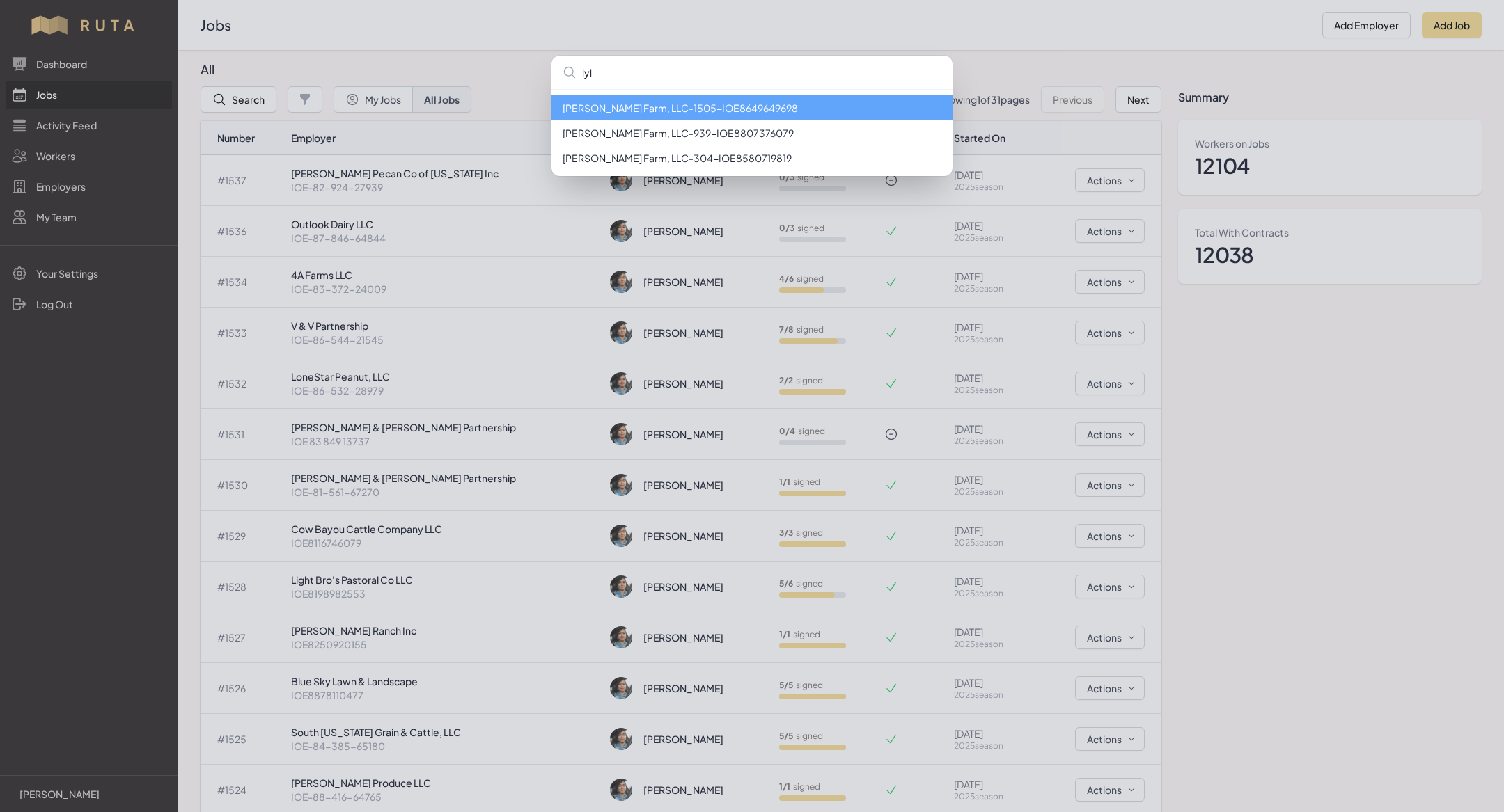
click at [709, 110] on li "Lyles Farm, LLC - 1505 - IOE8649649698" at bounding box center [752, 108] width 401 height 25
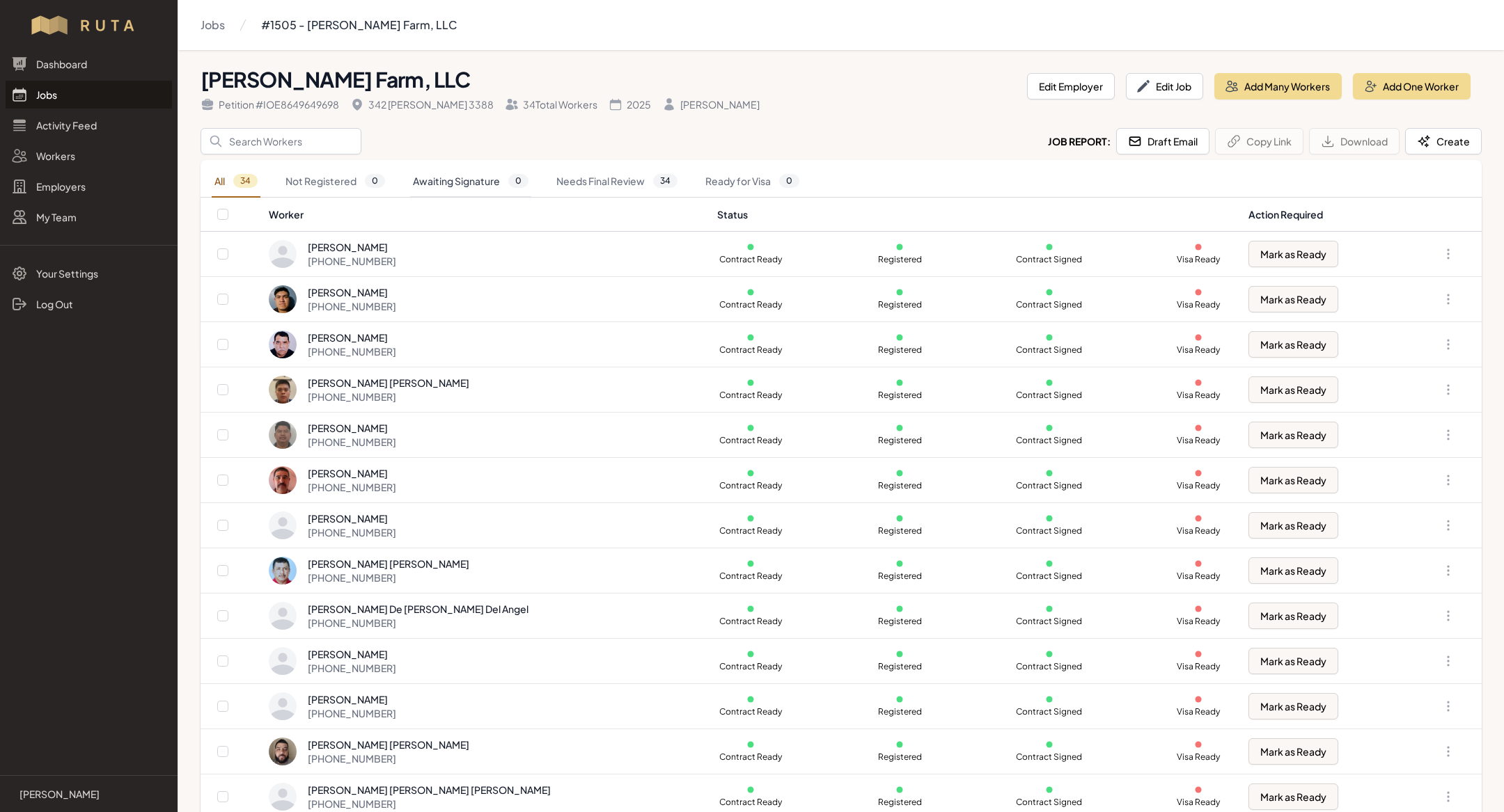
click at [484, 178] on link "Awaiting Signature 0" at bounding box center [470, 182] width 121 height 32
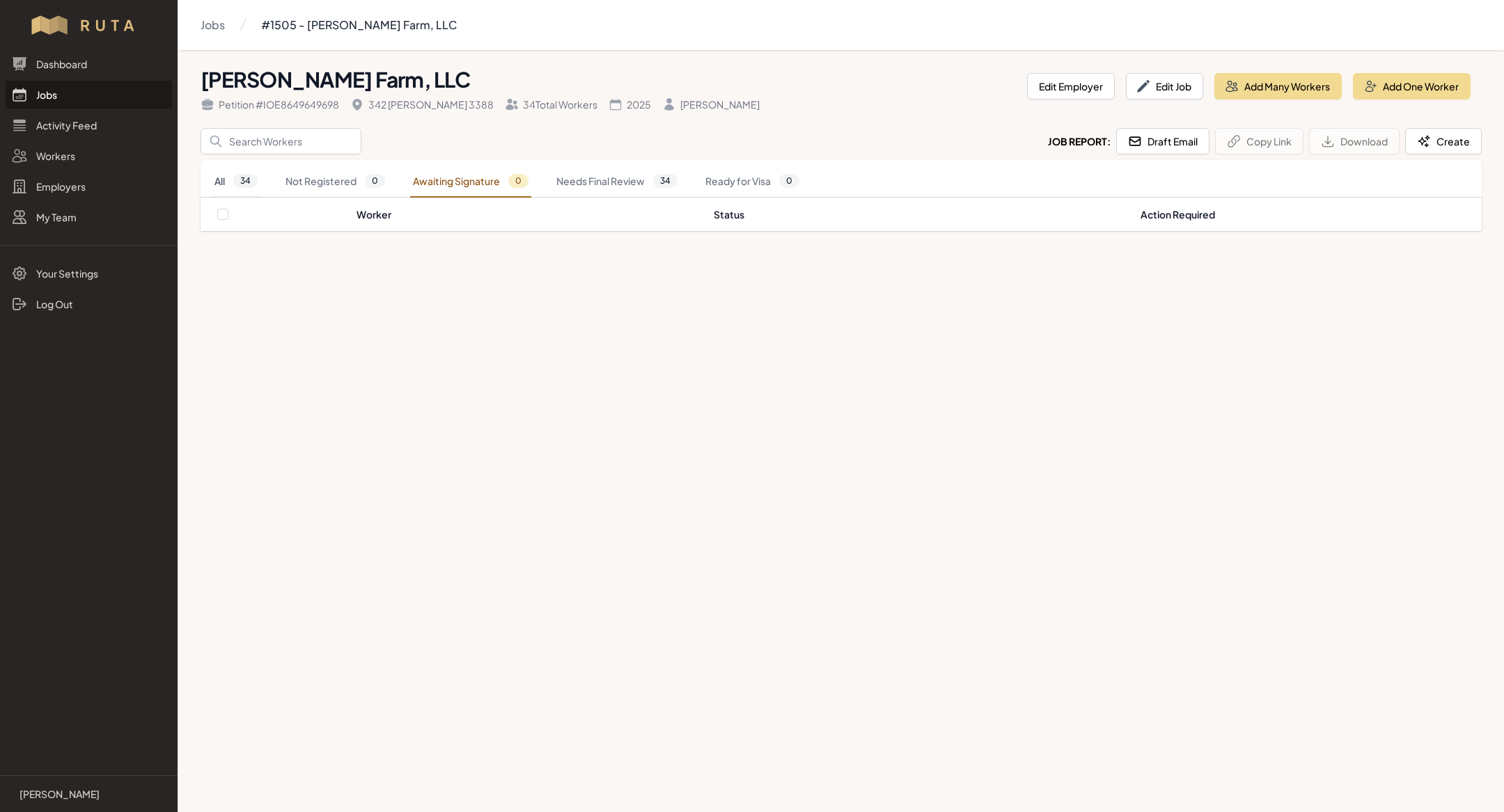
click at [249, 179] on span "34" at bounding box center [246, 180] width 24 height 14
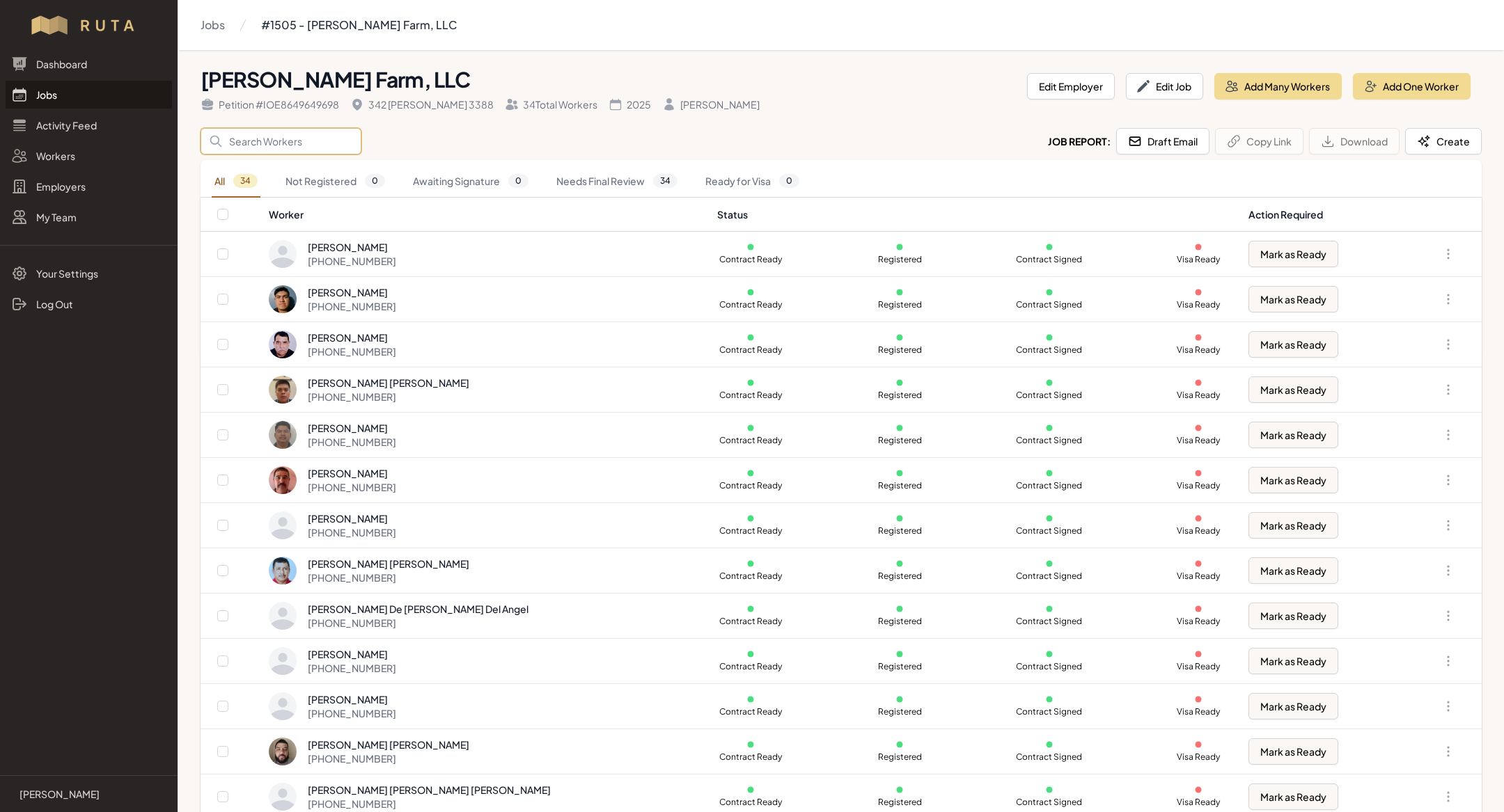
click at [284, 132] on input "Search" at bounding box center [281, 141] width 161 height 27
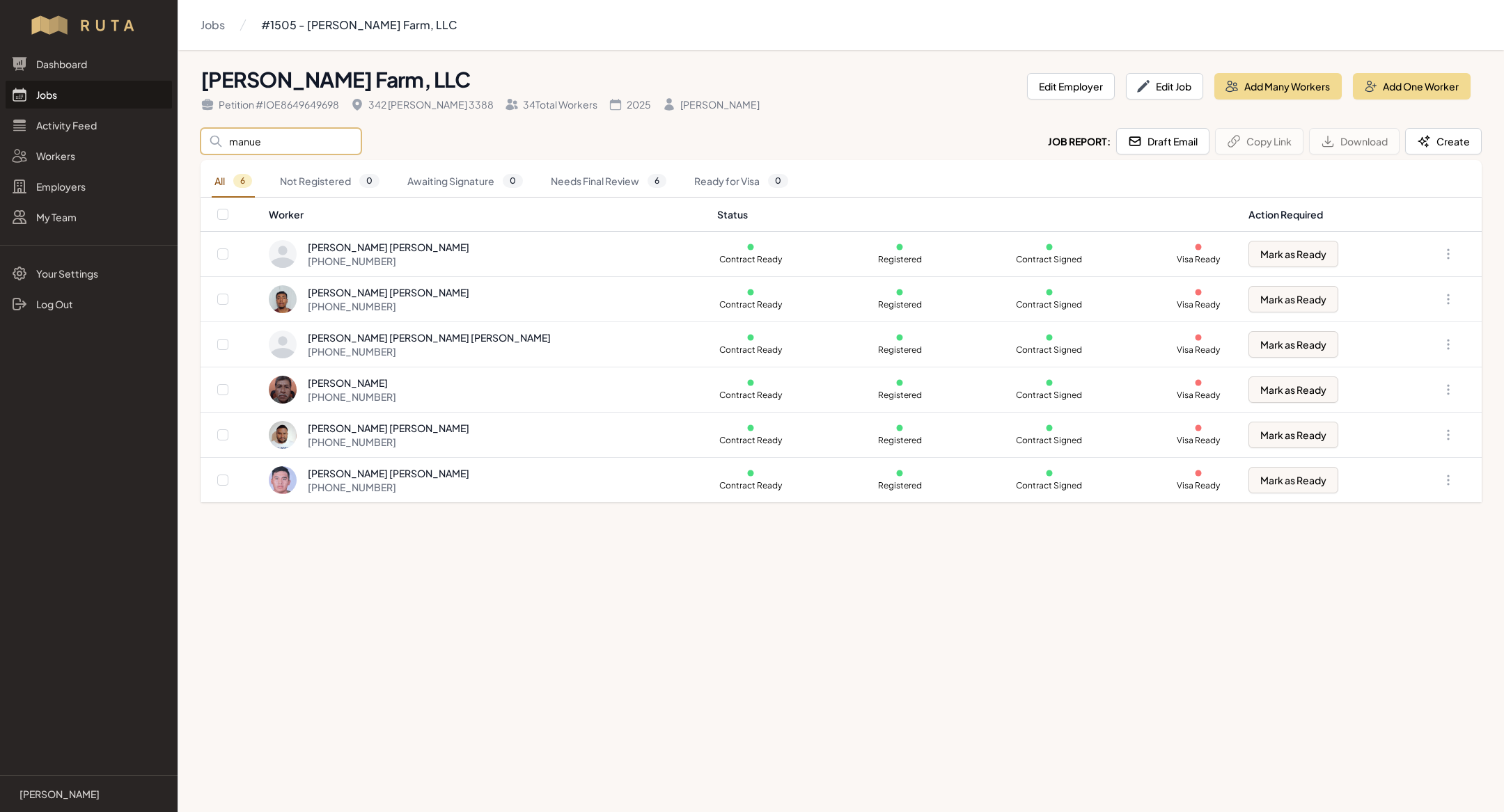
type input "manue"
click at [663, 587] on main "Jobs #1505 - Lyles Farm, LLC Lyles Farm, LLC Petition # IOE8649649698 342 Rains…" at bounding box center [752, 406] width 1504 height 812
click at [37, 83] on link "Jobs" at bounding box center [89, 94] width 167 height 28
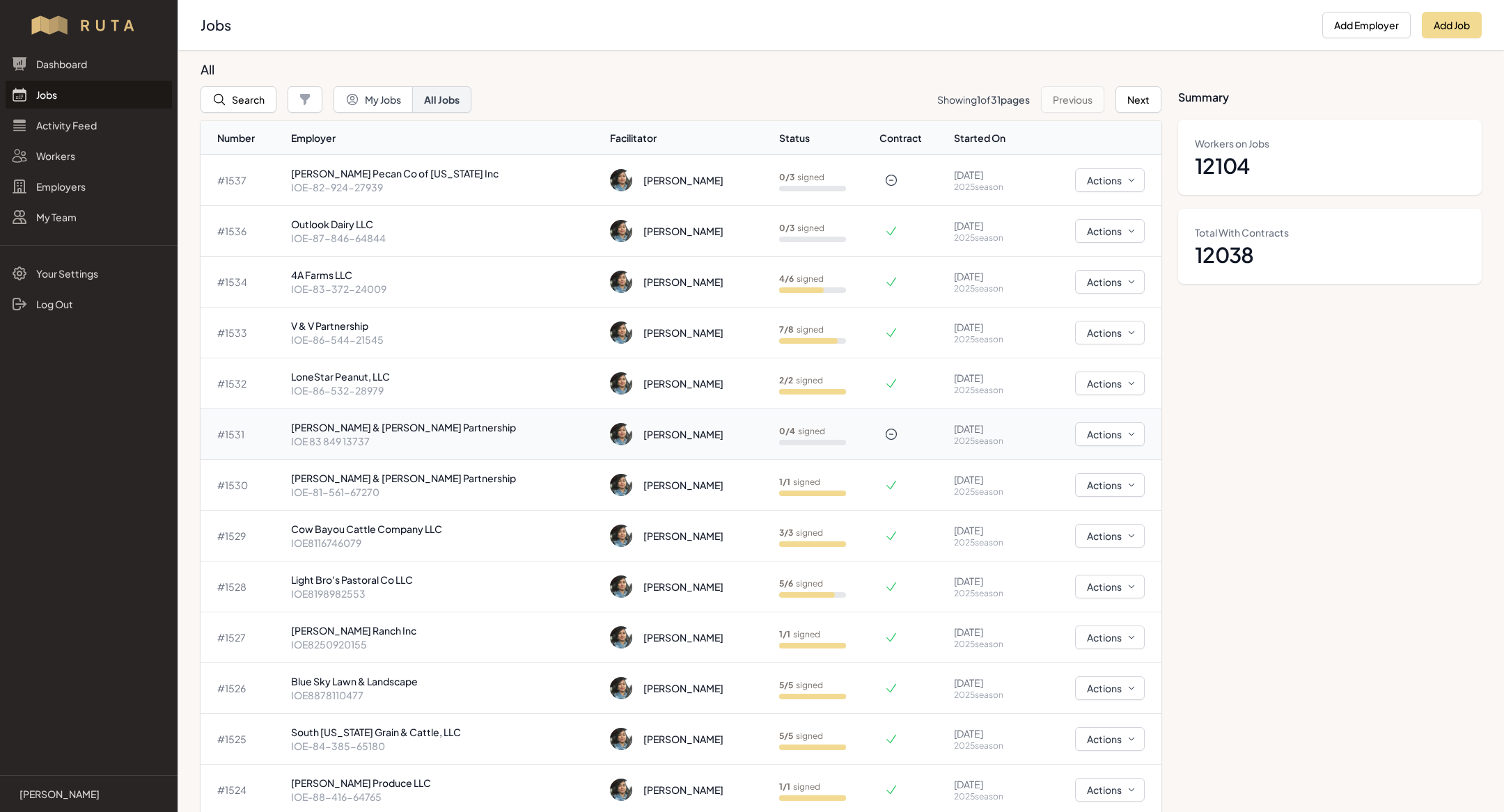
click at [447, 435] on p "IOE 83 849 13737" at bounding box center [445, 441] width 308 height 14
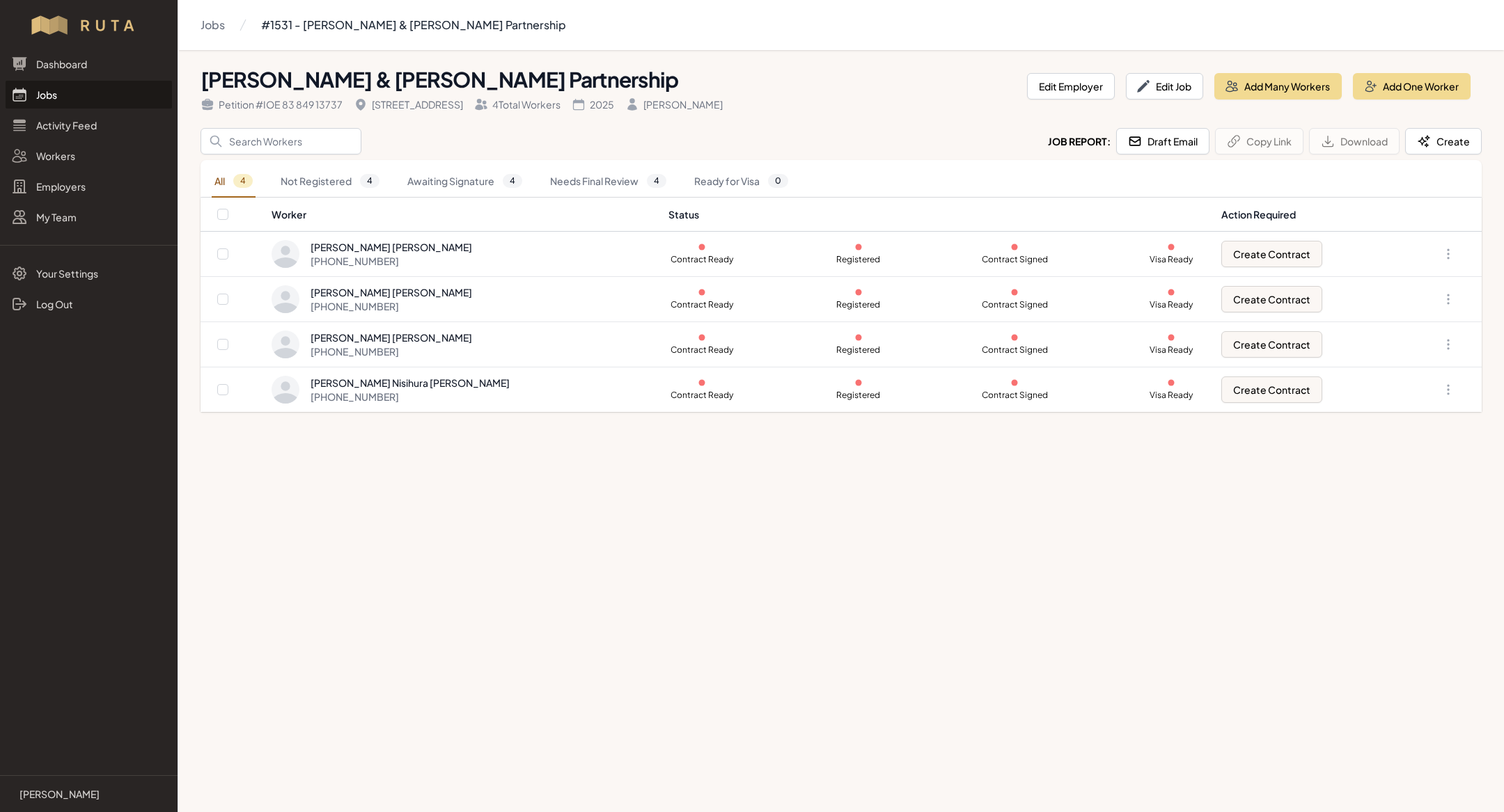
click at [75, 98] on link "Jobs" at bounding box center [89, 94] width 167 height 28
